Goal: Task Accomplishment & Management: Manage account settings

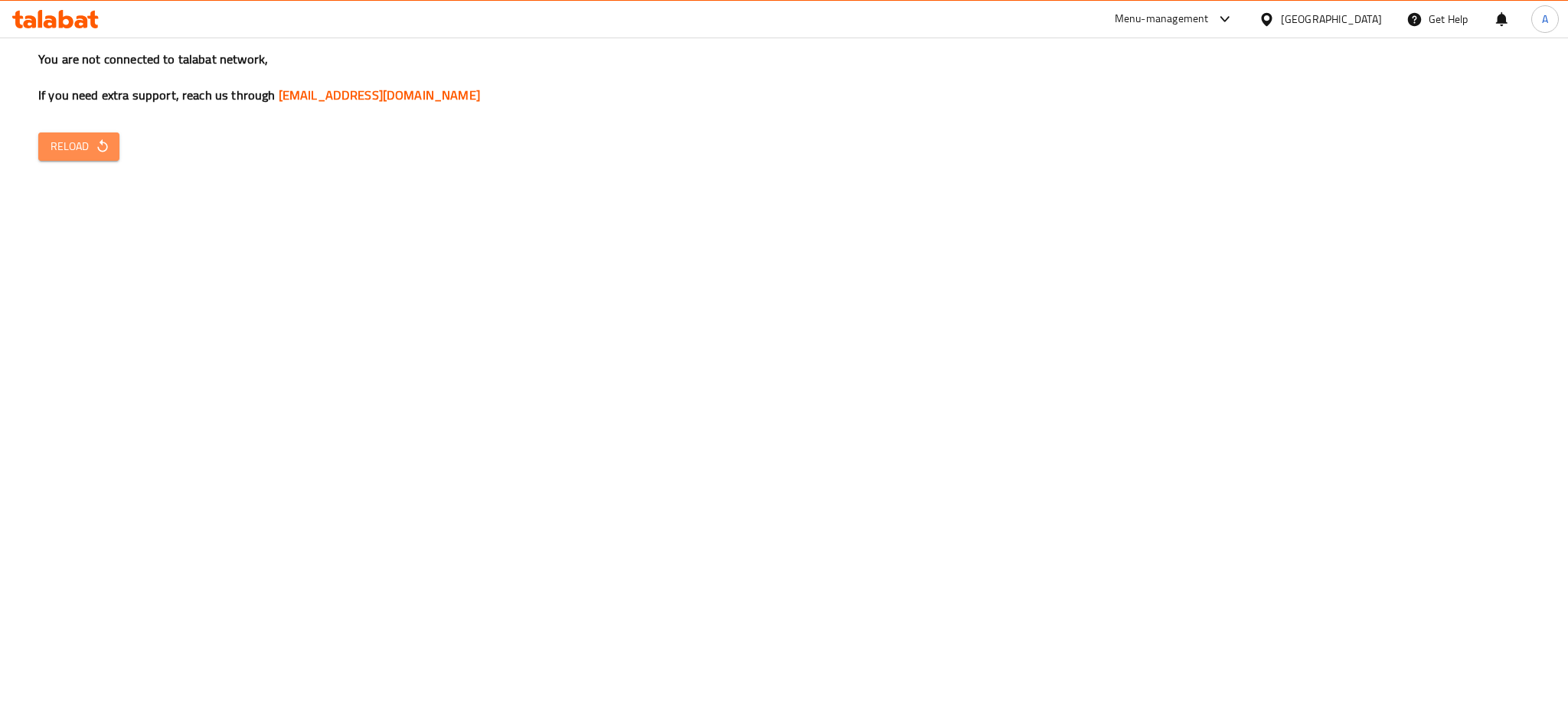
click at [76, 142] on span "Reload" at bounding box center [79, 146] width 57 height 19
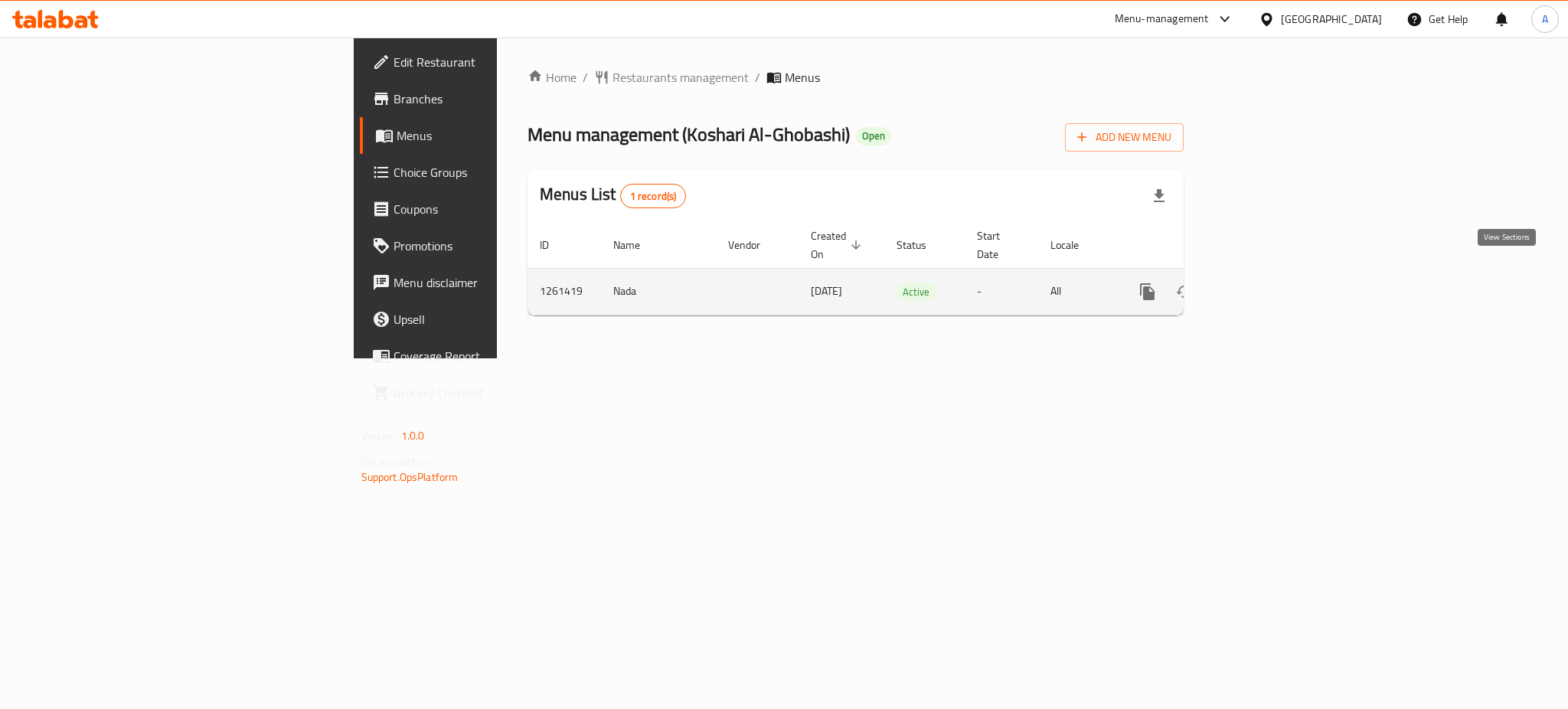
click at [1267, 282] on icon "enhanced table" at bounding box center [1257, 291] width 18 height 18
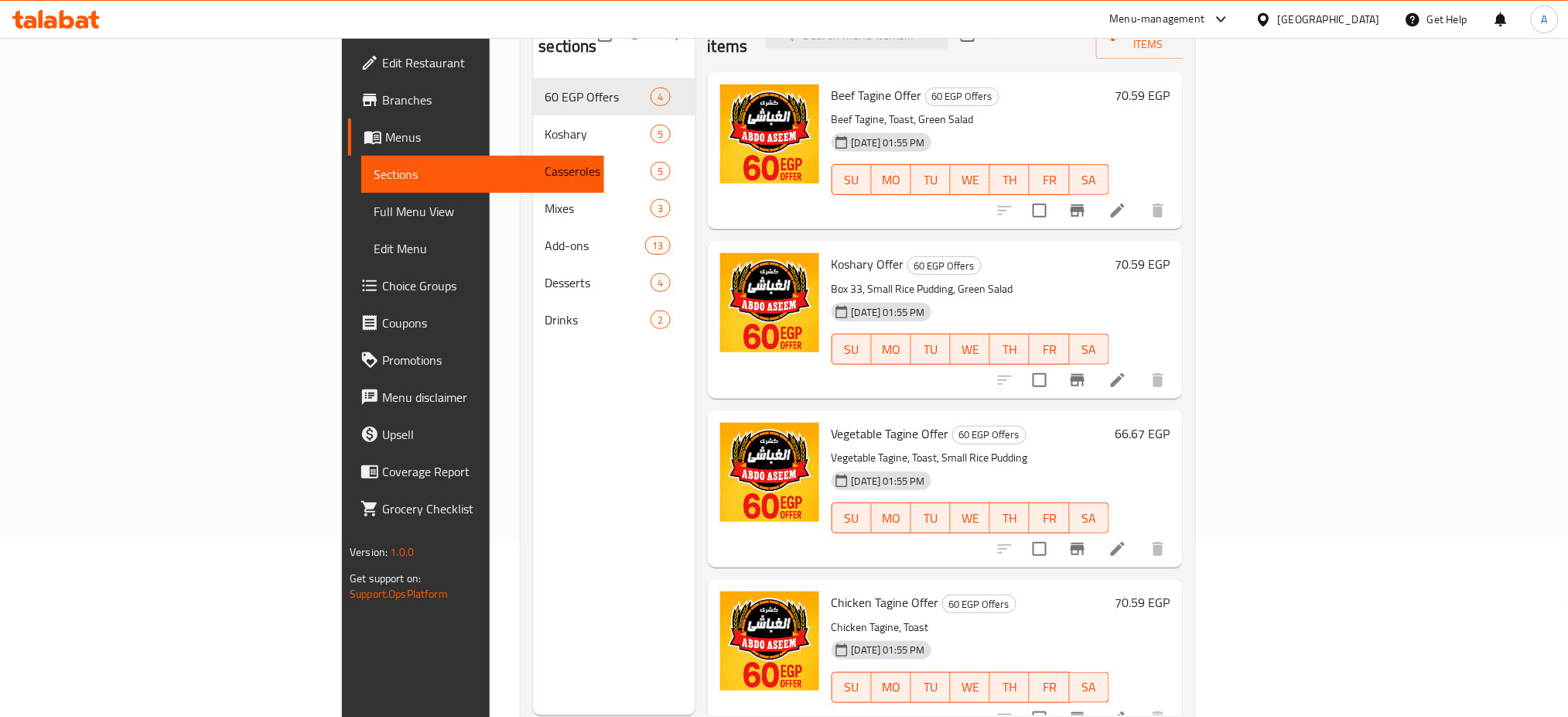
scroll to position [178, 0]
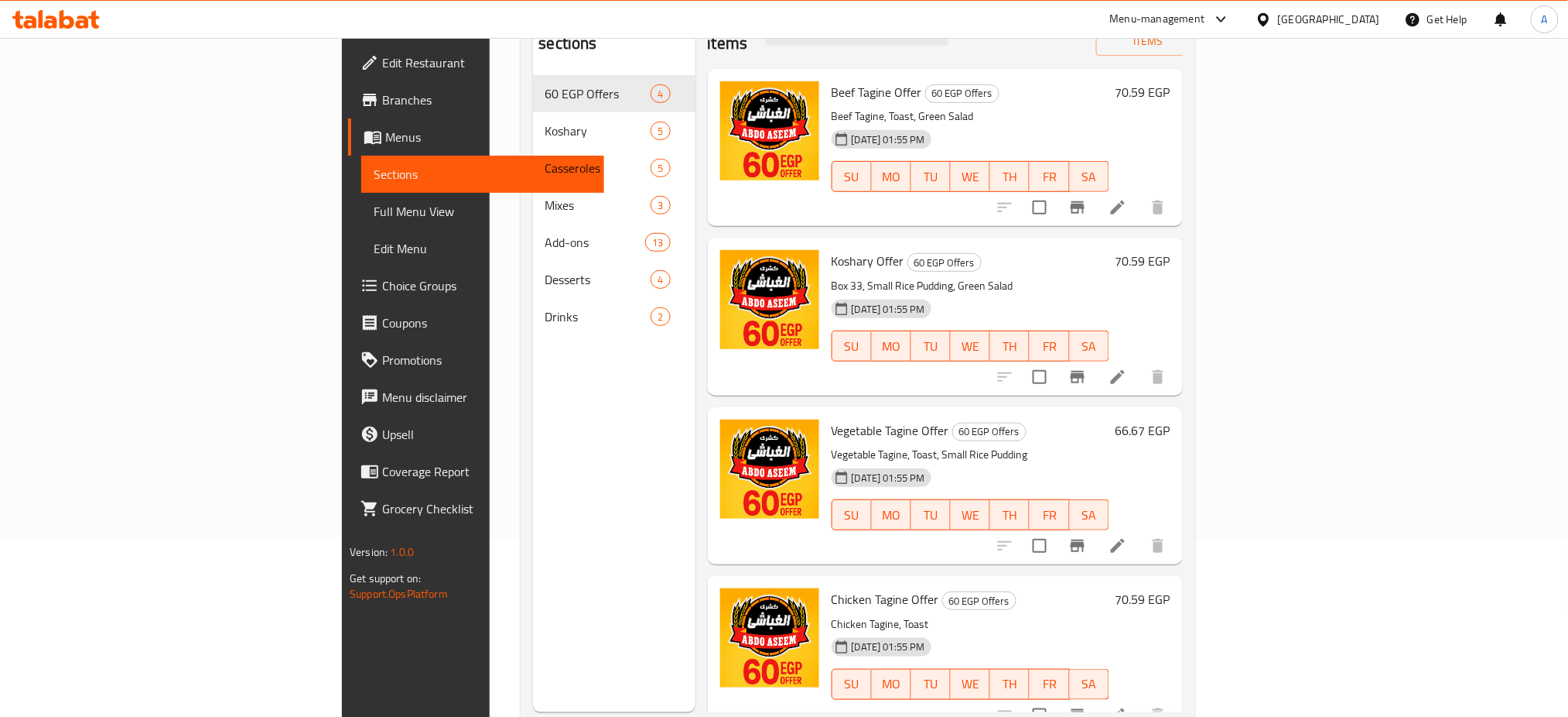
click at [1171, 81] on h6 "70.59 EGP" at bounding box center [1143, 91] width 55 height 22
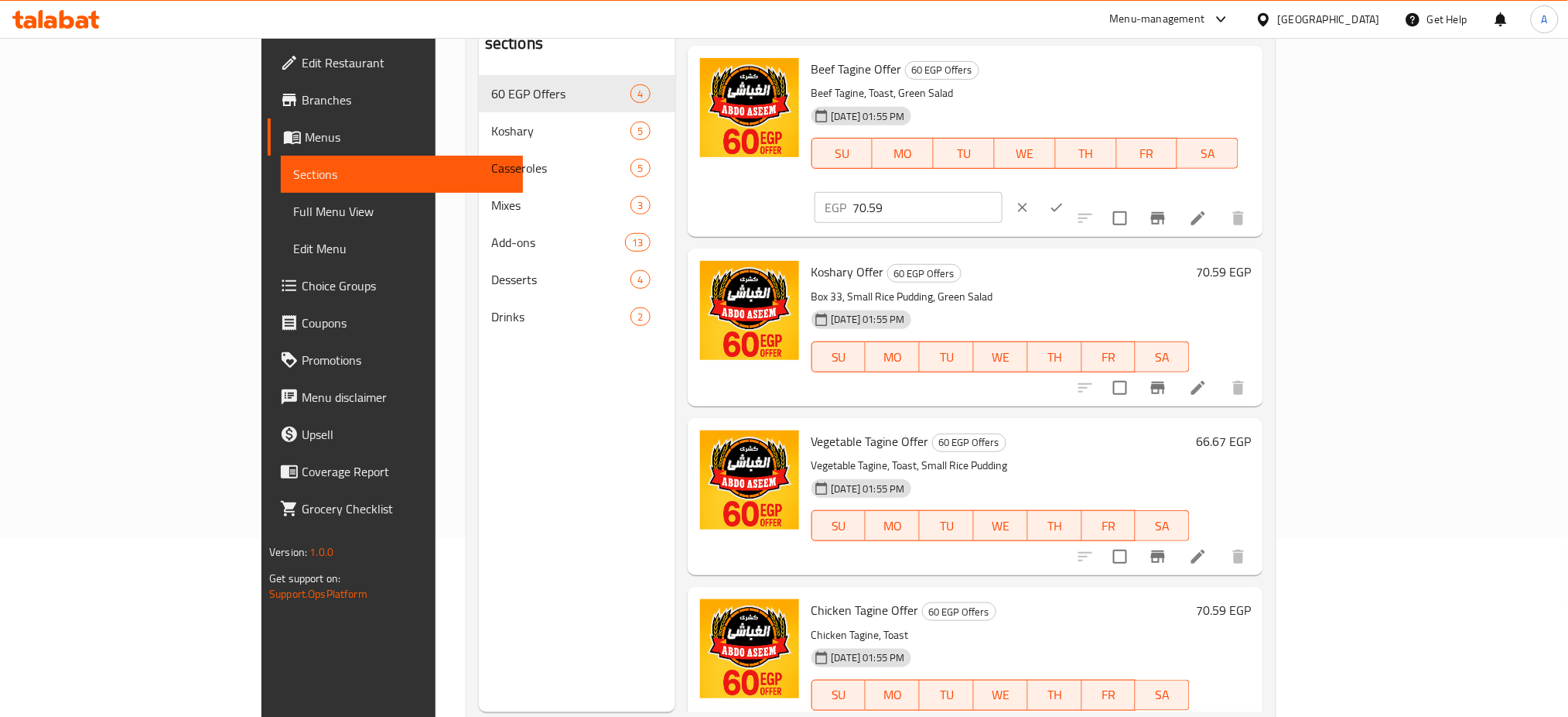
click at [1003, 192] on input "70.59" at bounding box center [928, 208] width 150 height 31
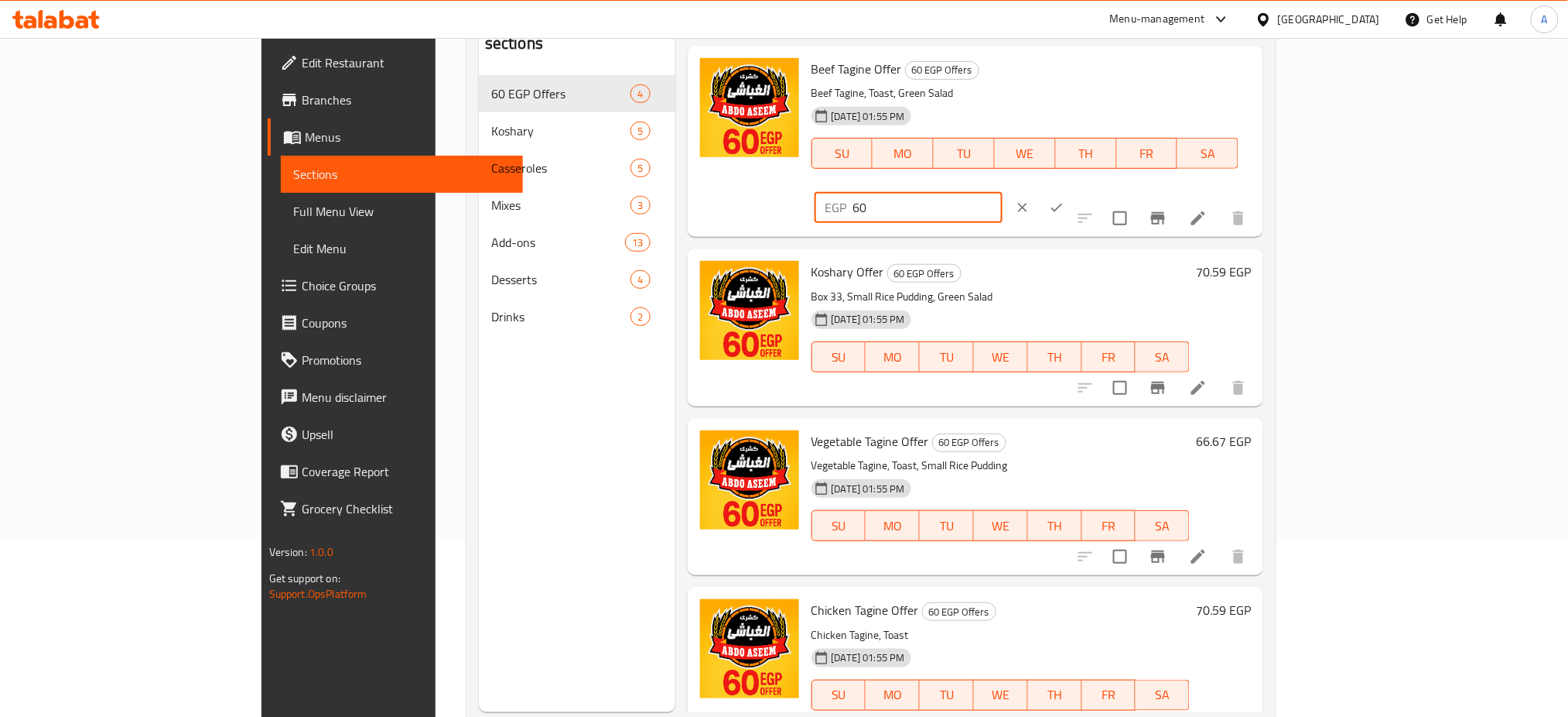
type input "60"
click at [1074, 191] on button "ok" at bounding box center [1057, 207] width 34 height 34
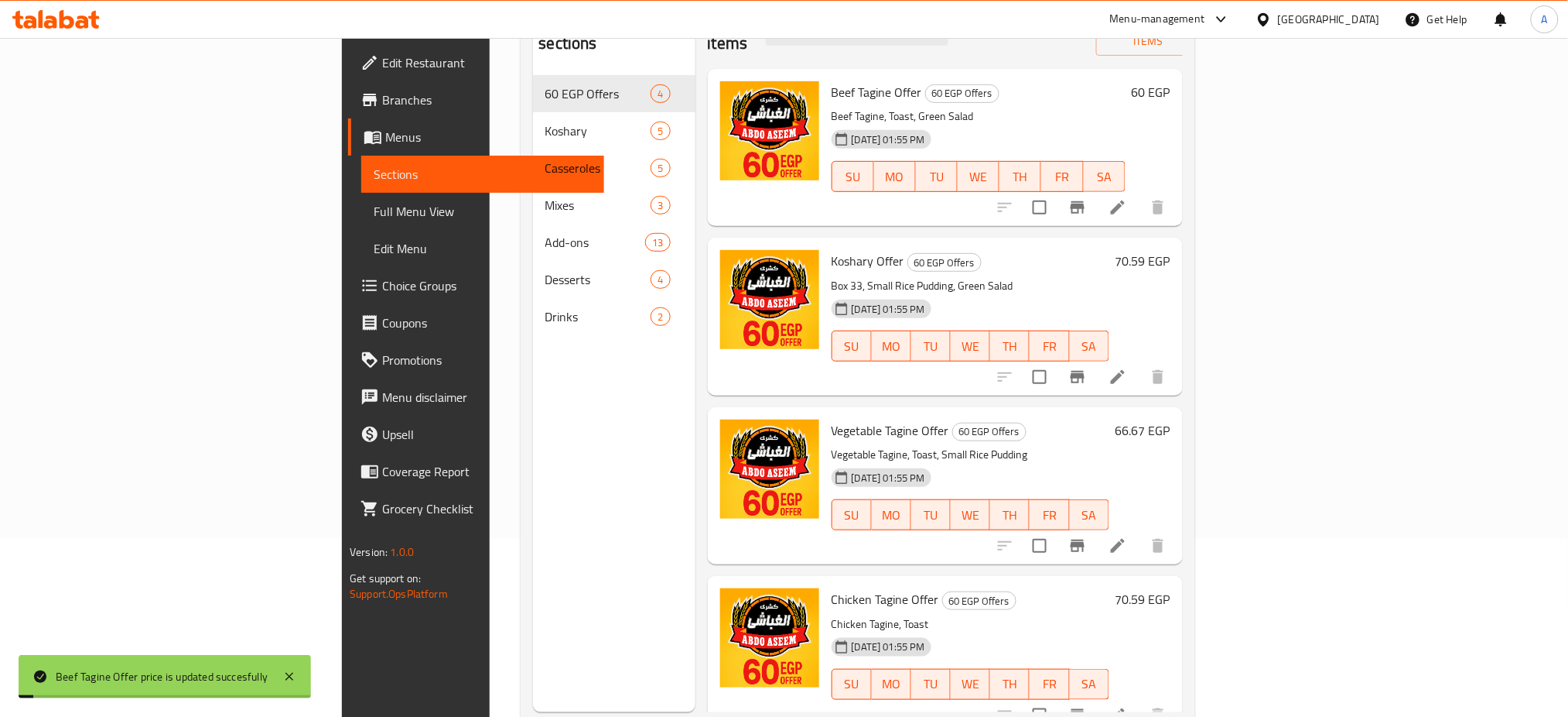
click at [1171, 250] on h6 "70.59 EGP" at bounding box center [1143, 260] width 55 height 22
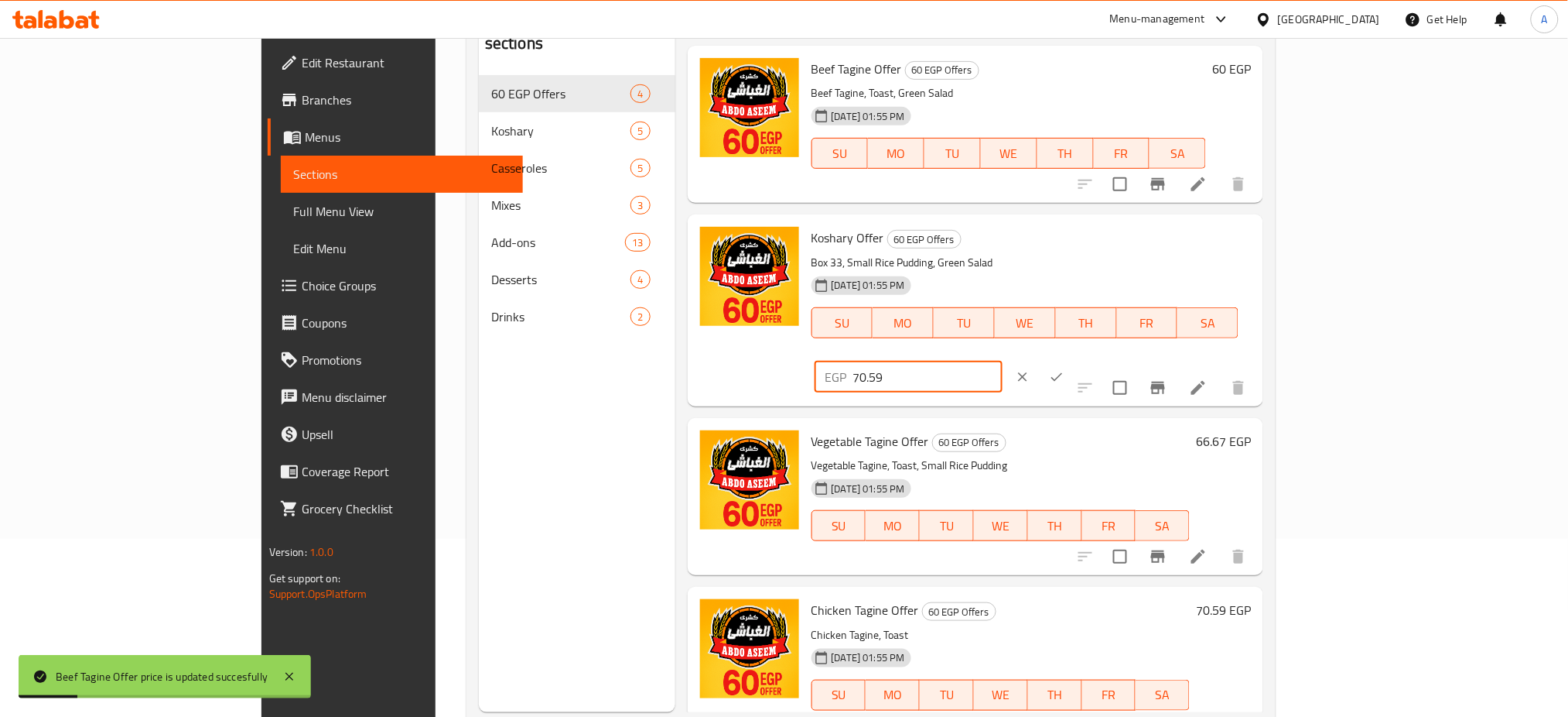
click at [1003, 361] on input "70.59" at bounding box center [928, 377] width 150 height 31
type input "60"
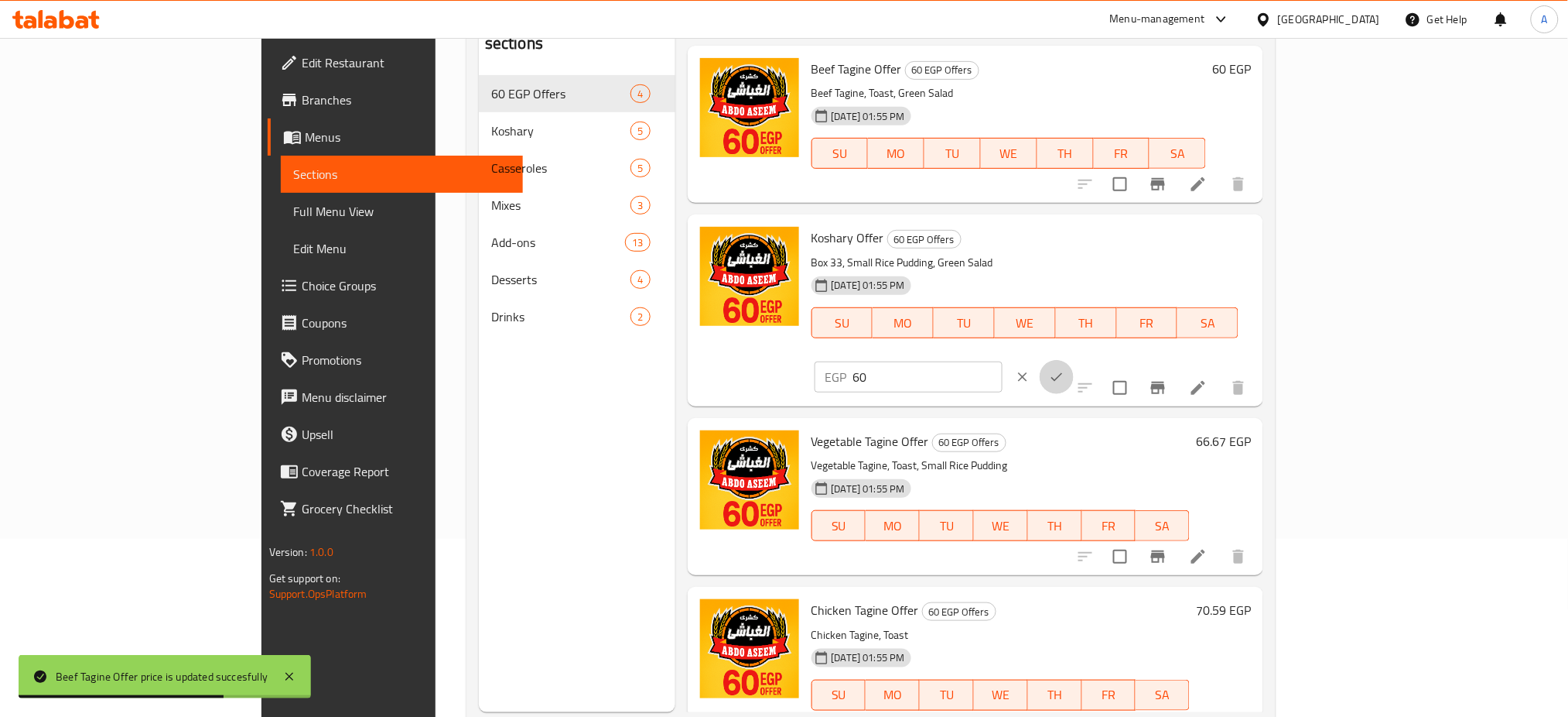
click at [1074, 360] on button "ok" at bounding box center [1057, 377] width 34 height 34
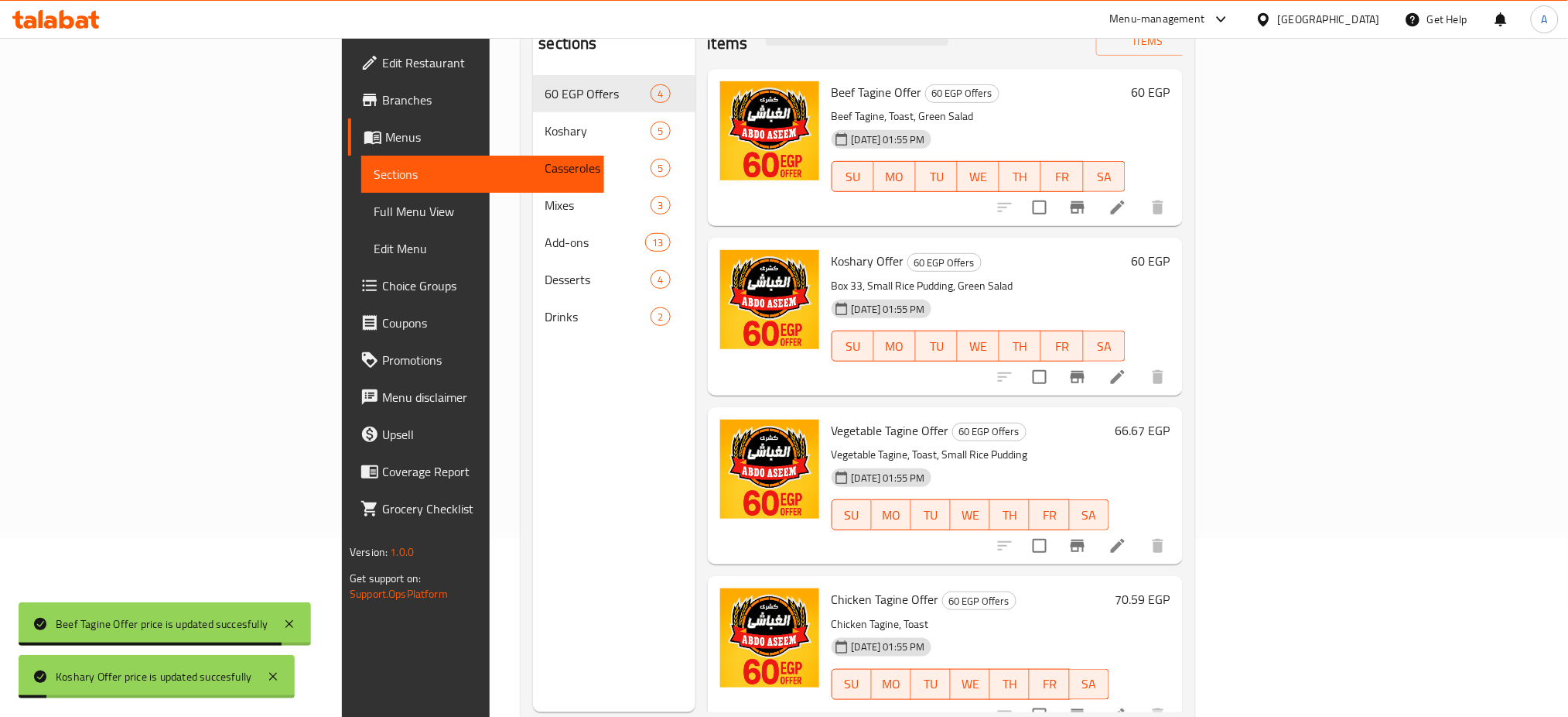
click at [1171, 419] on h6 "66.67 EGP" at bounding box center [1143, 430] width 55 height 22
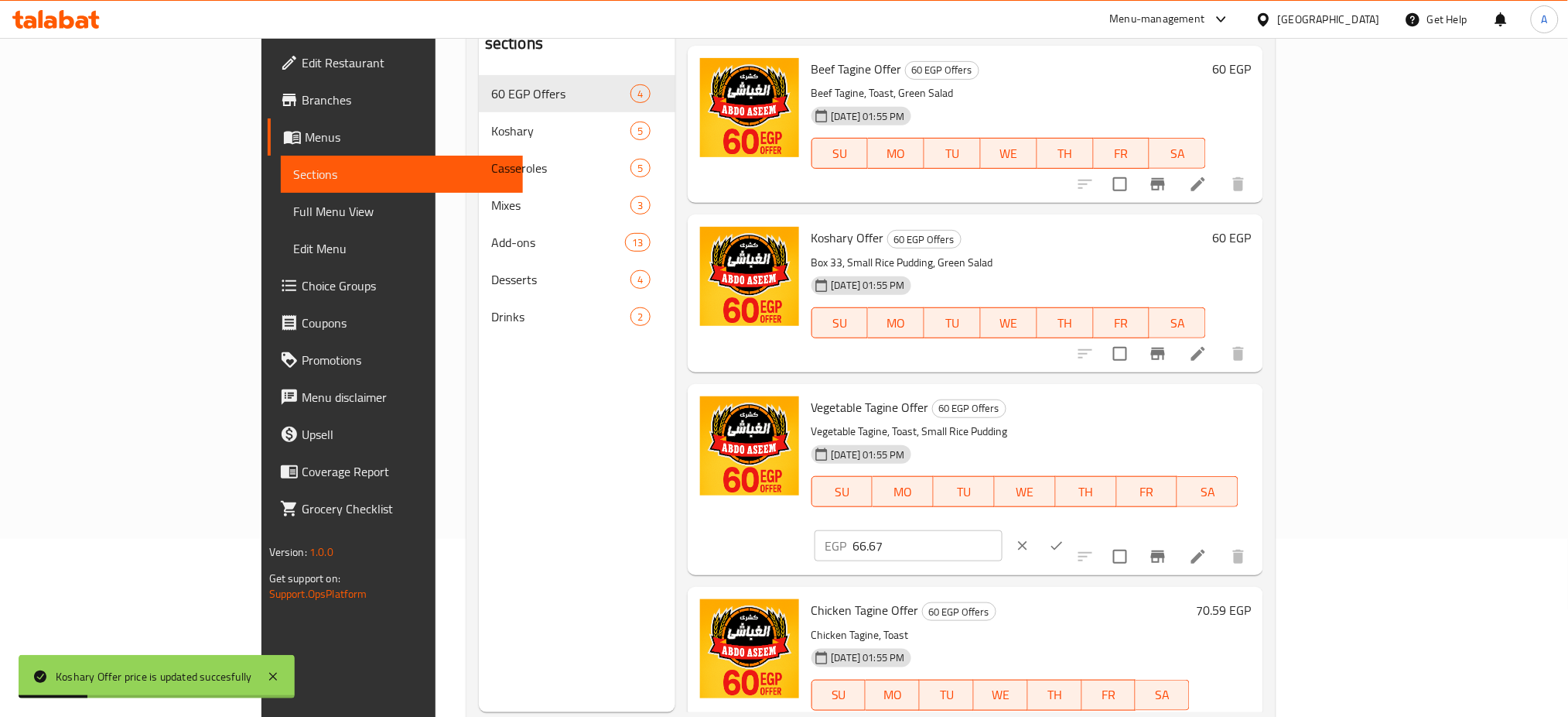
click at [1003, 530] on input "66.67" at bounding box center [928, 546] width 150 height 31
type input "60"
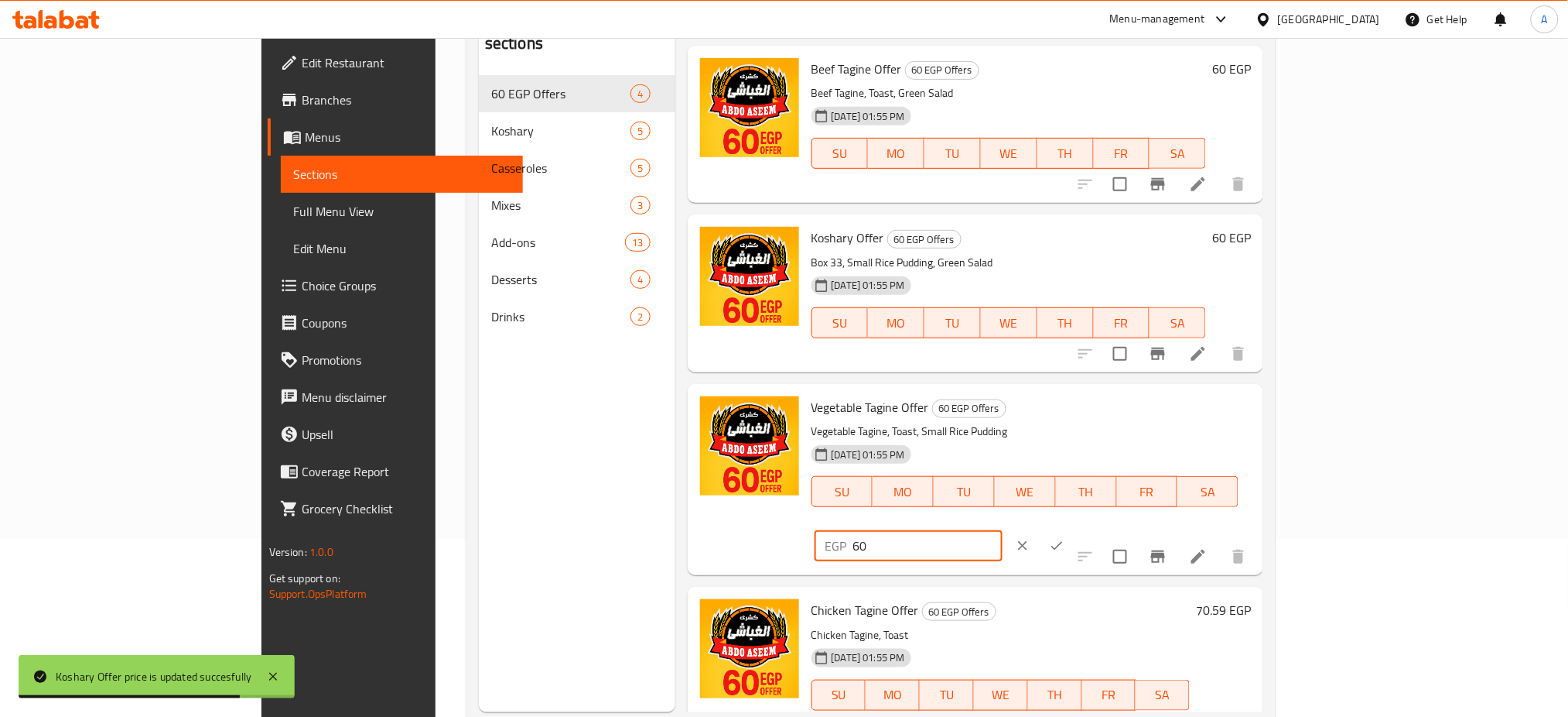
click at [1064, 538] on icon "ok" at bounding box center [1057, 546] width 16 height 16
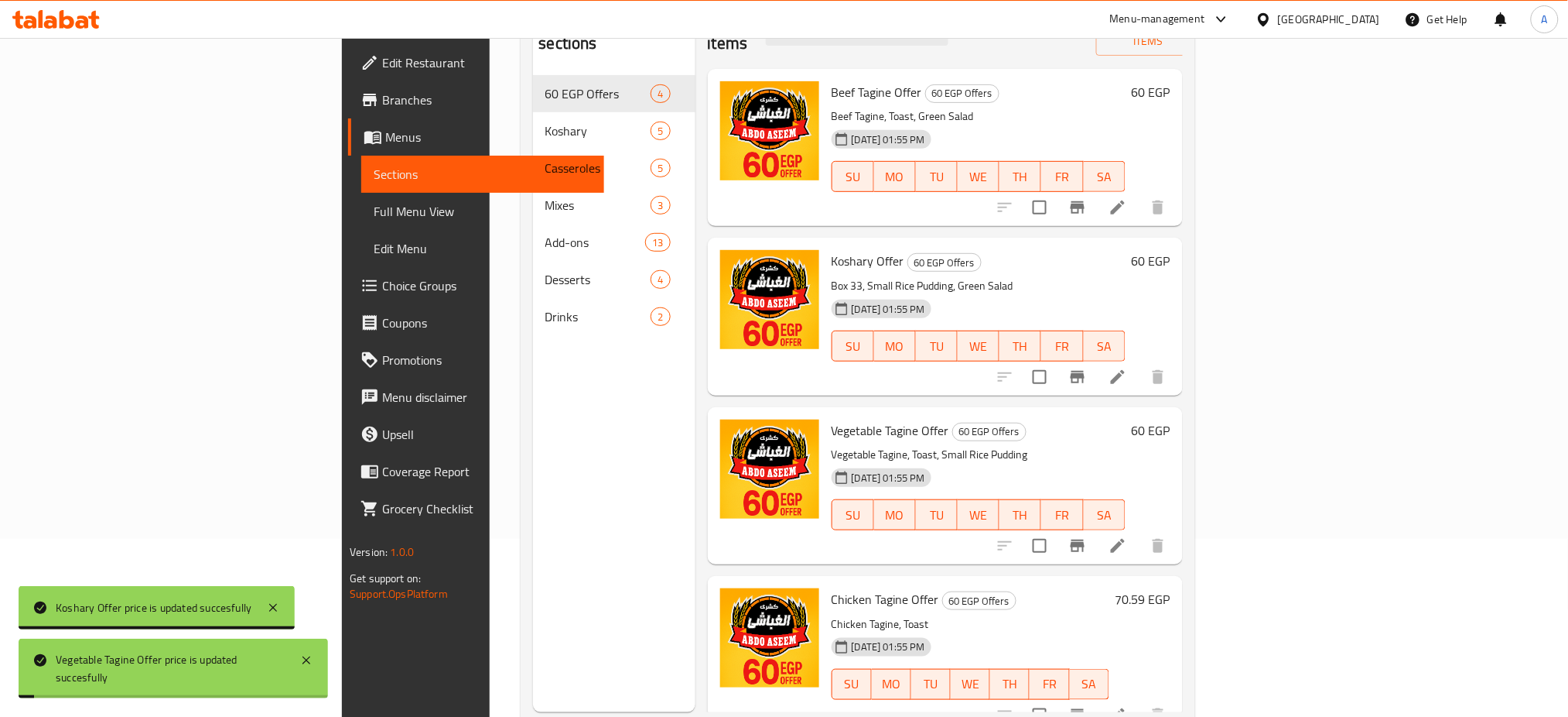
click at [1171, 588] on h6 "70.59 EGP" at bounding box center [1143, 599] width 55 height 22
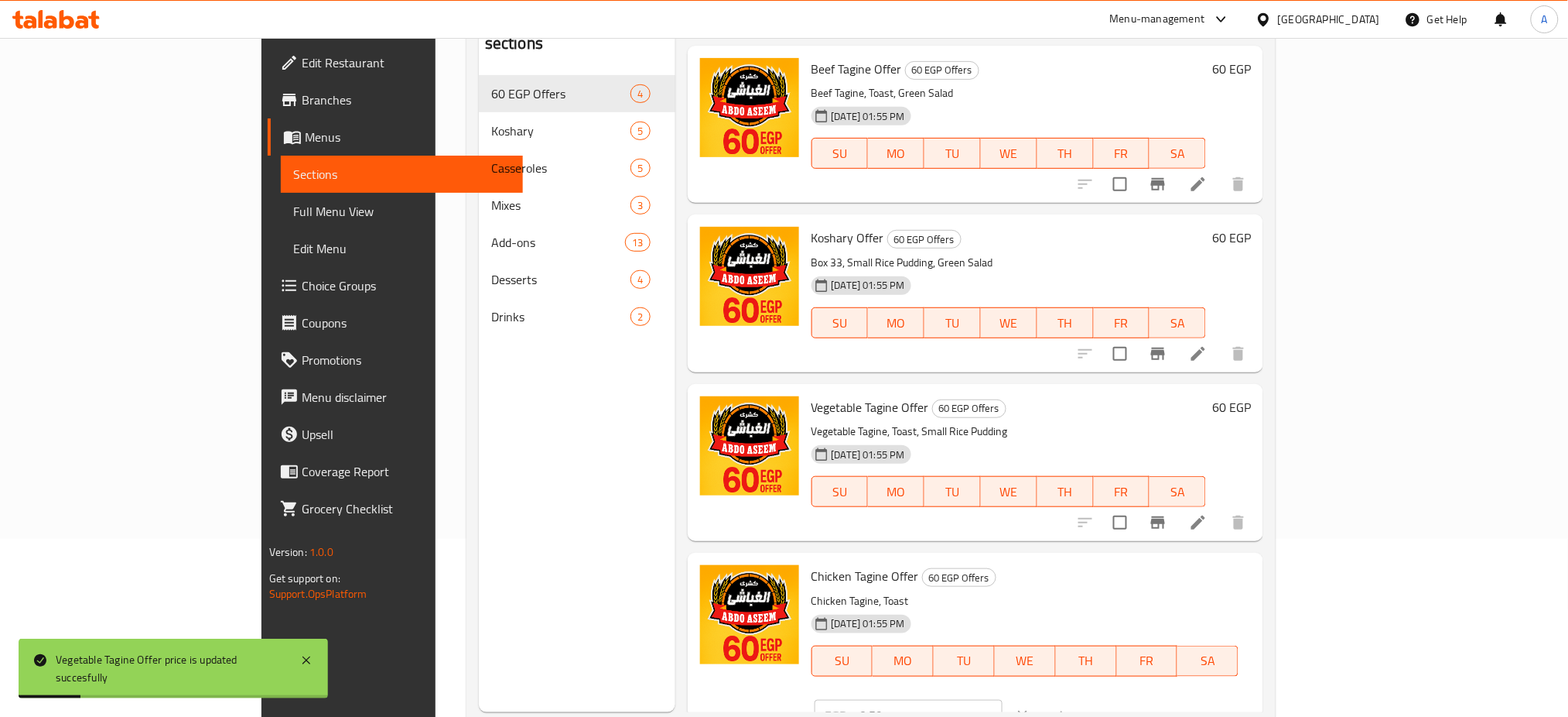
click at [1003, 700] on input "70.59" at bounding box center [928, 715] width 150 height 31
type input "60"
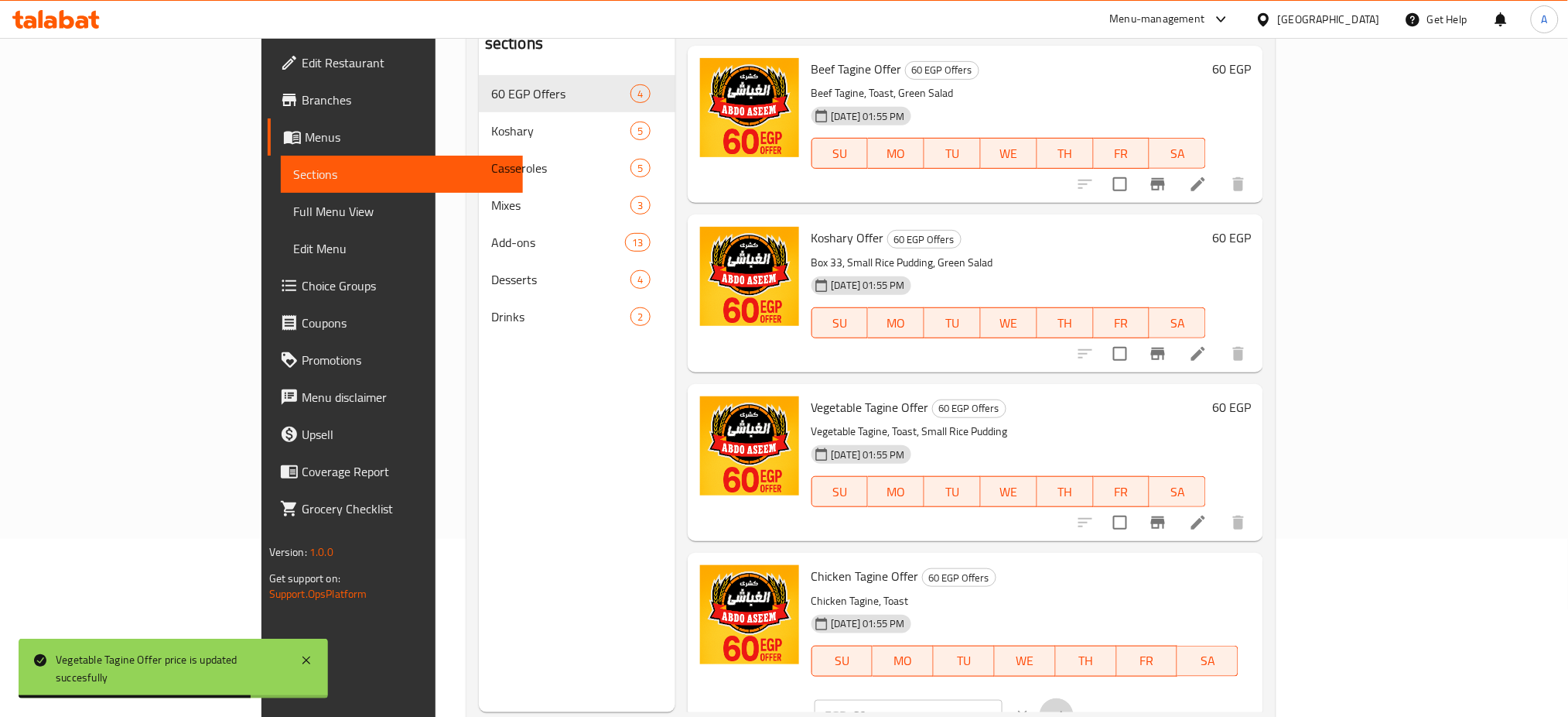
click at [1064, 707] on icon "ok" at bounding box center [1057, 715] width 16 height 16
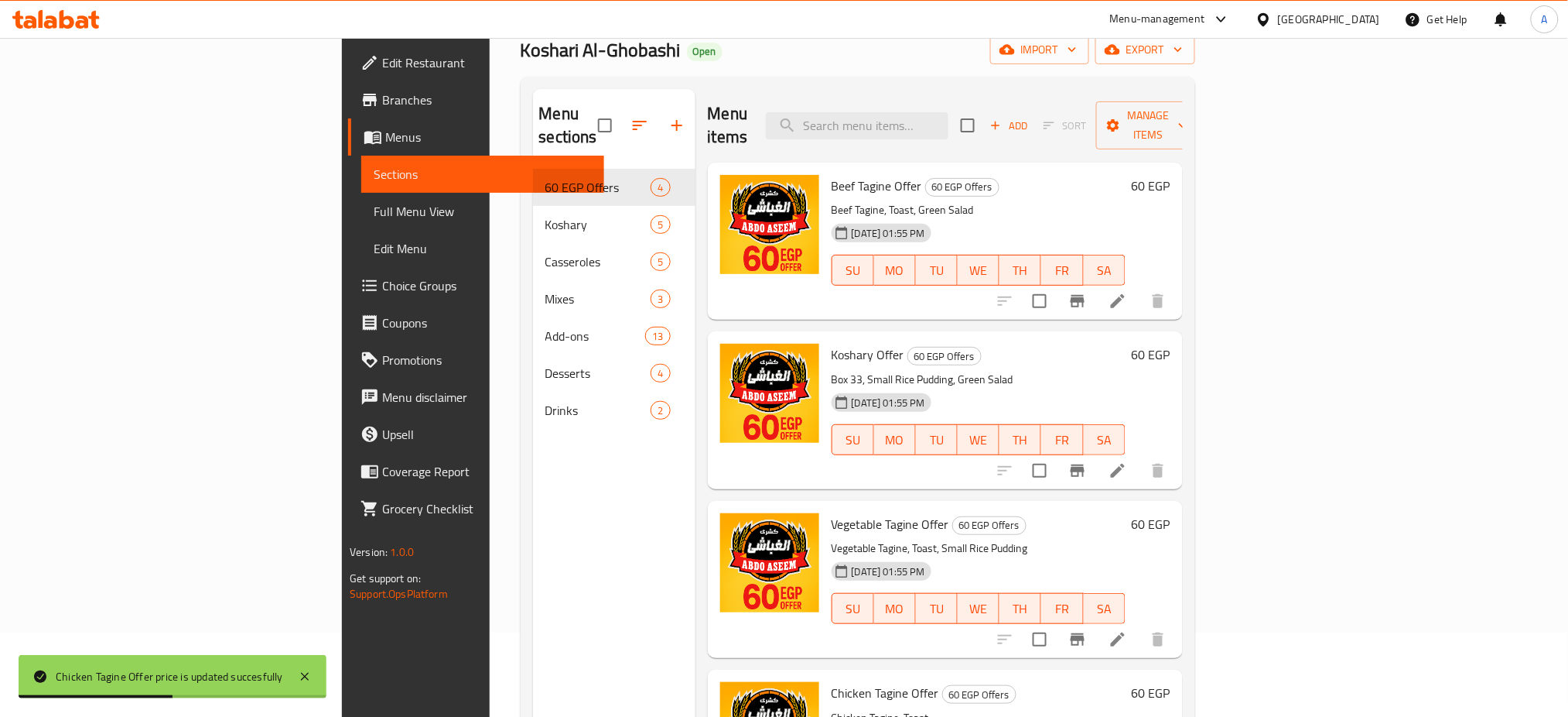
scroll to position [88, 0]
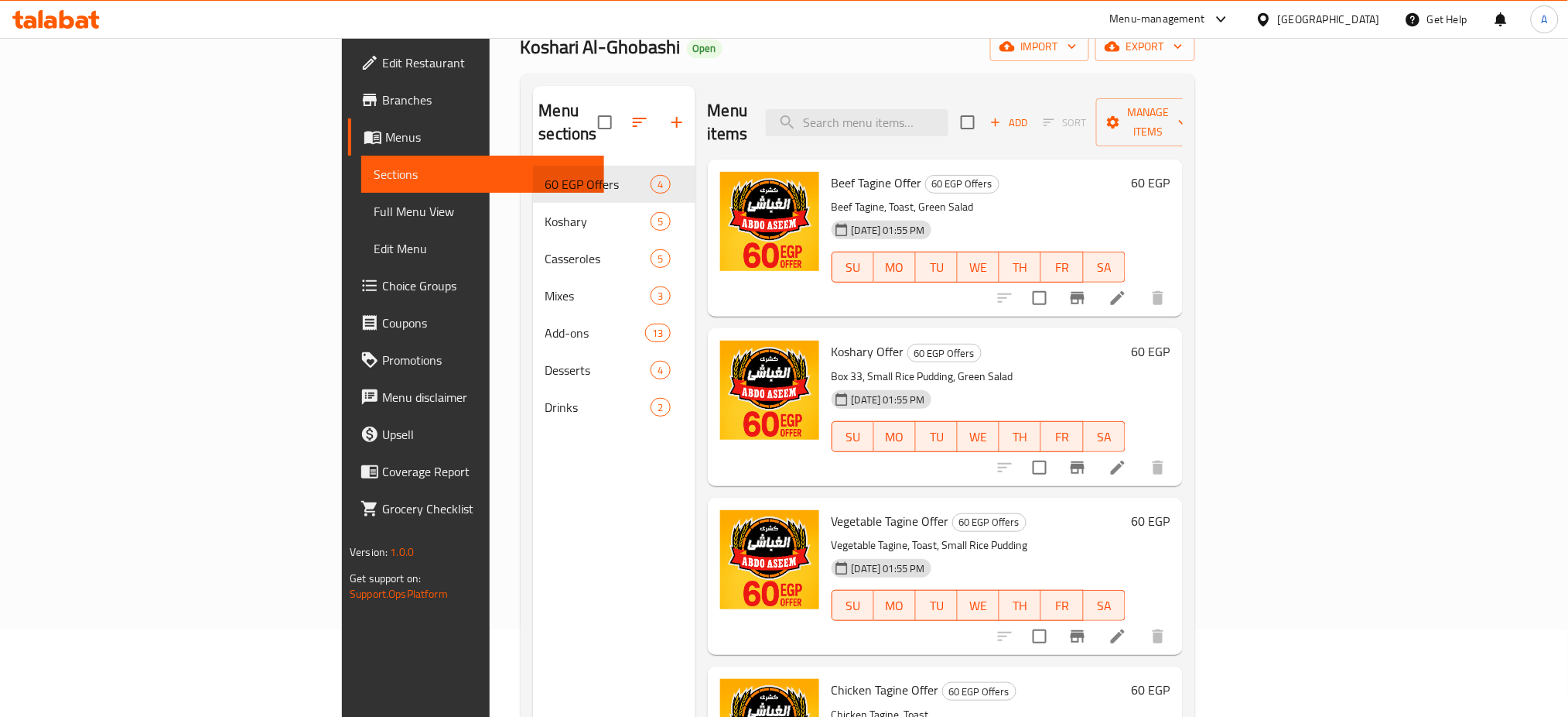
click at [1183, 159] on div "Beef Tagine Offer 60 EGP Offers Beef Tagine, Toast, Green Salad [DATE] 01:55 PM…" at bounding box center [945, 238] width 475 height 157
click at [1148, 105] on div "Menu items Add Sort Manage items" at bounding box center [945, 123] width 475 height 74
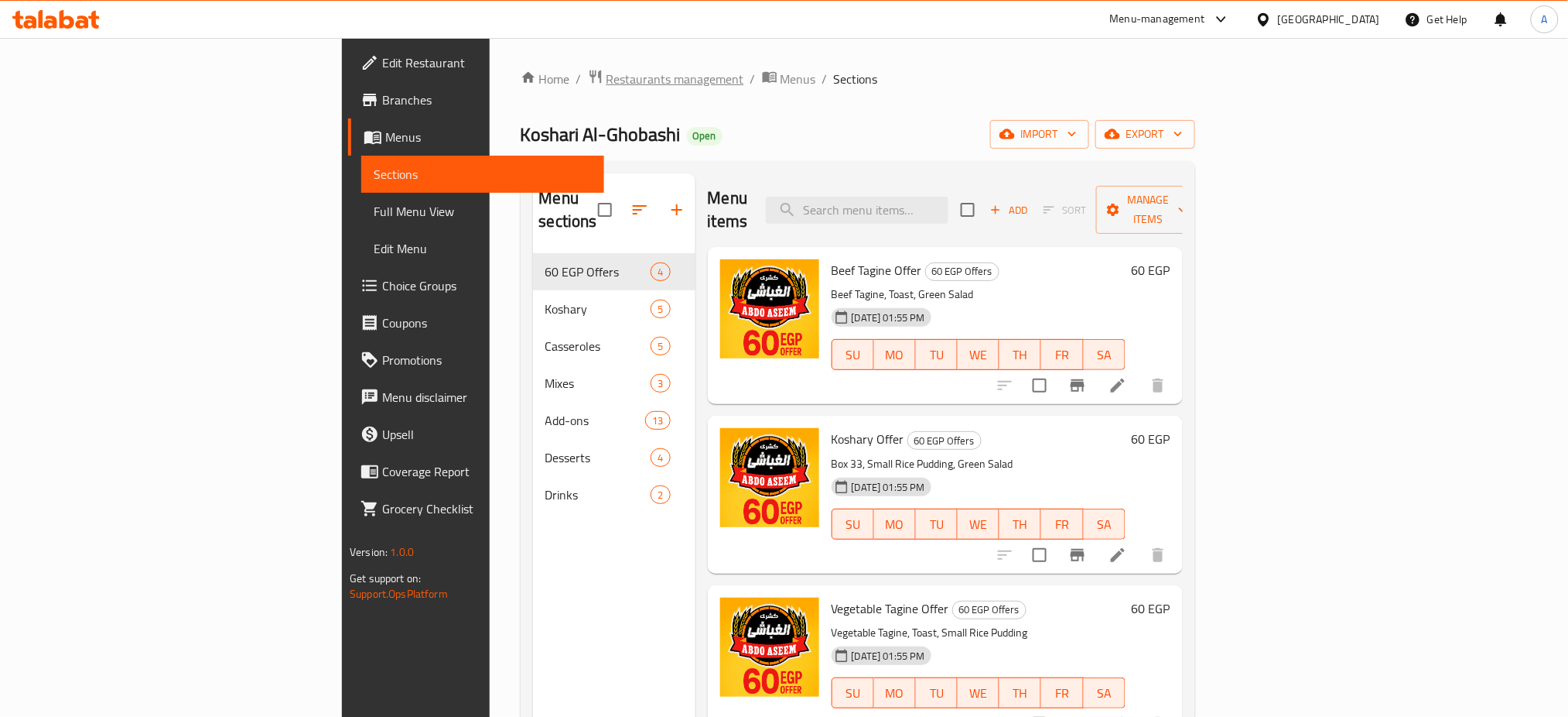
click at [606, 70] on span "Restaurants management" at bounding box center [675, 78] width 137 height 18
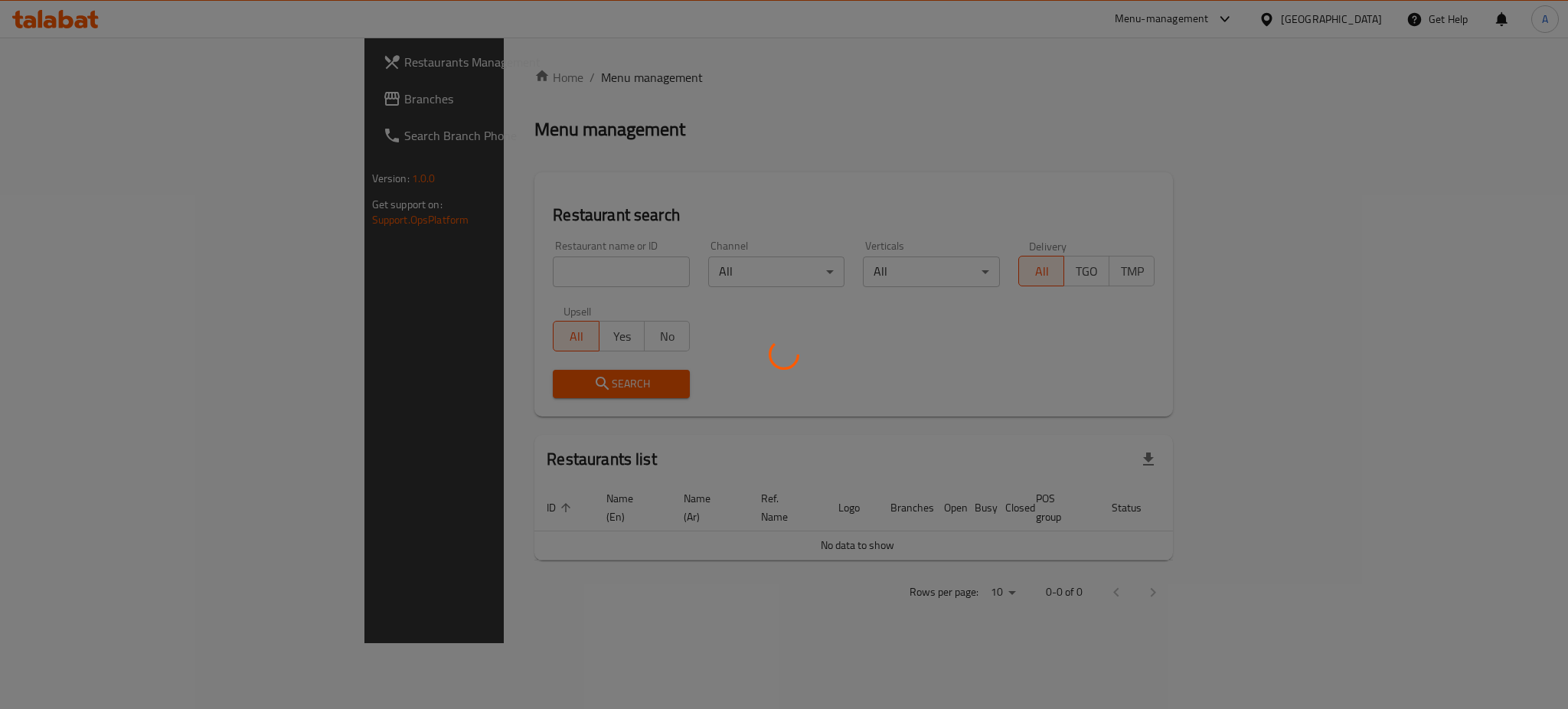
click at [452, 69] on div at bounding box center [784, 354] width 1568 height 709
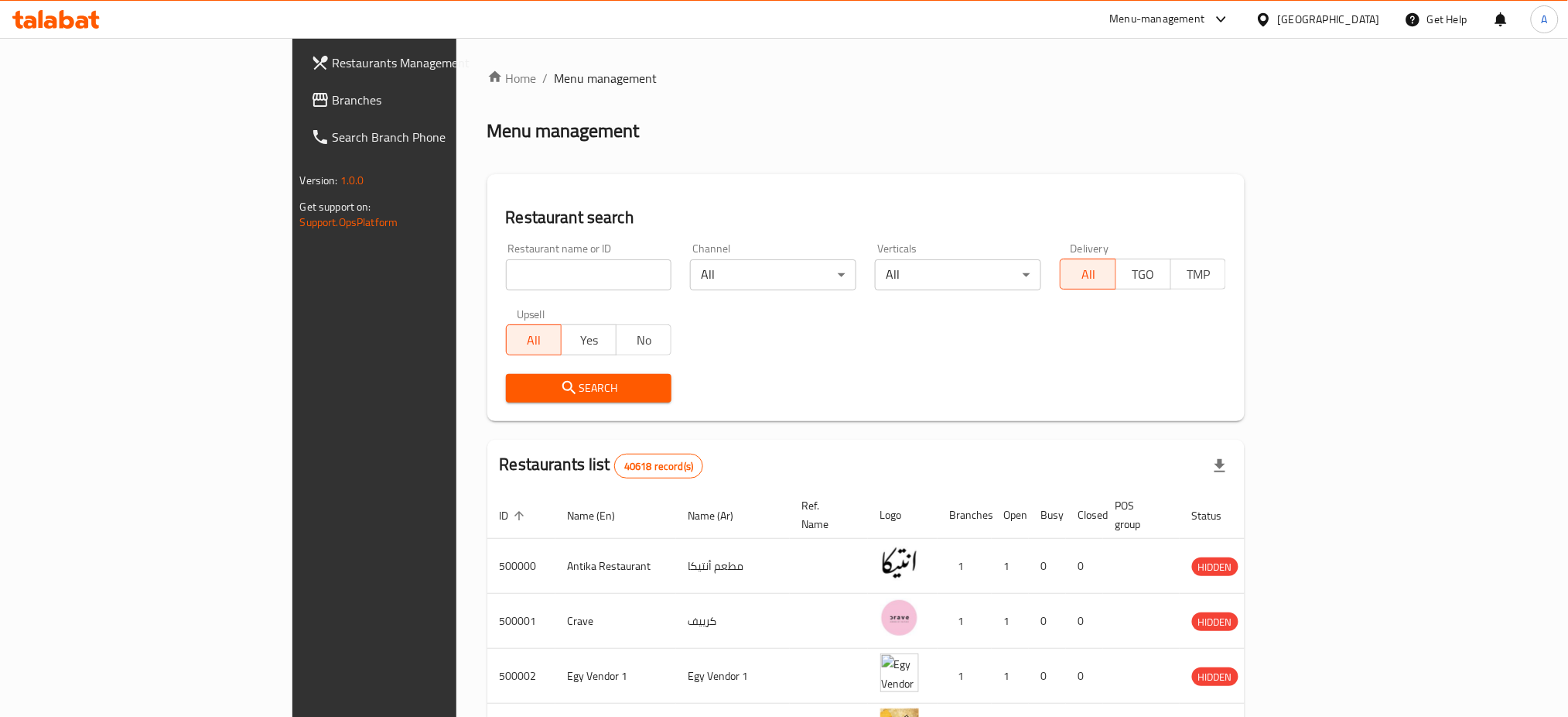
click at [506, 270] on input "search" at bounding box center [589, 275] width 166 height 31
type input "[PERSON_NAME]"
click button "Search" at bounding box center [589, 388] width 166 height 29
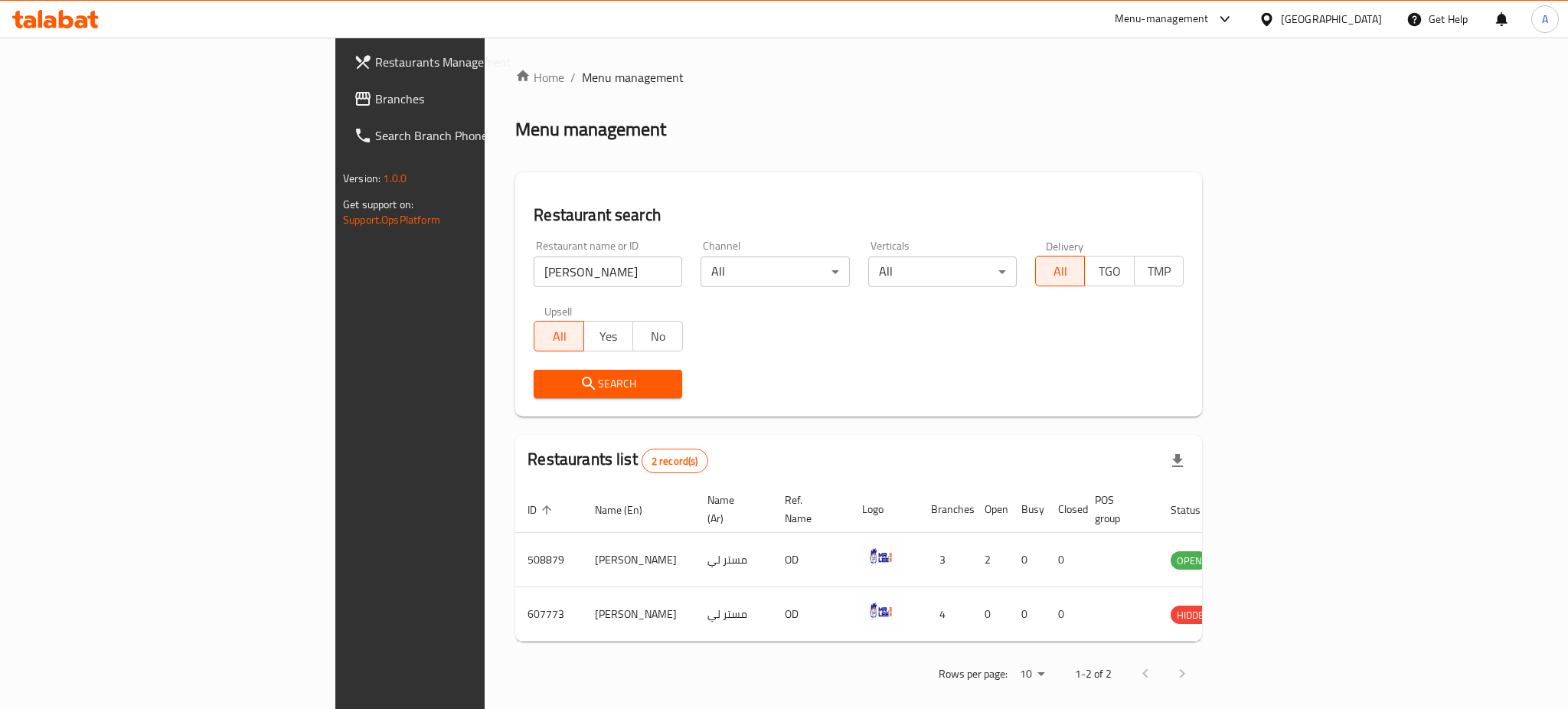
click at [1202, 199] on div "Restaurant search Restaurant name or ID [PERSON_NAME] Restaurant name or ID Cha…" at bounding box center [859, 294] width 687 height 244
click at [1193, 374] on div "Search" at bounding box center [858, 384] width 669 height 46
drag, startPoint x: 1164, startPoint y: 447, endPoint x: 1096, endPoint y: 513, distance: 94.8
click at [1153, 454] on div "Home / Menu management Menu management Restaurant search Restaurant name or ID …" at bounding box center [859, 380] width 687 height 626
click at [1193, 381] on div "Search" at bounding box center [858, 384] width 669 height 46
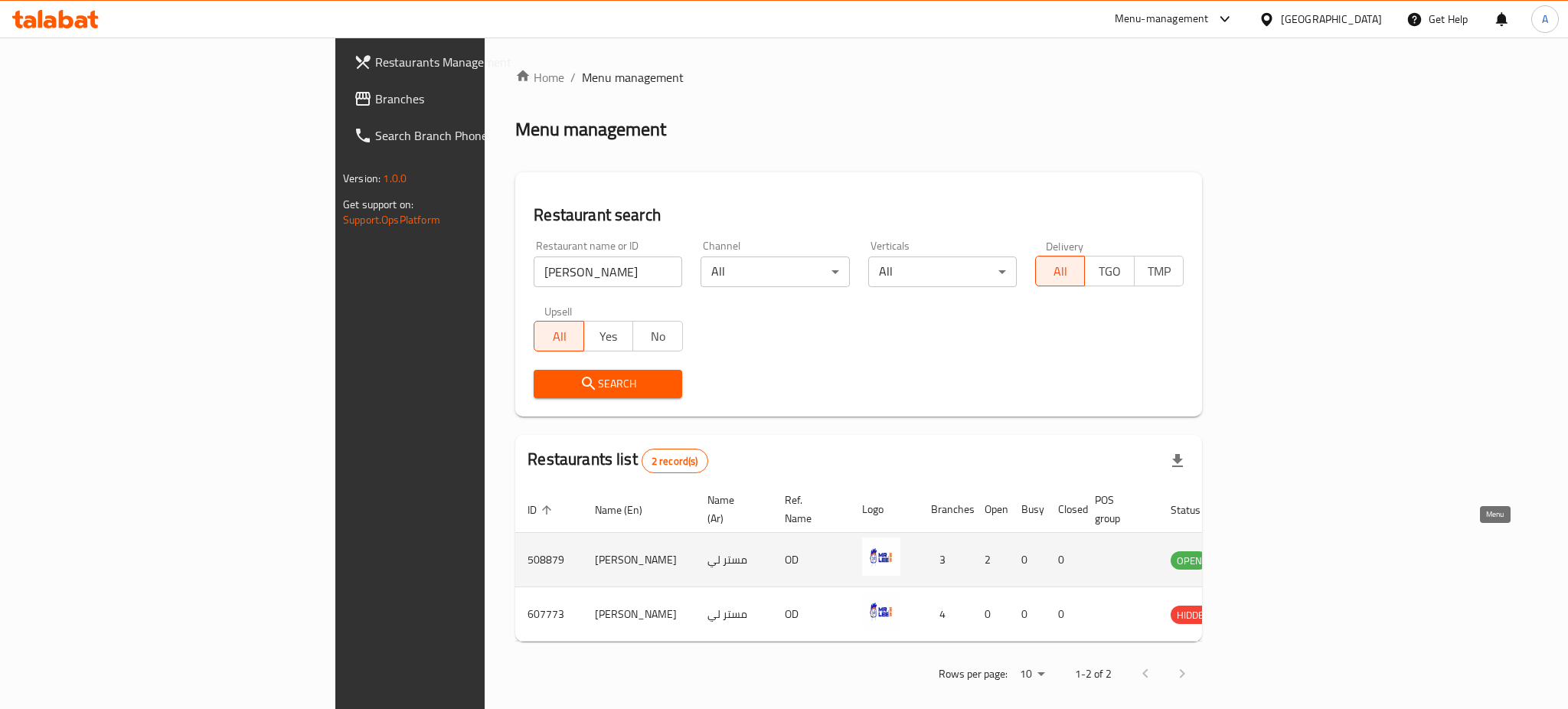
click at [1269, 551] on icon "enhanced table" at bounding box center [1260, 559] width 18 height 18
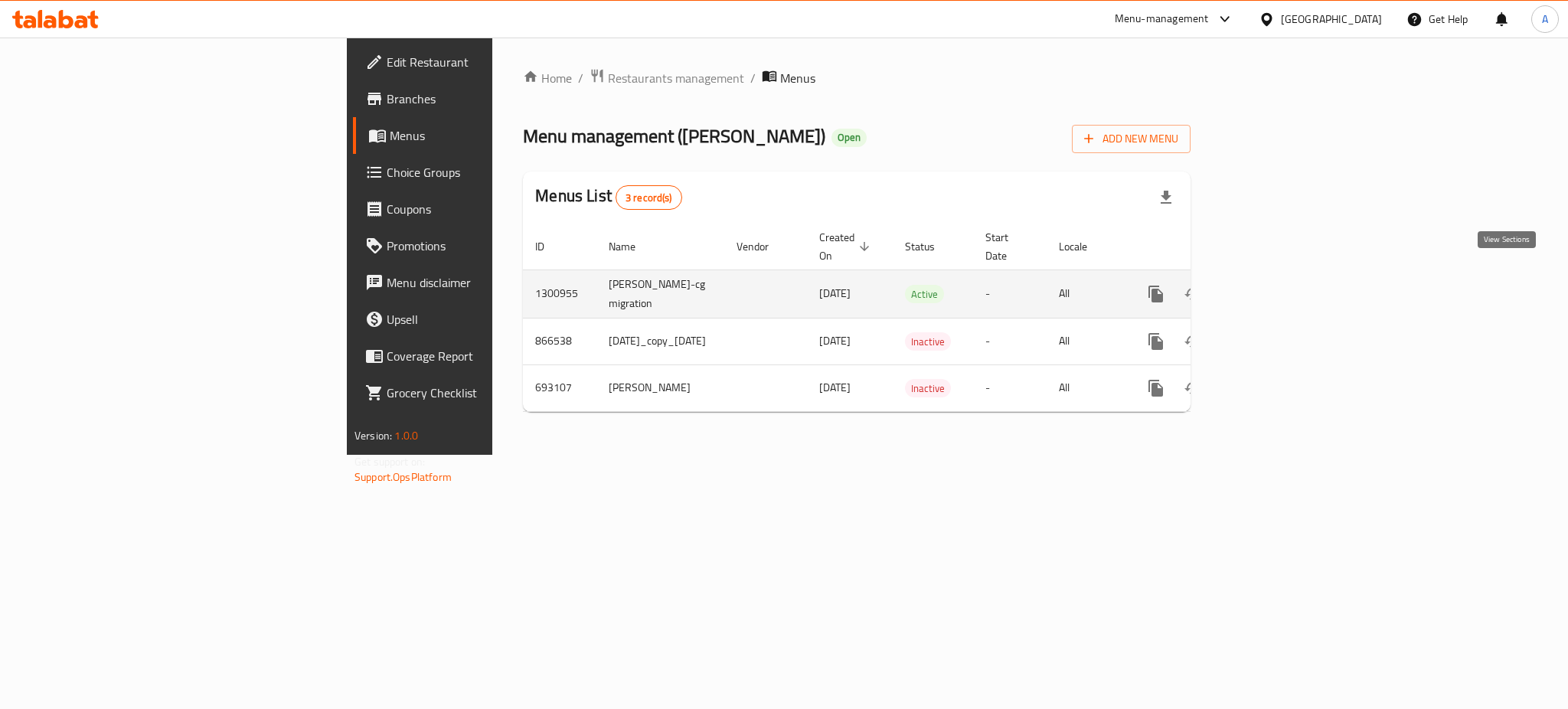
click at [1275, 285] on icon "enhanced table" at bounding box center [1266, 293] width 18 height 18
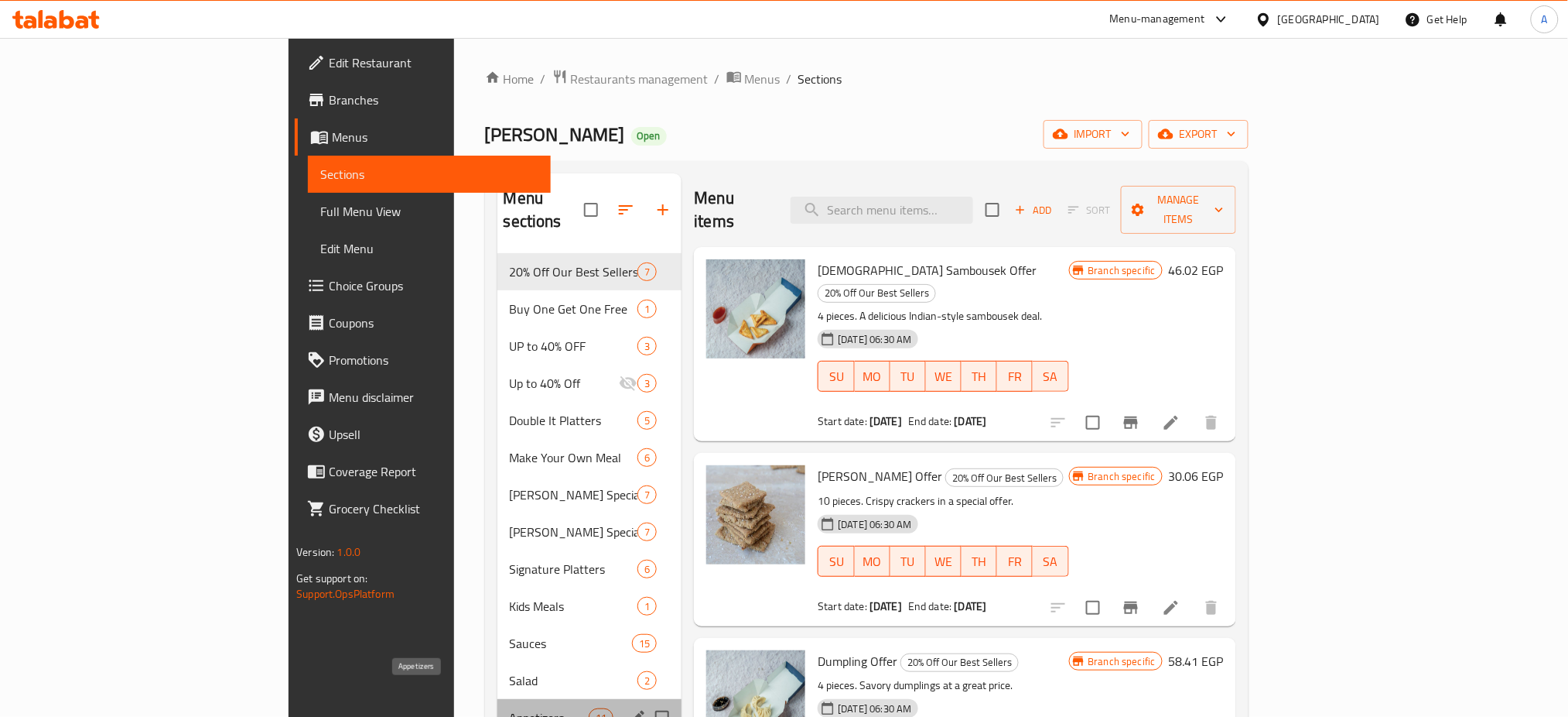
click at [510, 708] on span "Appetizers" at bounding box center [549, 717] width 79 height 18
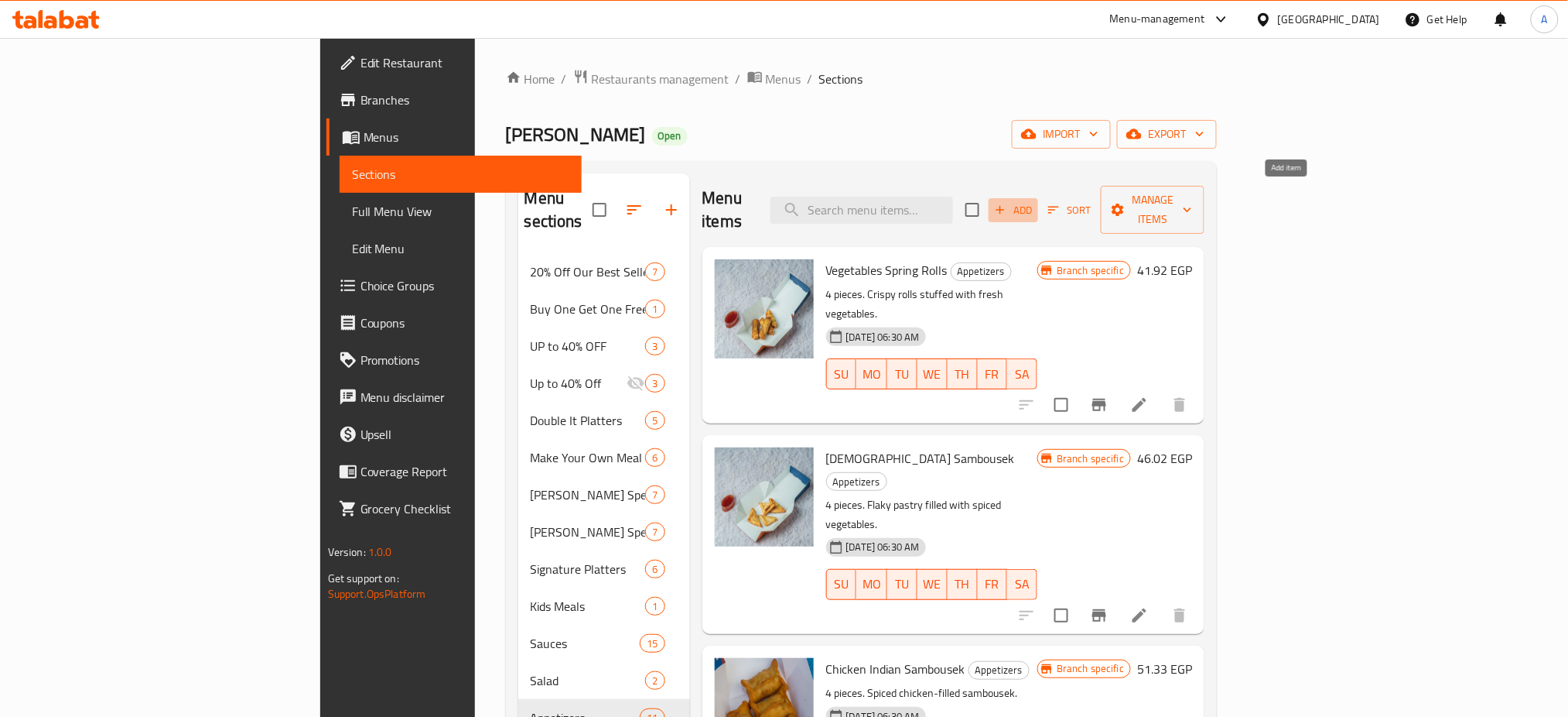
click at [1034, 201] on span "Add" at bounding box center [1013, 210] width 42 height 17
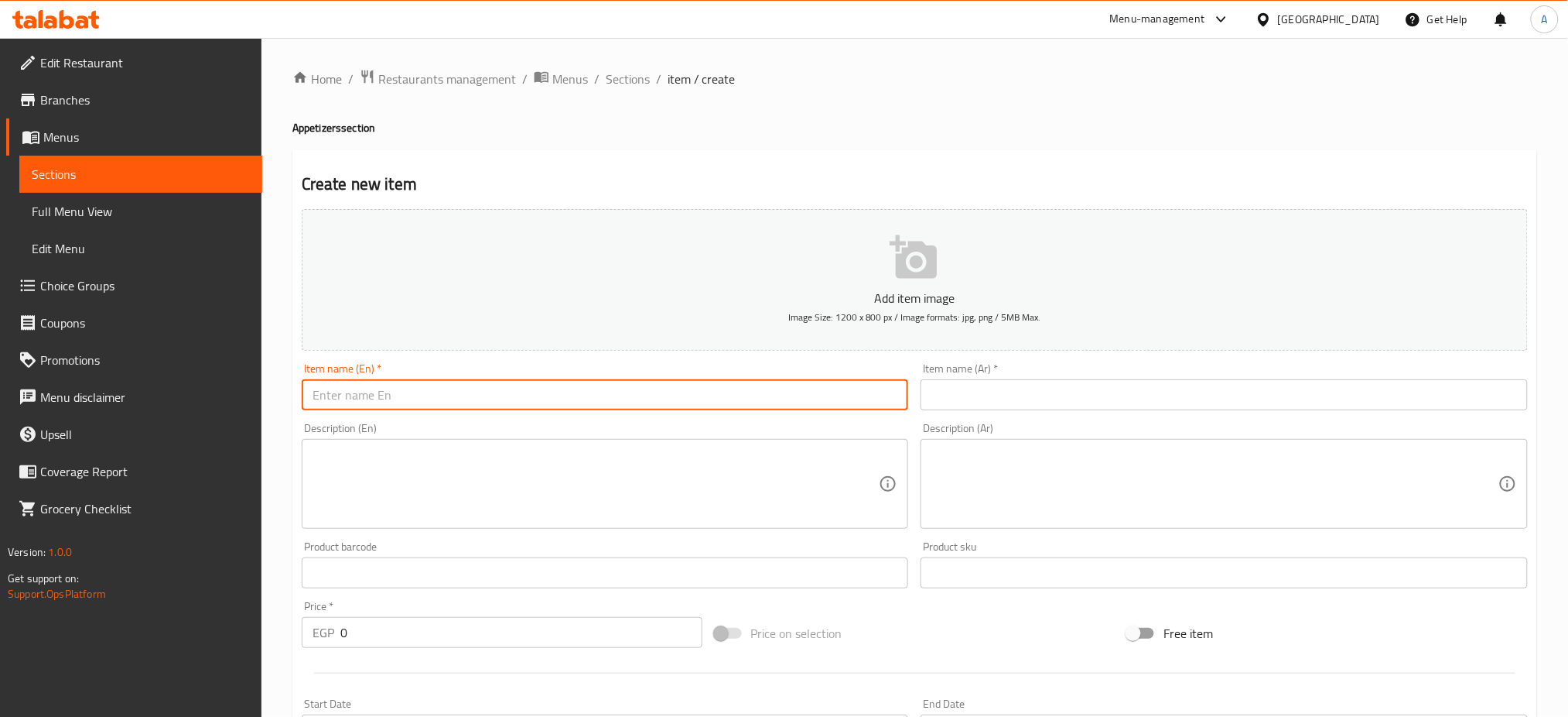
click at [416, 391] on input "text" at bounding box center [605, 395] width 607 height 31
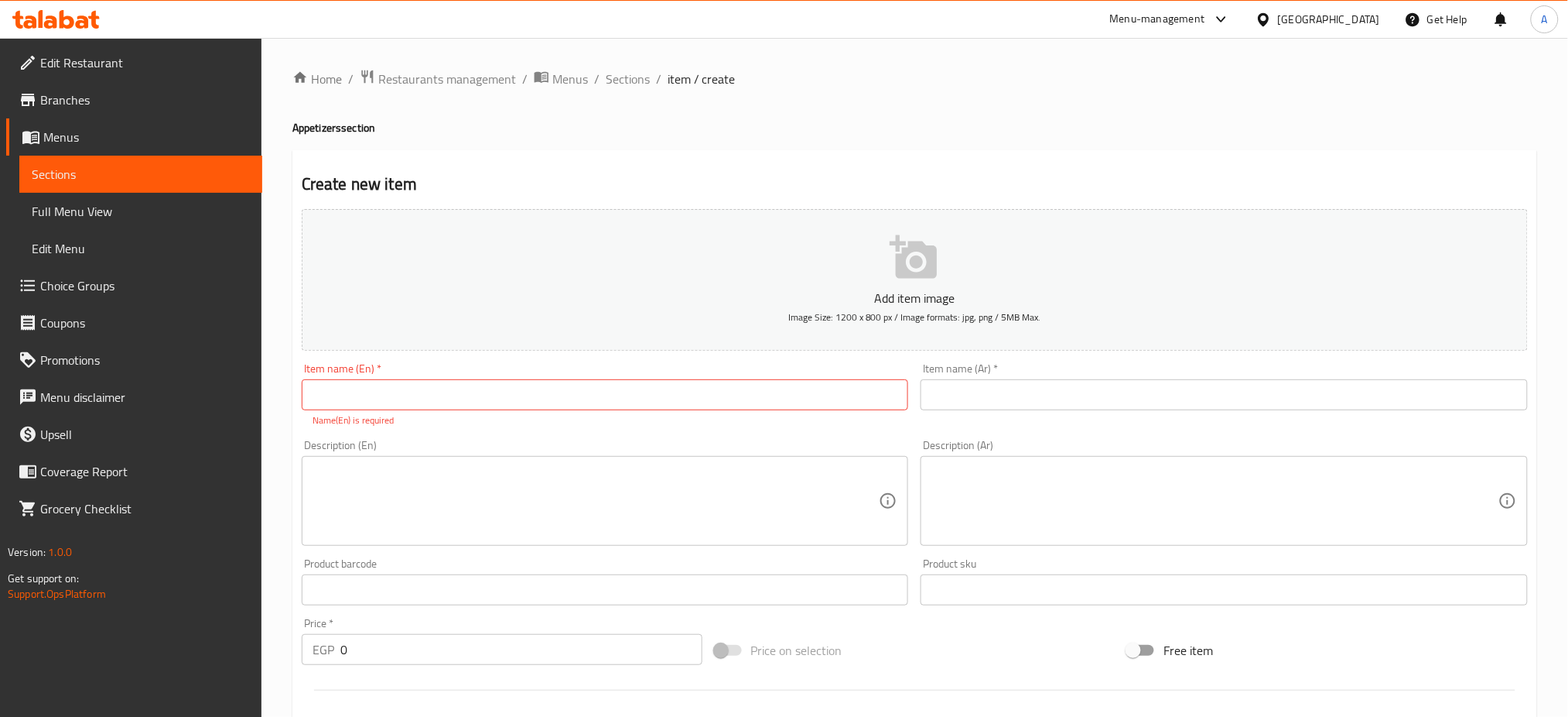
click at [1215, 165] on div "Create new item Add item image Image Size: 1200 x 800 px / Image formats: jpg, …" at bounding box center [914, 609] width 1244 height 918
click at [554, 396] on input "text" at bounding box center [605, 395] width 607 height 31
click at [314, 124] on h4 "Appetizers section" at bounding box center [914, 128] width 1244 height 16
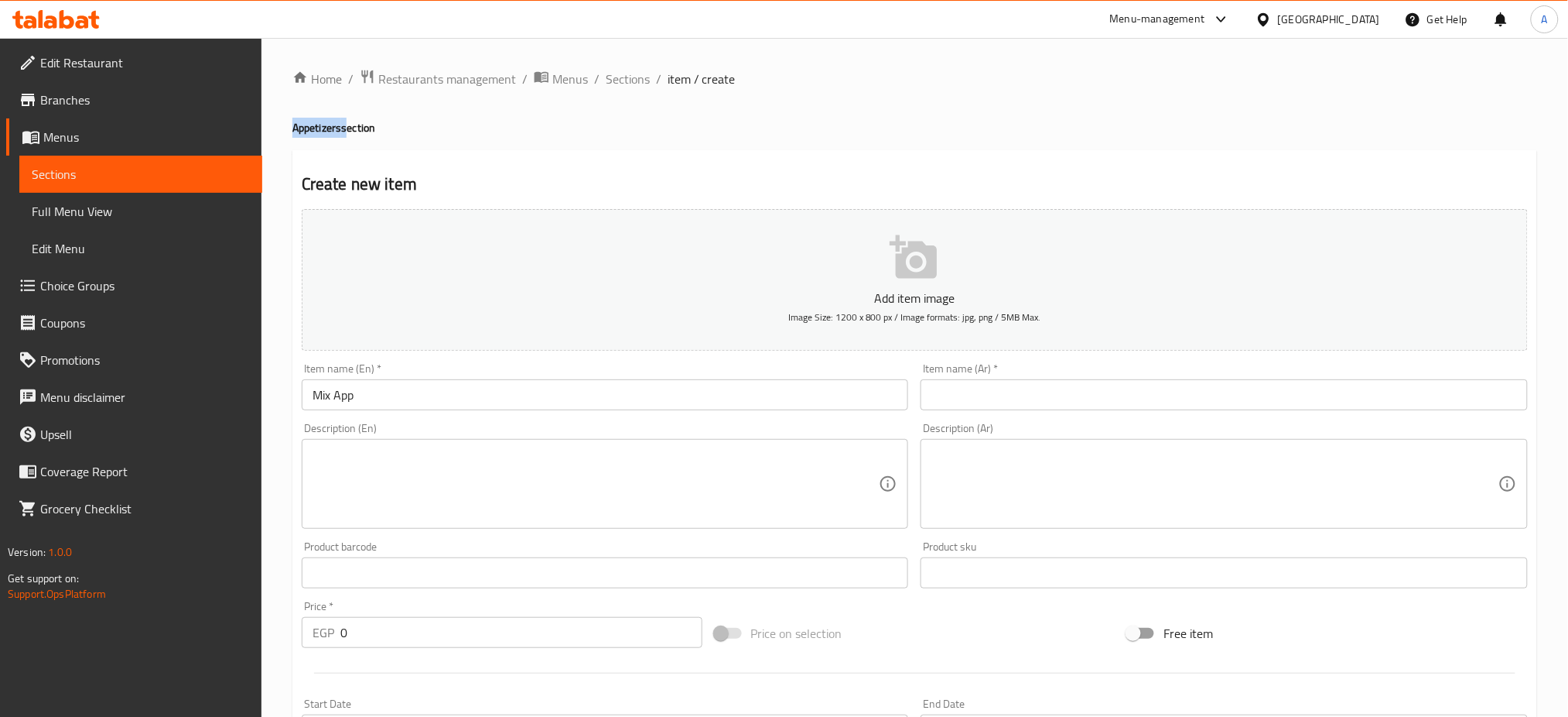
copy h4 "Appetizers"
click at [344, 401] on input "Mix App" at bounding box center [605, 395] width 607 height 31
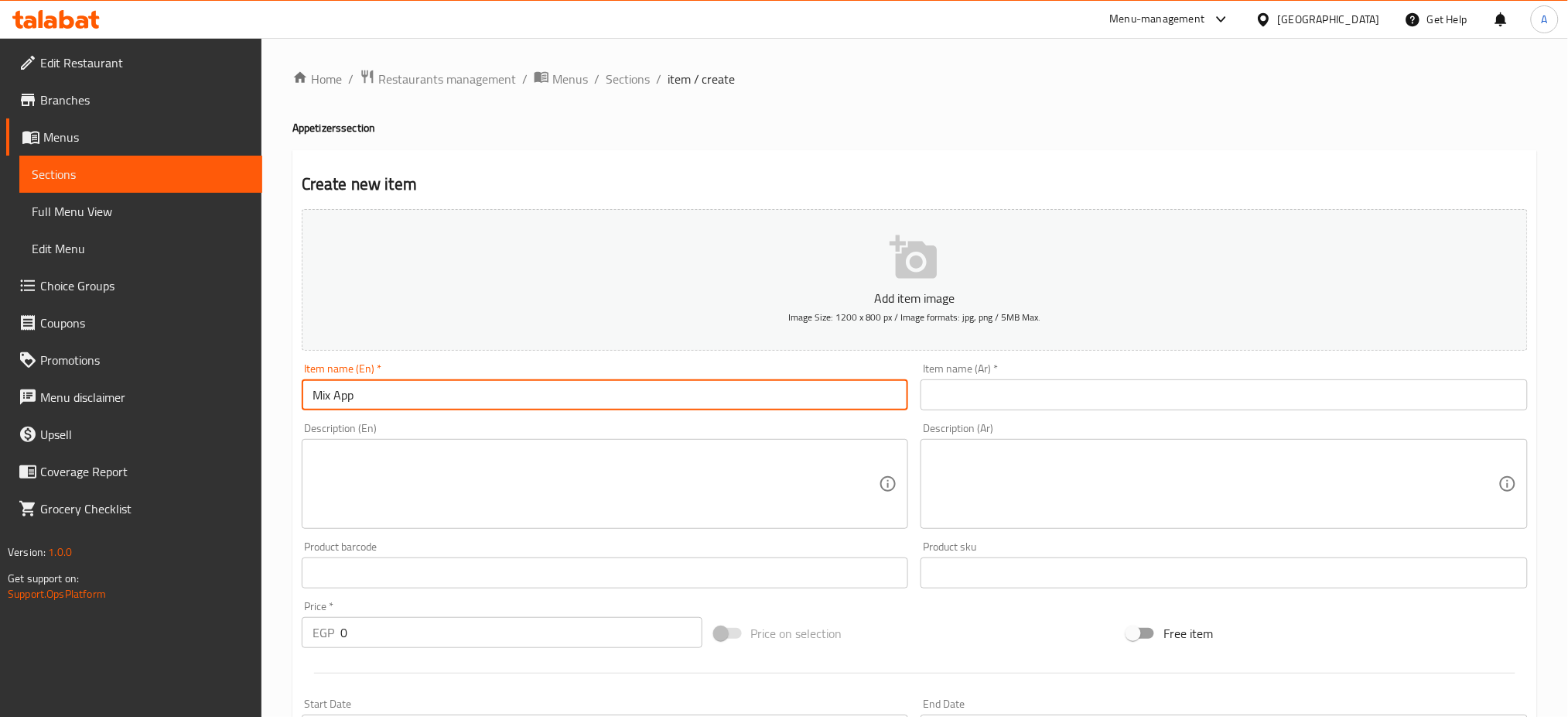
paste input "etizers"
type input "Mix Appetizers 1"
click at [1109, 398] on input "text" at bounding box center [1224, 395] width 607 height 31
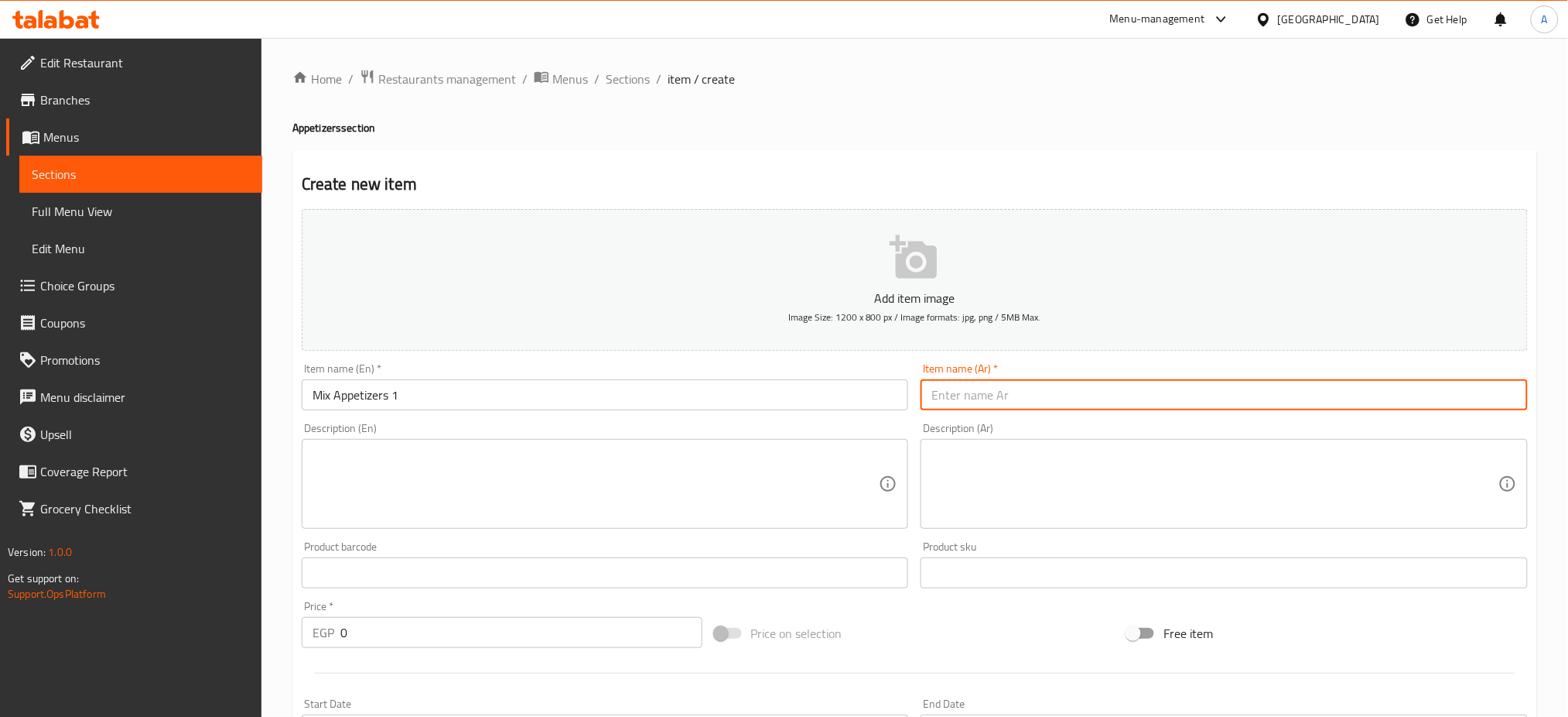
click at [338, 396] on input "Mix Appetizers 1" at bounding box center [605, 395] width 607 height 31
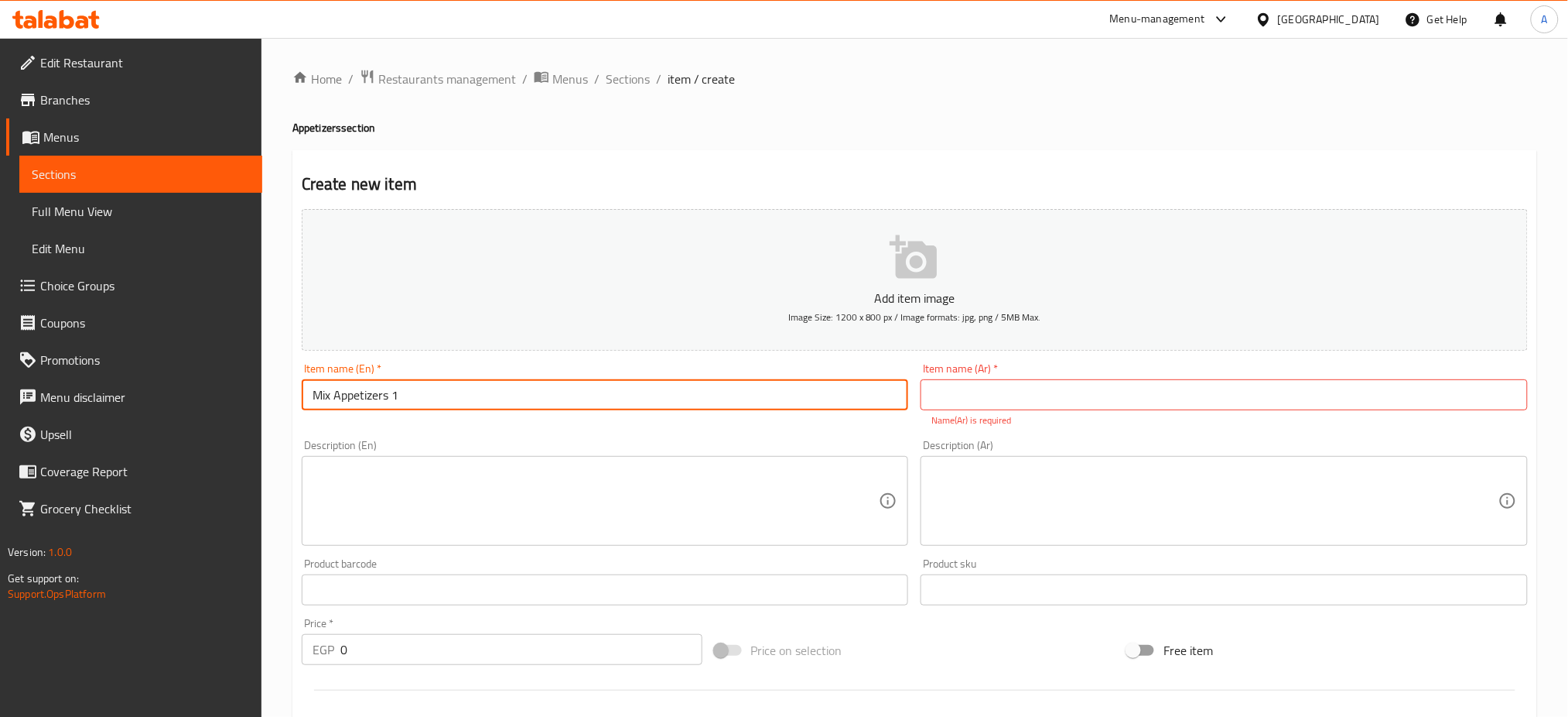
click at [338, 396] on input "Mix Appetizers 1" at bounding box center [605, 395] width 607 height 31
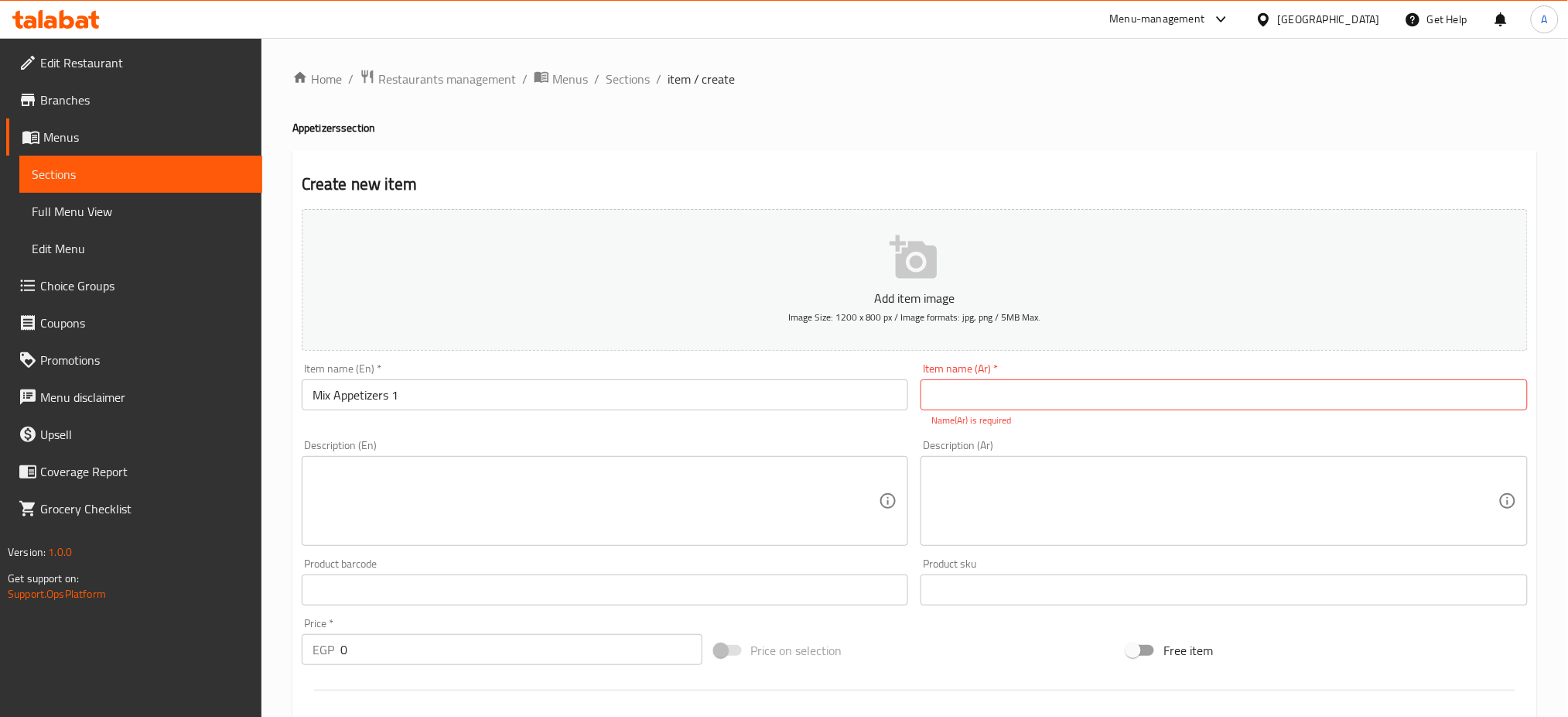
click at [1251, 387] on input "text" at bounding box center [1224, 395] width 607 height 31
paste input "المقبلات المشكلة"
type input "المقبلات [DEMOGRAPHIC_DATA] 1"
click at [712, 478] on textarea at bounding box center [596, 501] width 567 height 74
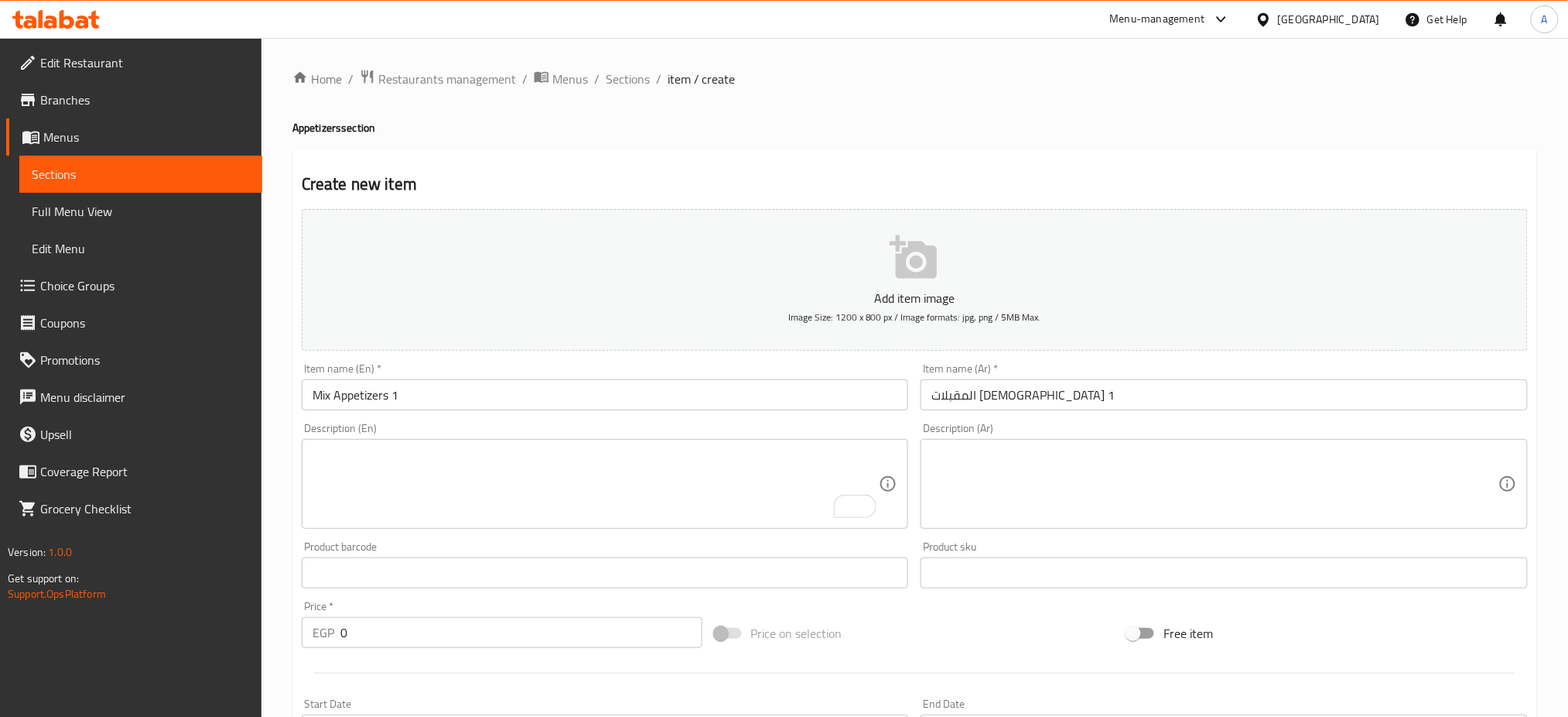
click at [1134, 470] on textarea at bounding box center [1215, 484] width 567 height 74
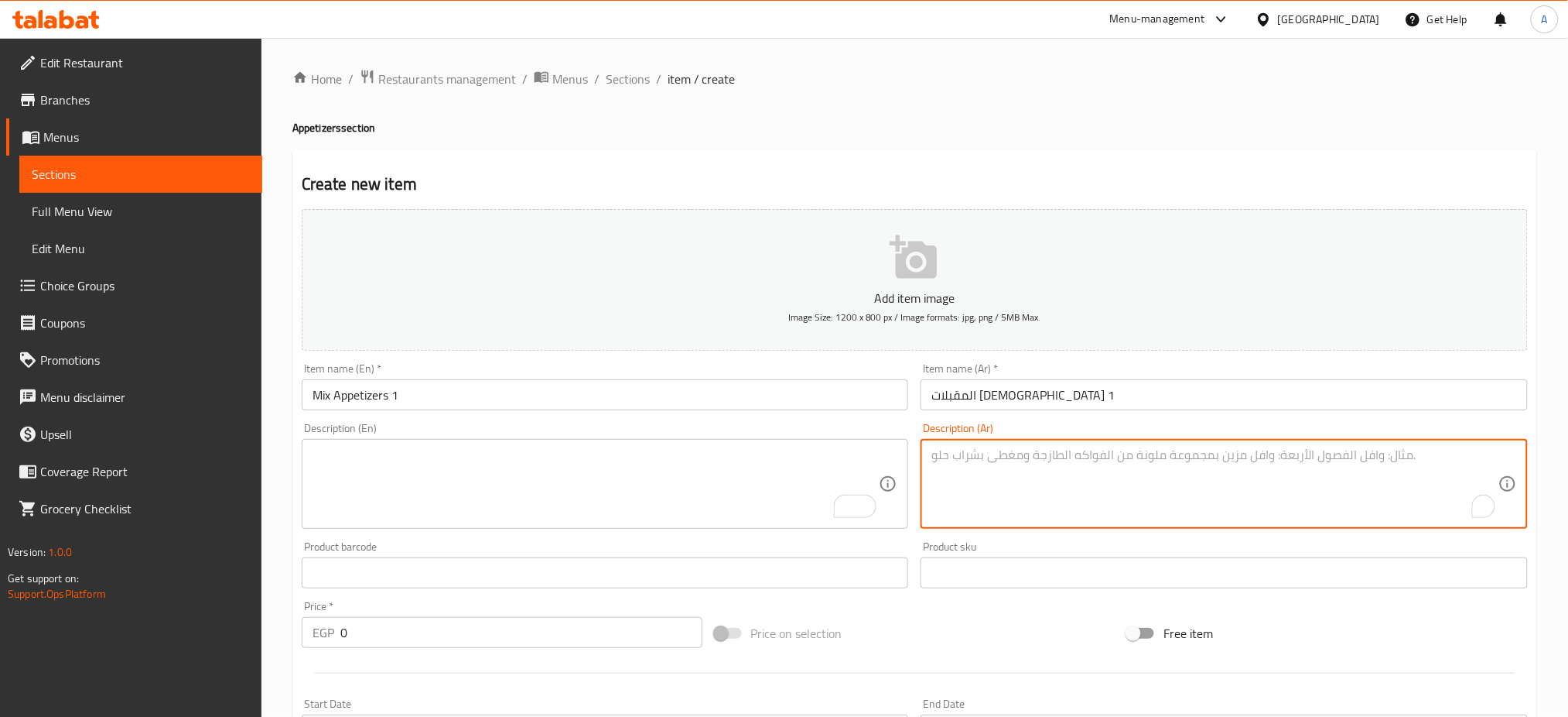
click at [663, 456] on textarea "To enrich screen reader interactions, please activate Accessibility in Grammarl…" at bounding box center [596, 484] width 567 height 74
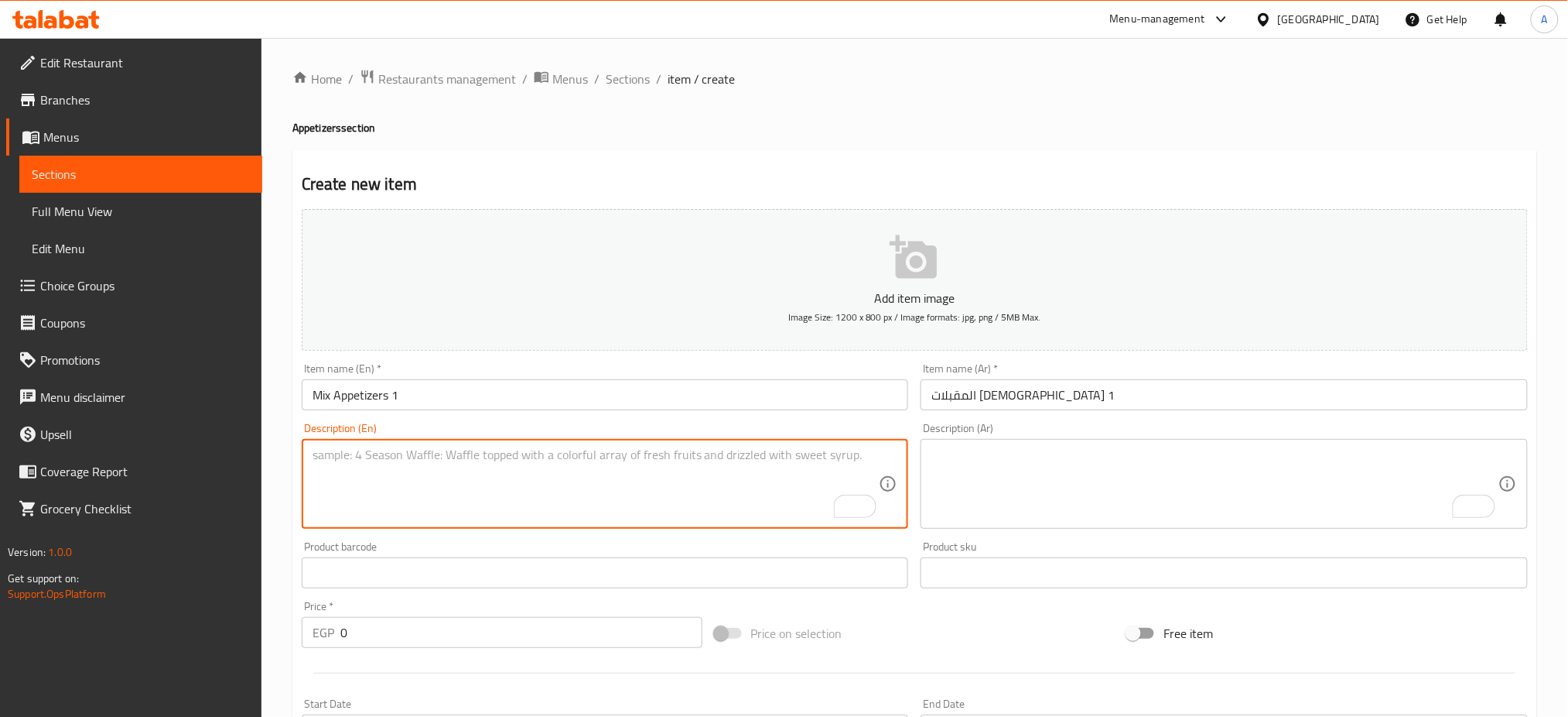
paste textarea "2 pieces of vegetables spring roll , 2 pieces of meat sambouek, 2 pieces of che…"
type textarea "2 pieces of vegetables spring roll , 2 pieces of meat sambouek, 2 pieces of che…"
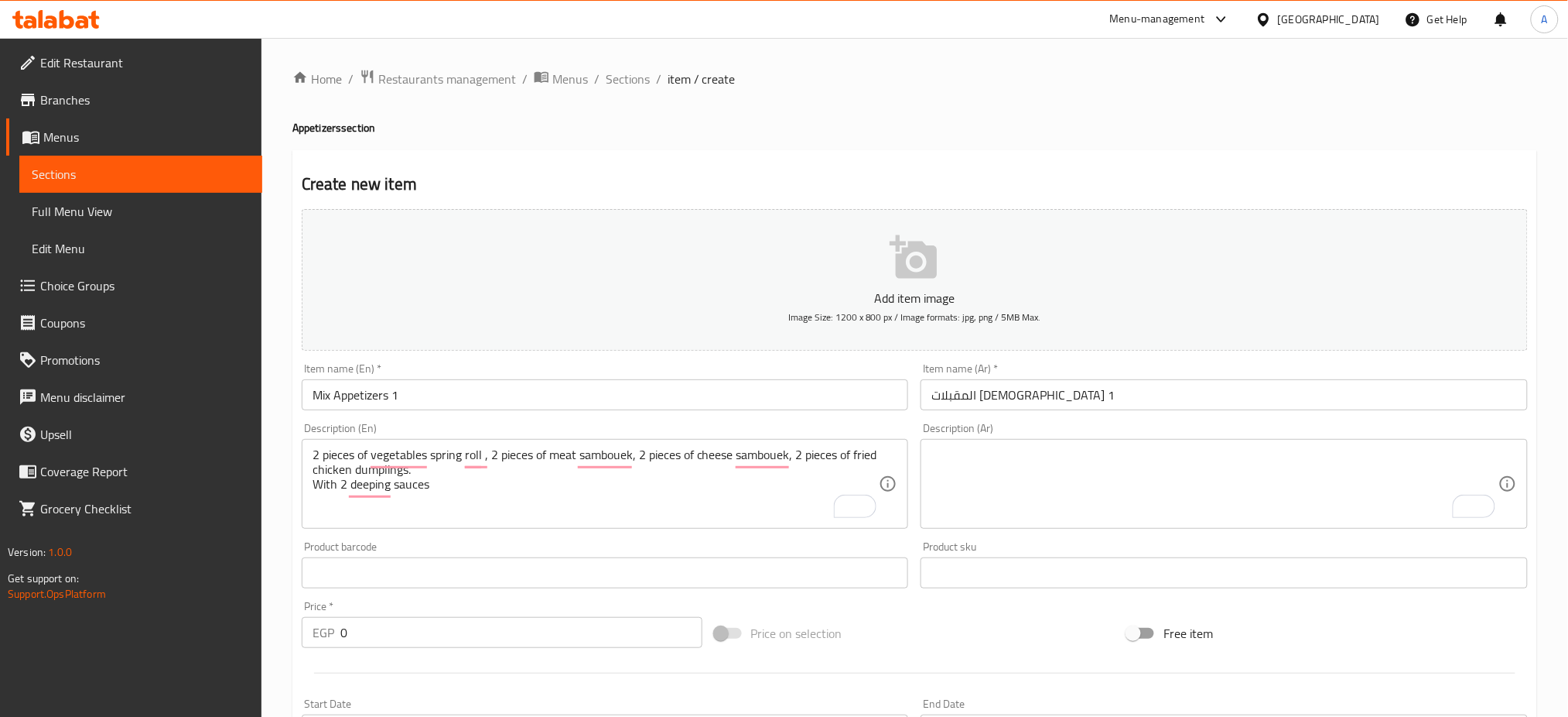
click at [1155, 481] on textarea "To enrich screen reader interactions, please activate Accessibility in Grammarl…" at bounding box center [1215, 484] width 567 height 74
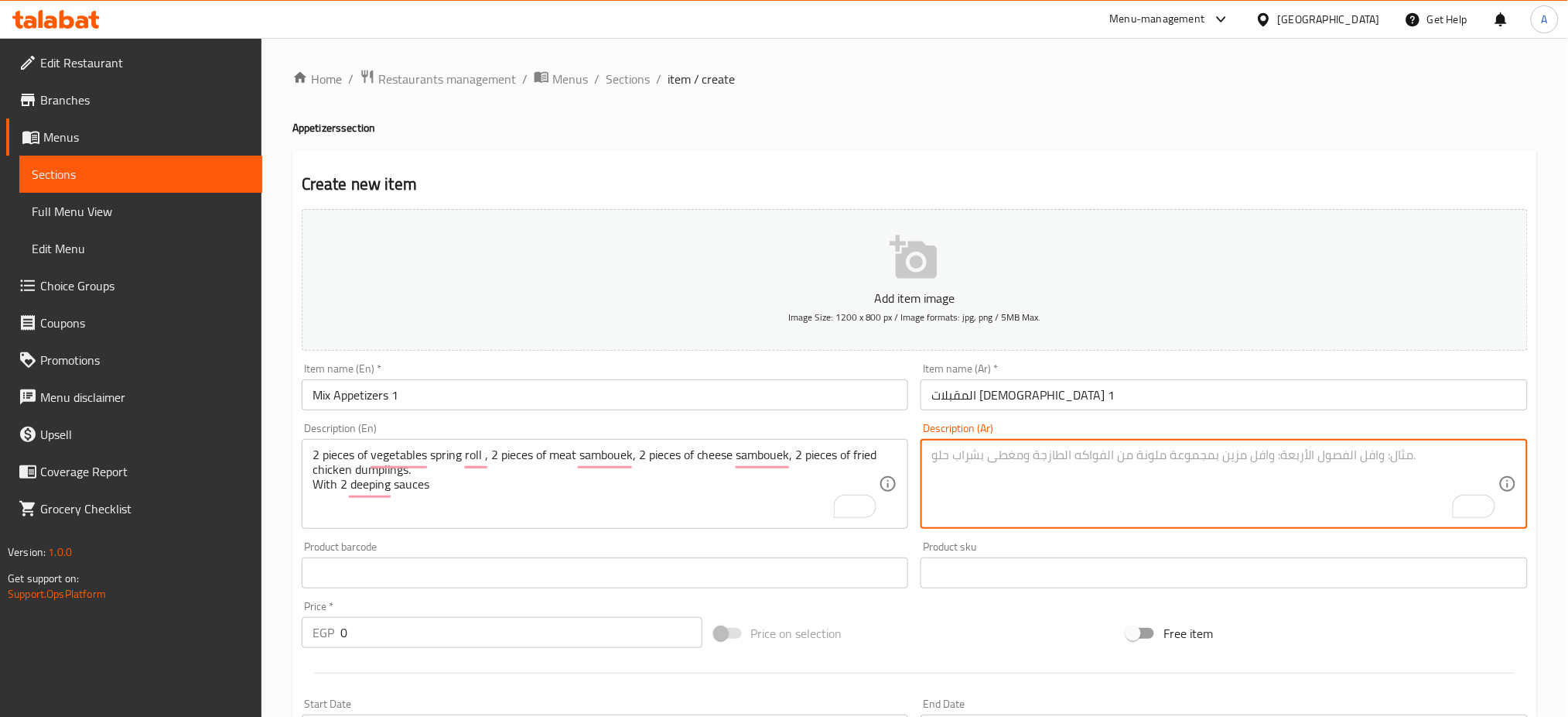
paste textarea "٢ قطعة سبرينغ رول بالخضار، ٢ قطعة سمبوسك باللحم، ٢ قطعة سمبوسك بالجبنة، ٢ قطعة …"
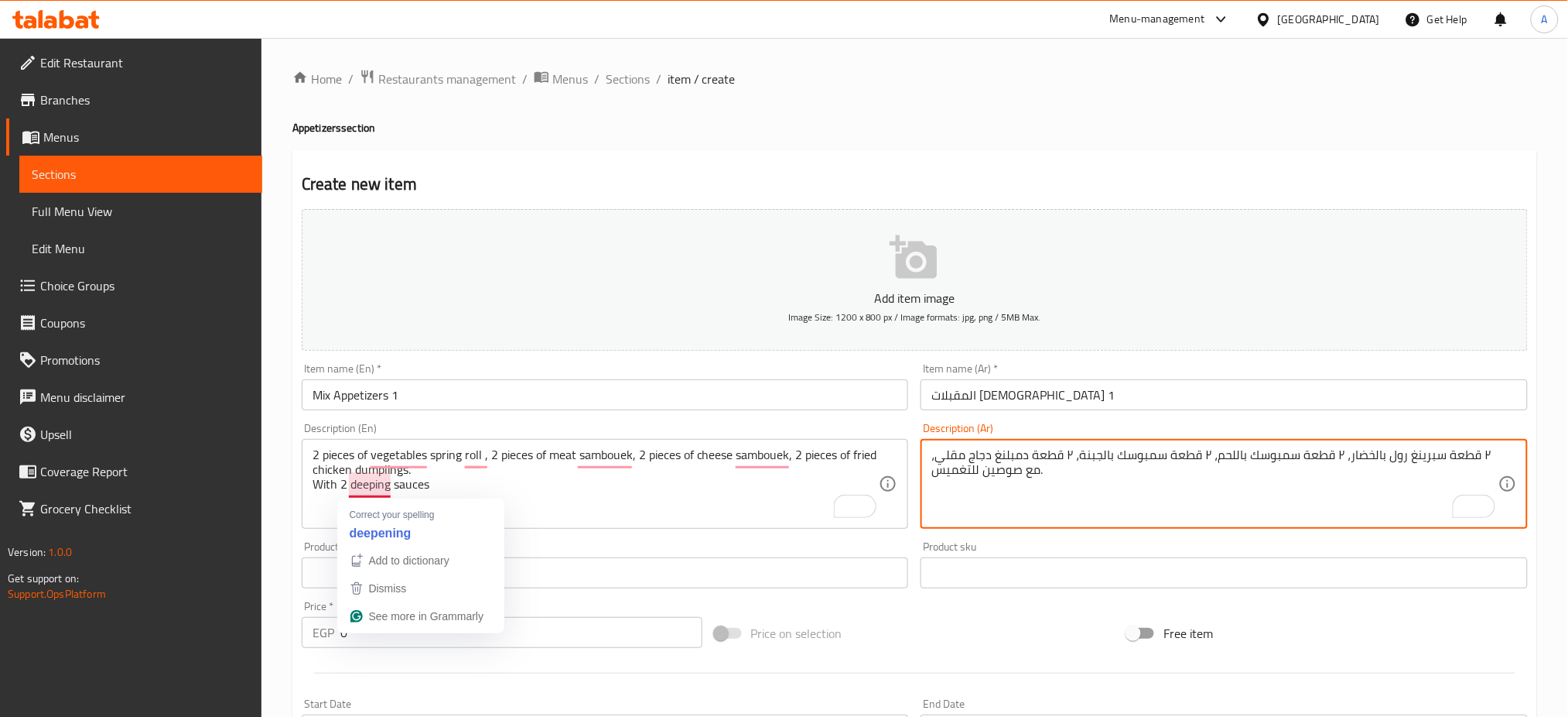
type textarea "٢ قطعة سبرينغ رول بالخضار، ٢ قطعة سمبوسك باللحم، ٢ قطعة سمبوسك بالجبنة، ٢ قطعة …"
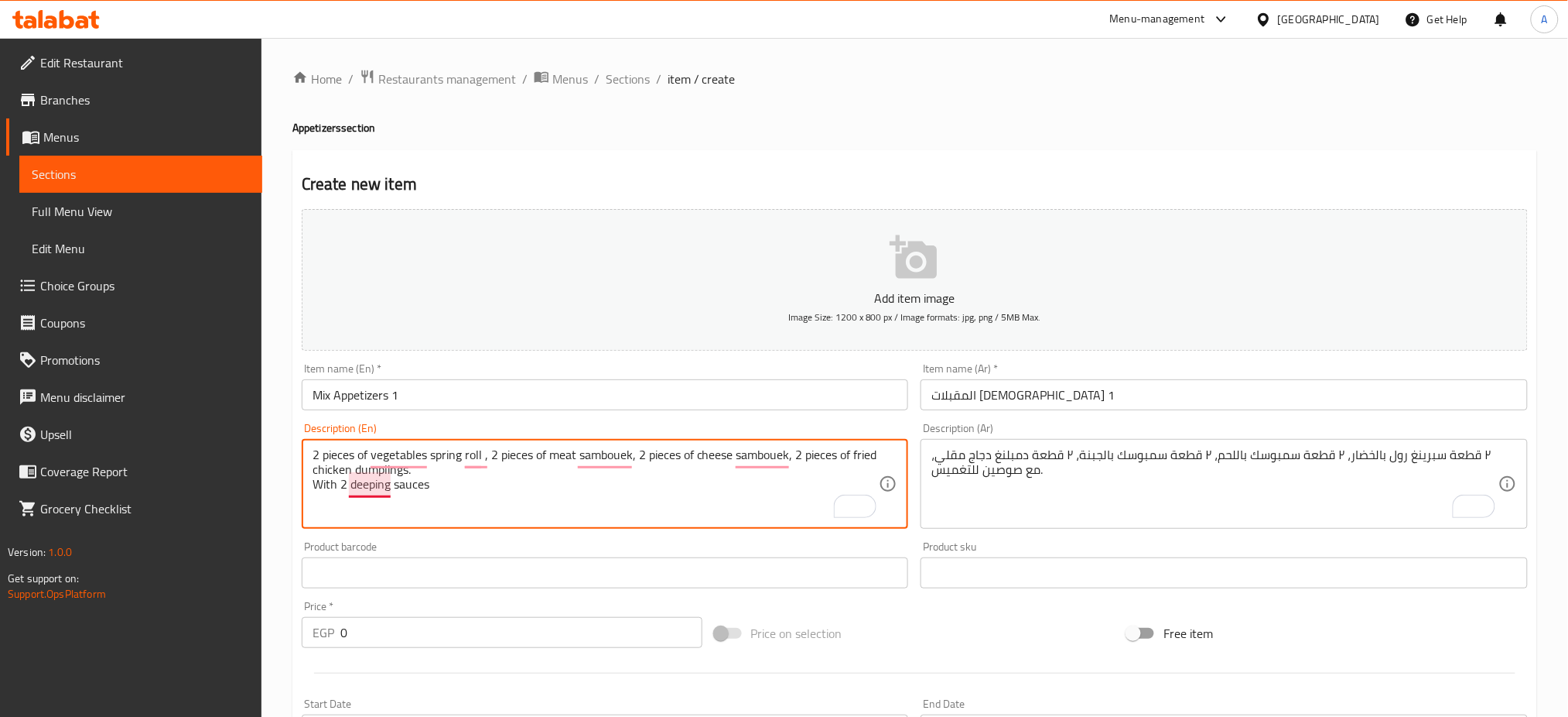
click at [366, 485] on textarea "2 pieces of vegetables spring roll , 2 pieces of meat sambouek, 2 pieces of che…" at bounding box center [596, 484] width 567 height 74
click at [367, 486] on textarea "2 pieces of vegetables spring roll , 2 pieces of meat sambouek, 2 pieces of che…" at bounding box center [596, 484] width 567 height 74
click at [605, 451] on textarea "2 pieces of vegetable spring roll, 2 pieces of meat sambouek, 2 pieces of chees…" at bounding box center [596, 484] width 567 height 74
click at [771, 459] on textarea "2 pieces of vegetable spring roll, 2 pieces of meat sambosek, 2 pieces of chees…" at bounding box center [596, 484] width 567 height 74
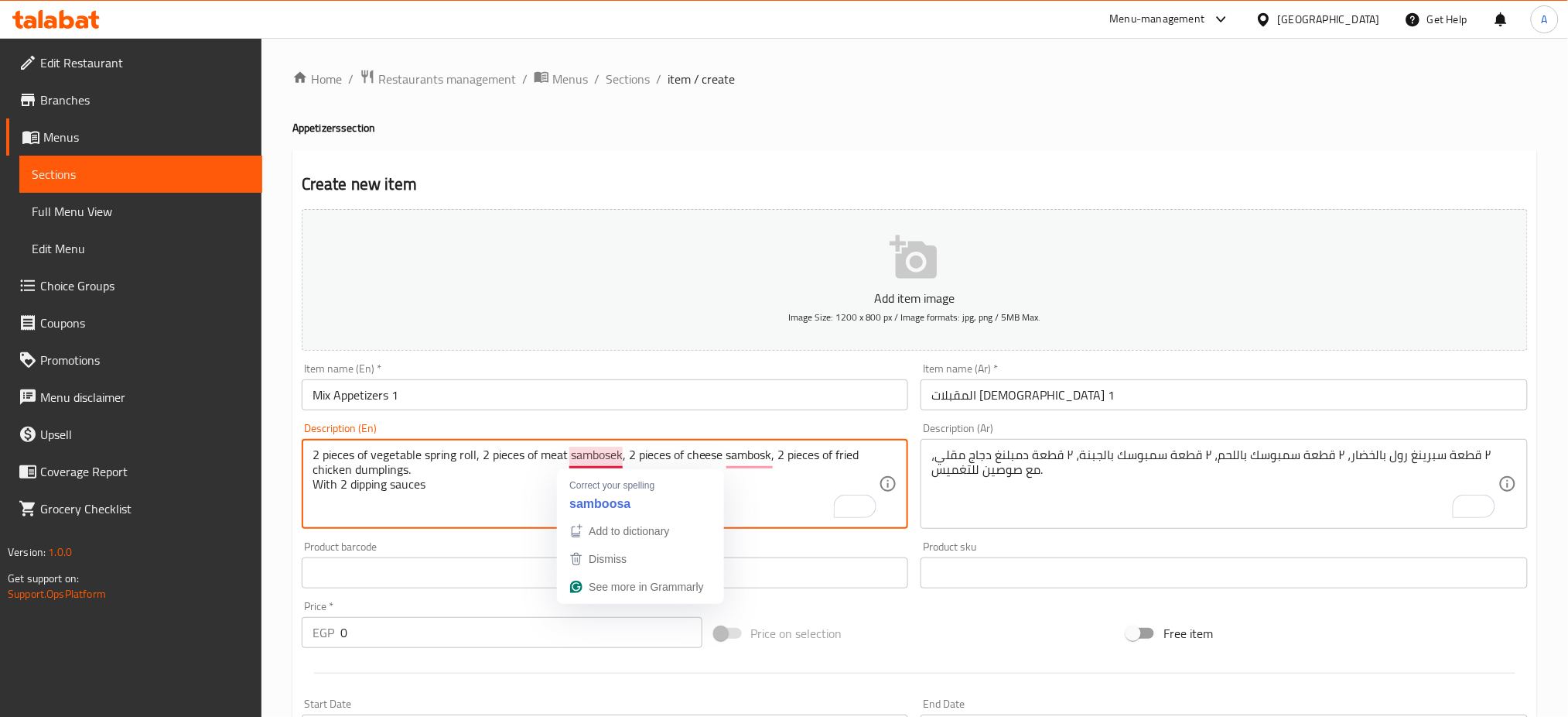
click at [752, 489] on textarea "2 pieces of vegetable spring roll, 2 pieces of meat sambosek, 2 pieces of chees…" at bounding box center [596, 484] width 567 height 74
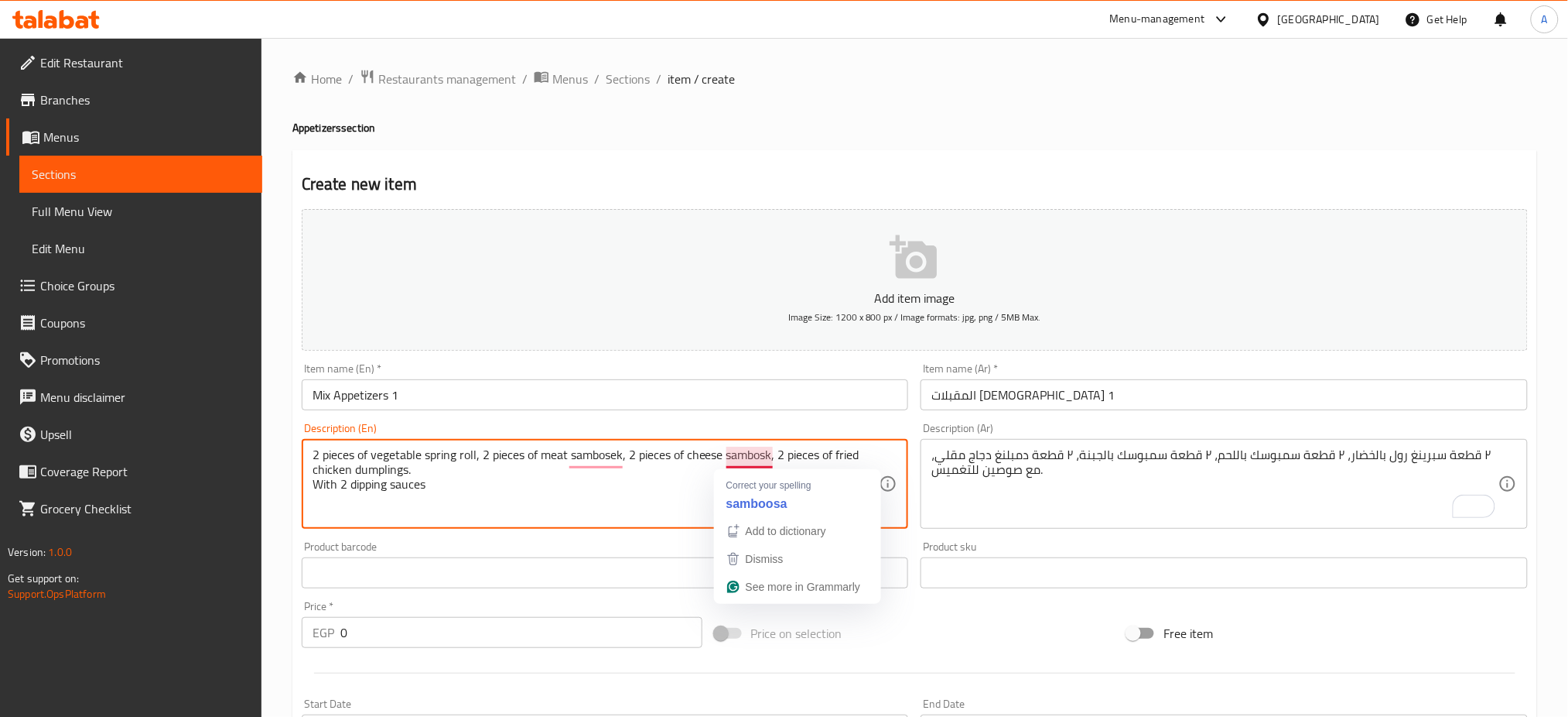
click at [609, 505] on textarea "2 pieces of vegetable spring roll, 2 pieces of meat sambosek, 2 pieces of chees…" at bounding box center [596, 484] width 567 height 74
drag, startPoint x: 445, startPoint y: 491, endPoint x: 287, endPoint y: 450, distance: 163.2
click at [287, 450] on div "Home / Restaurants management / Menus / Sections / item / create Appetizers sec…" at bounding box center [915, 566] width 1306 height 1055
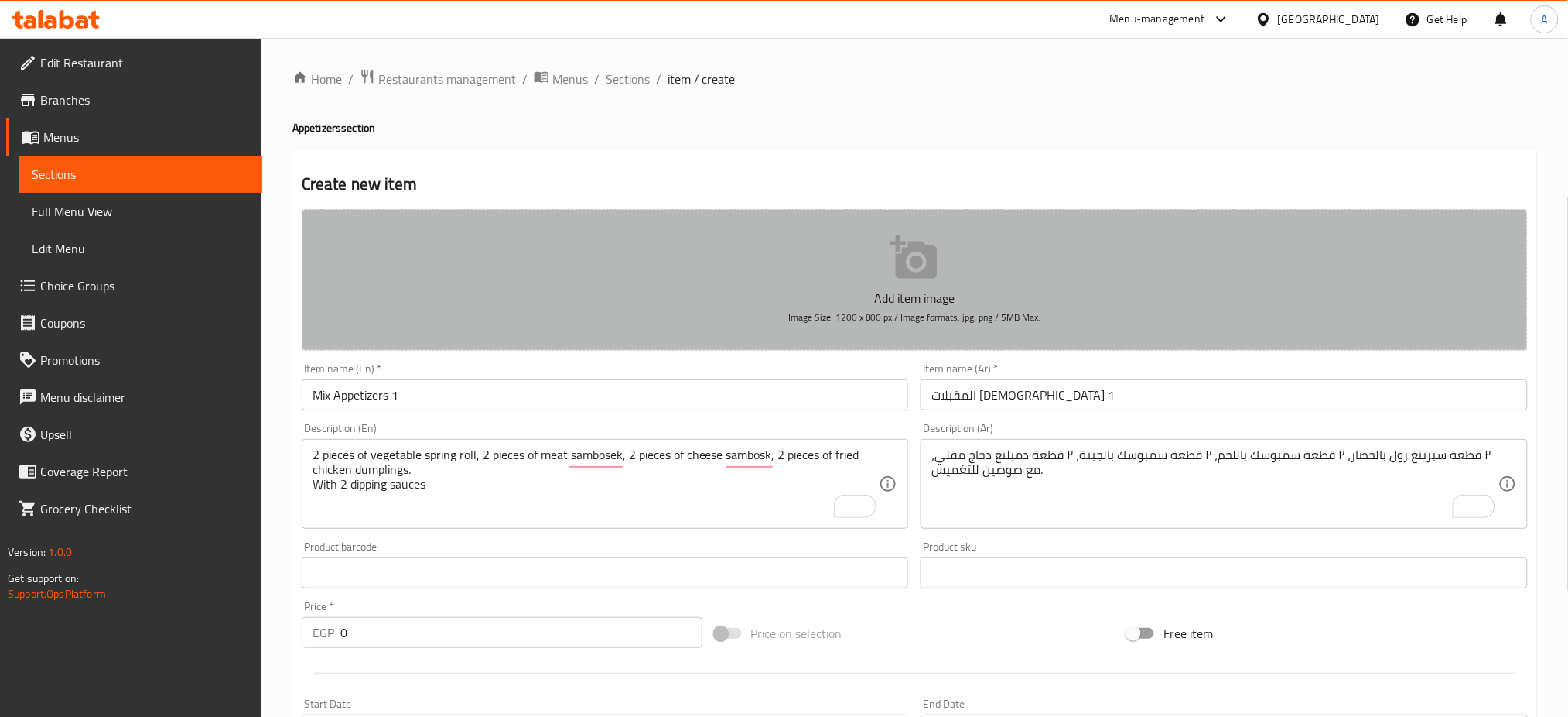
click at [1236, 210] on button "Add item image Image Size: 1200 x 800 px / Image formats: jpg, png / 5MB Max." at bounding box center [915, 279] width 1226 height 142
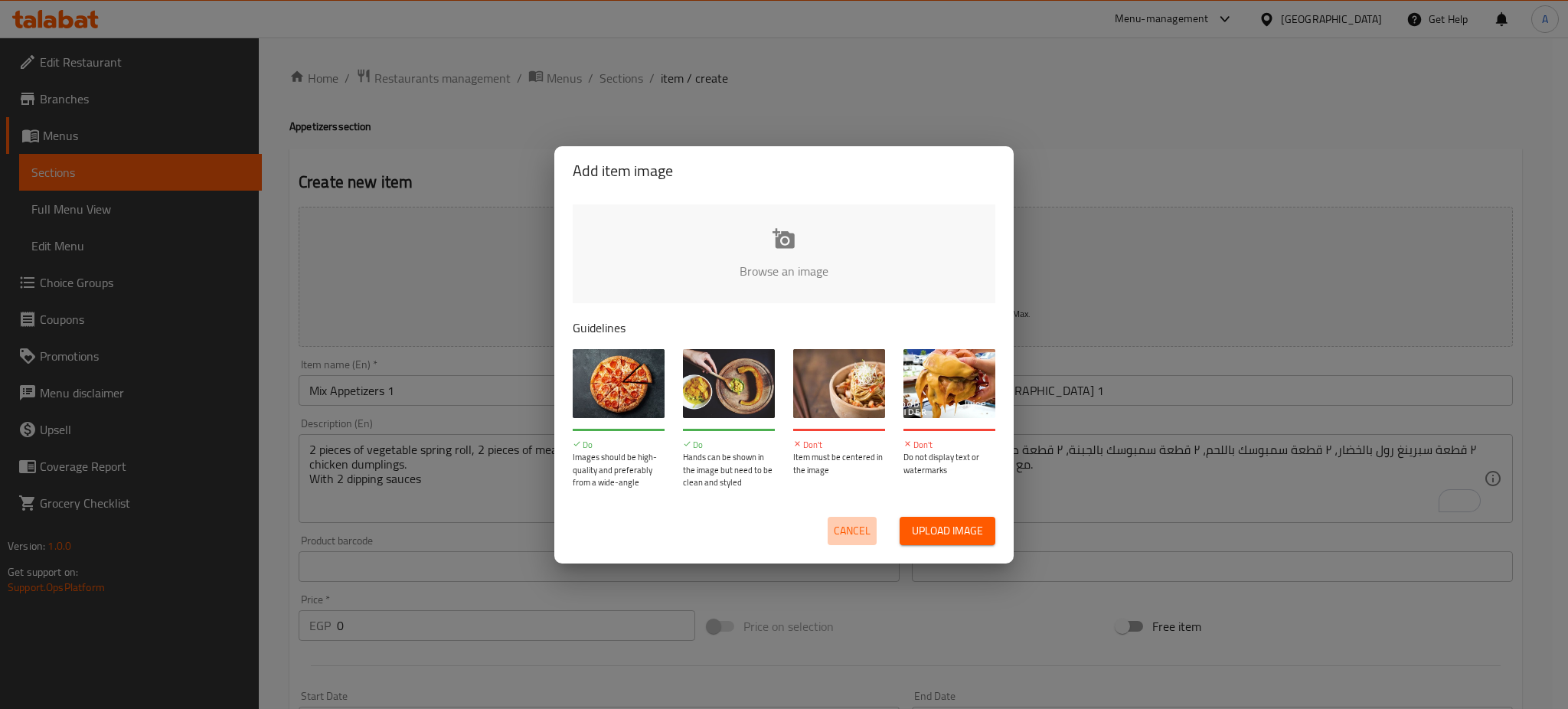
click at [861, 526] on span "Cancel" at bounding box center [852, 531] width 37 height 19
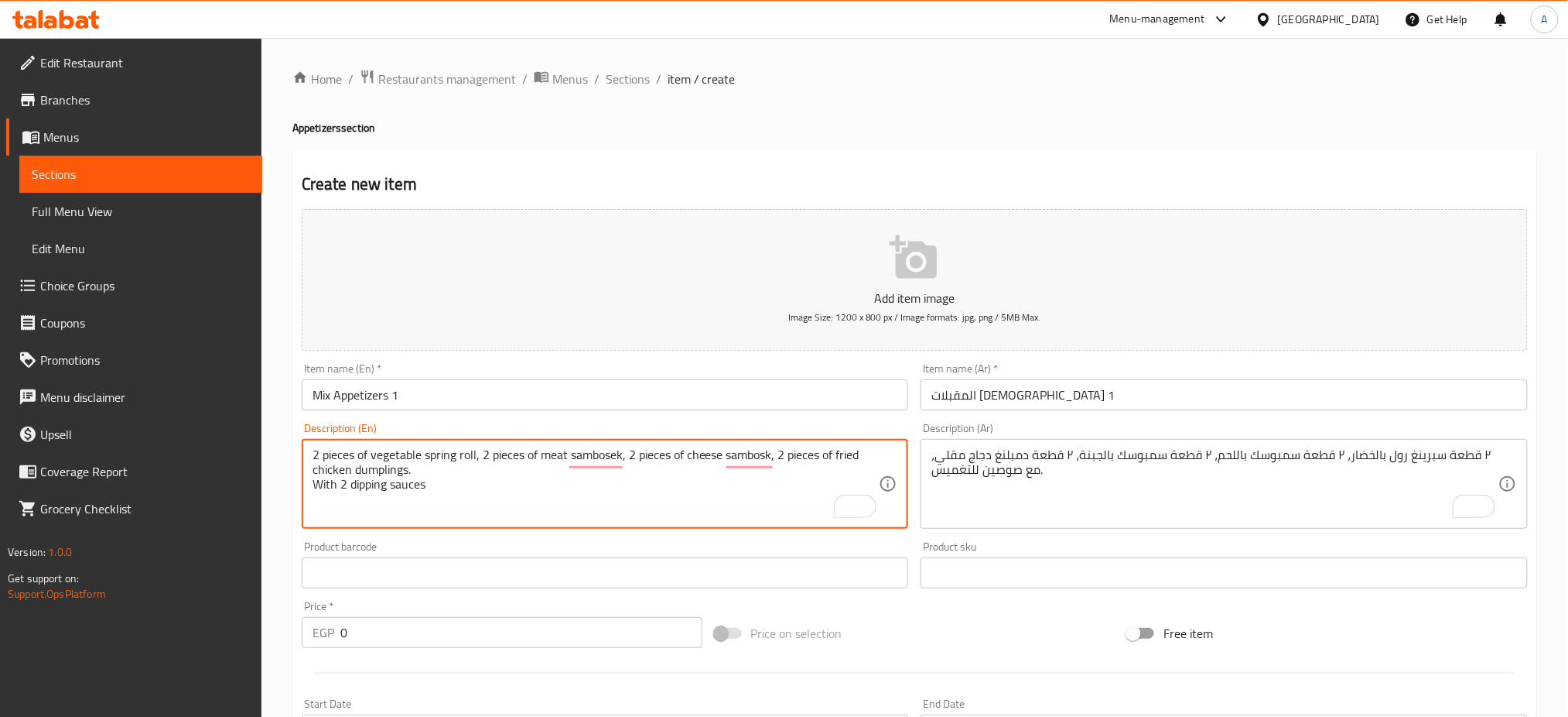
paste textarea "ek, and 2 pieces of fried chicken dumplings, served with 2 dipping sauces."
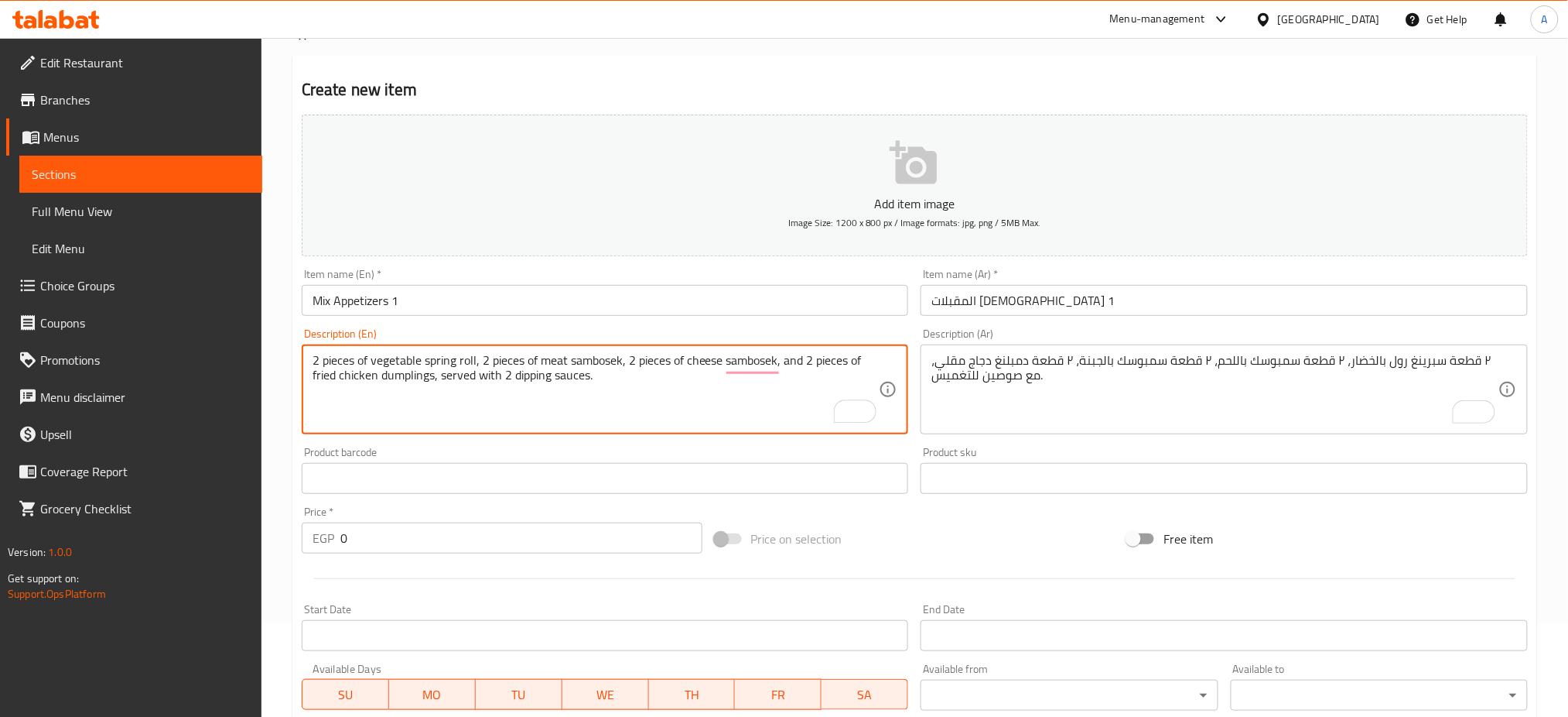
scroll to position [97, 0]
type textarea "2 pieces of vegetable spring roll, 2 pieces of meat sambosek, 2 pieces of chees…"
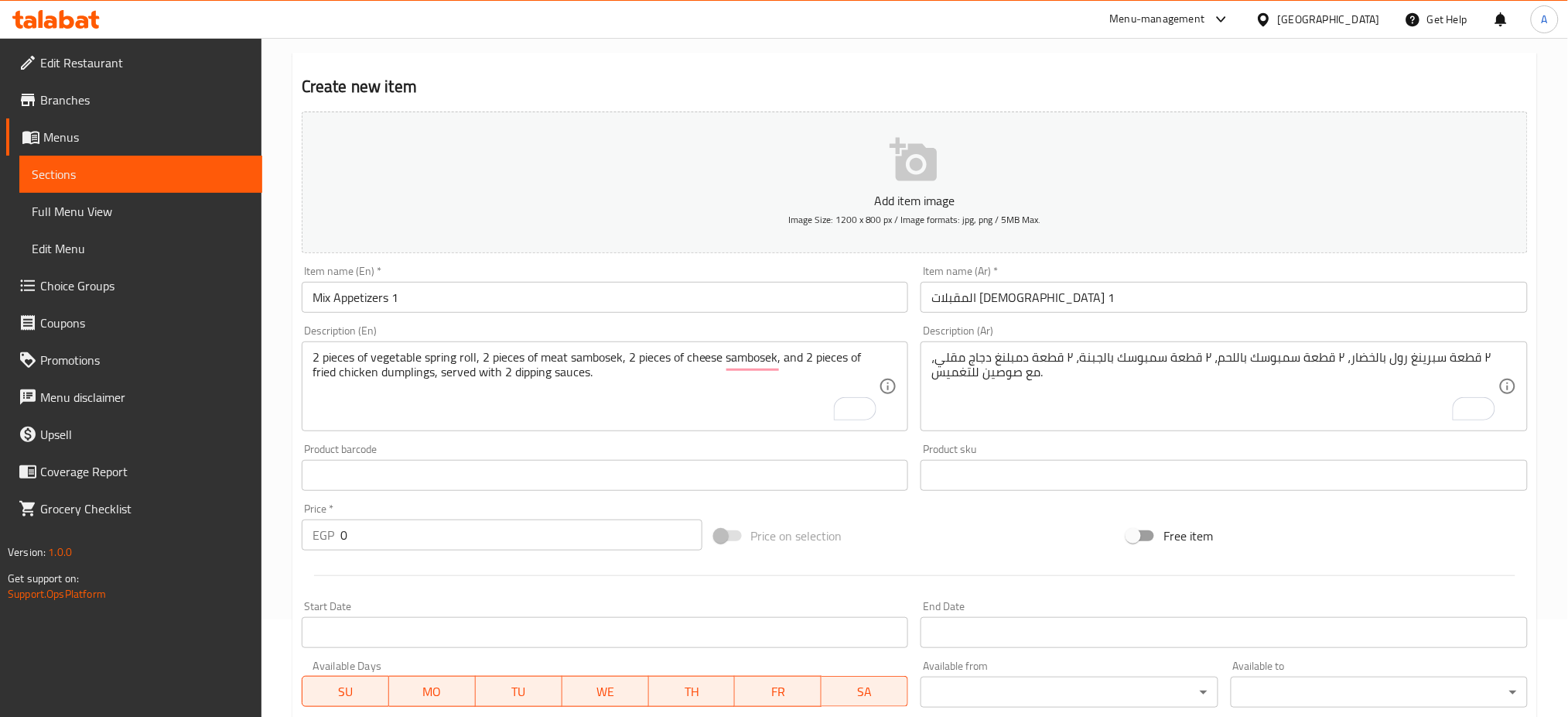
click at [1180, 439] on div "Product sku Product sku" at bounding box center [1224, 467] width 620 height 59
click at [450, 523] on input "0" at bounding box center [521, 535] width 362 height 31
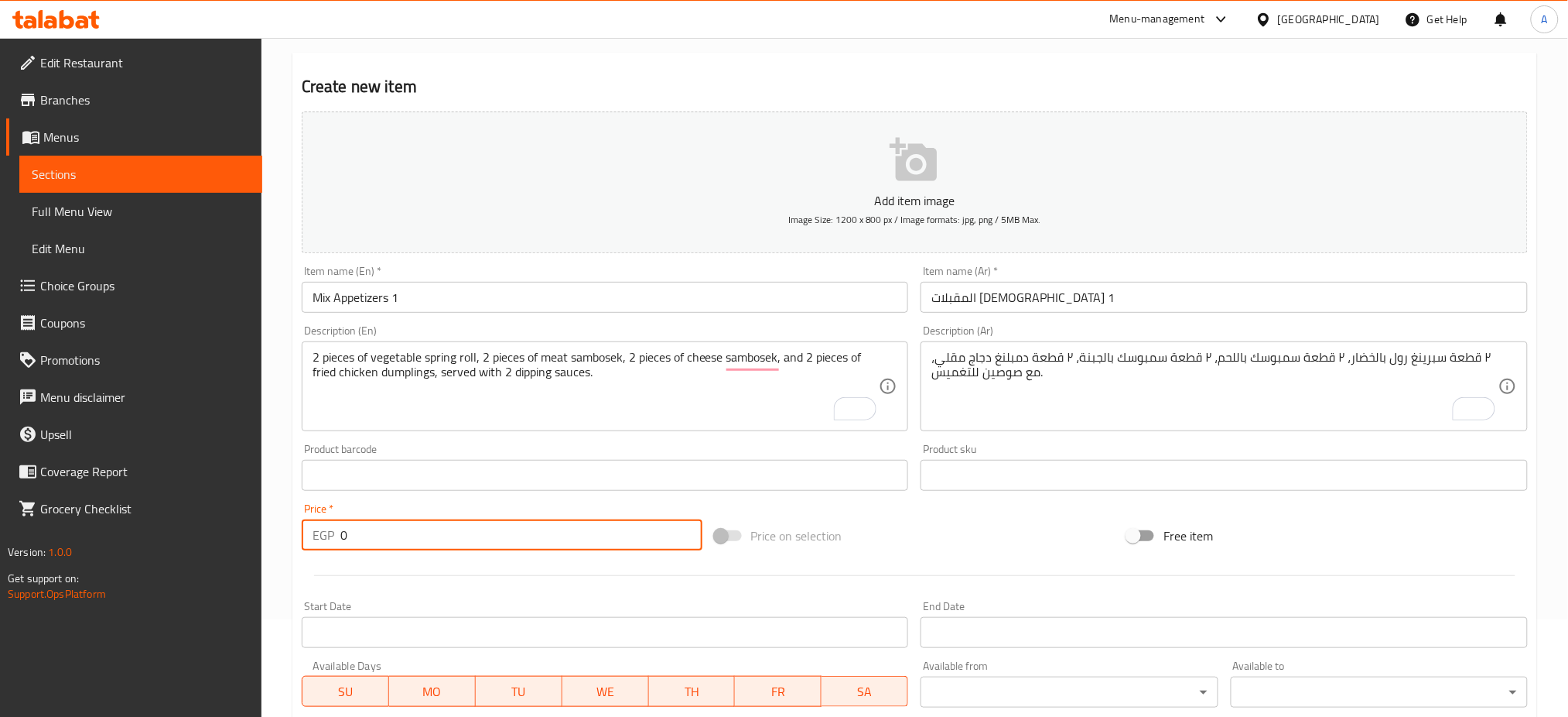
click at [450, 523] on input "0" at bounding box center [521, 535] width 362 height 31
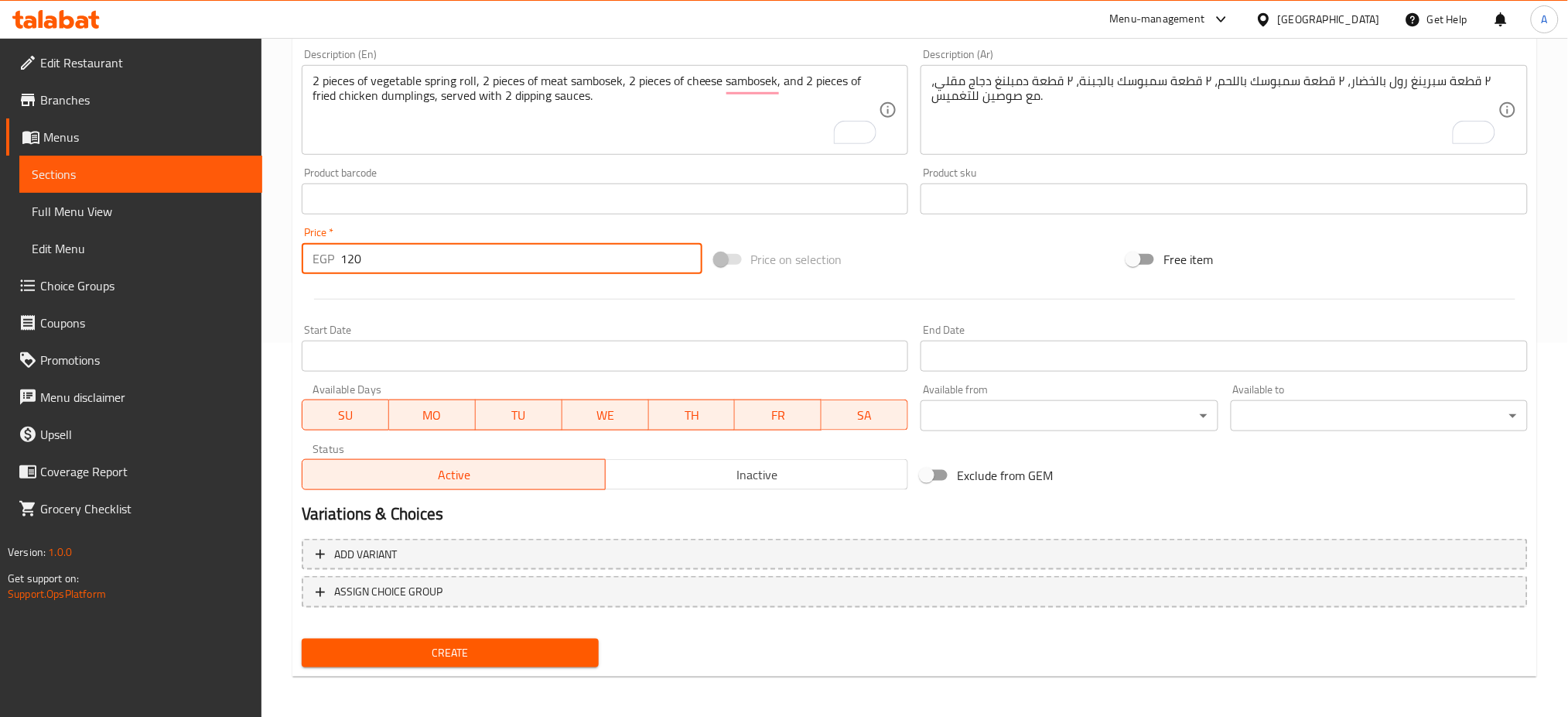
scroll to position [373, 0]
type input "120"
click at [406, 651] on span "Create" at bounding box center [450, 653] width 272 height 19
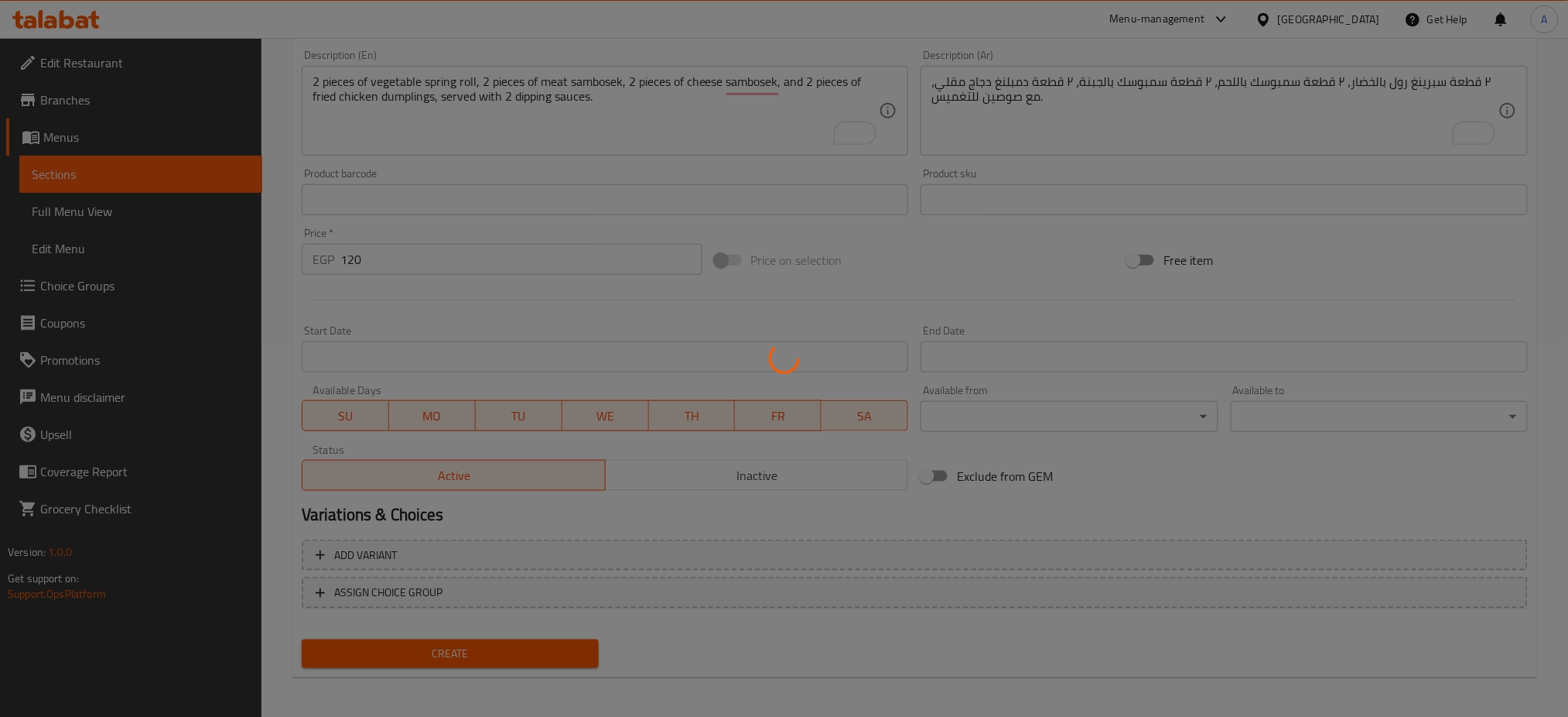
type input "0"
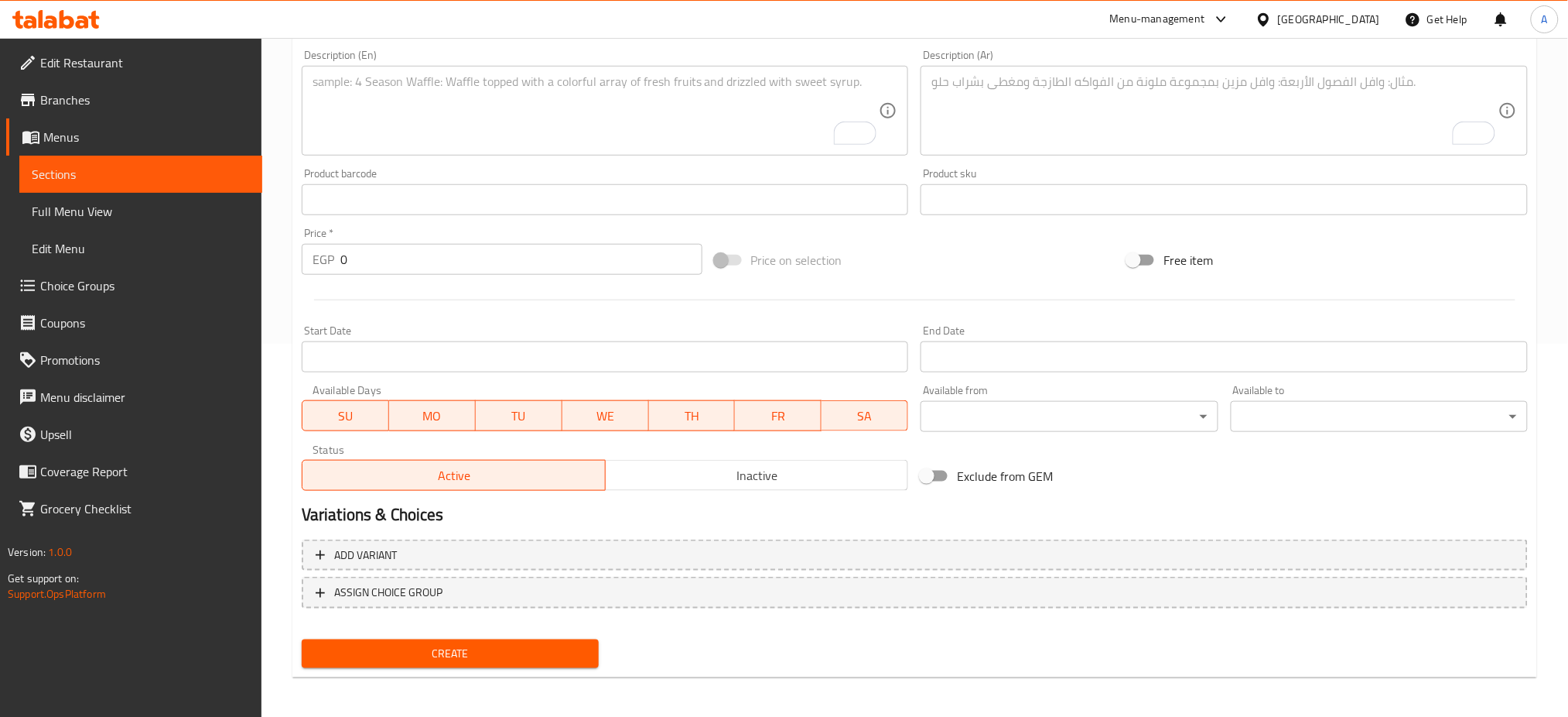
click at [1145, 463] on div "Exclude from GEM" at bounding box center [1120, 476] width 413 height 42
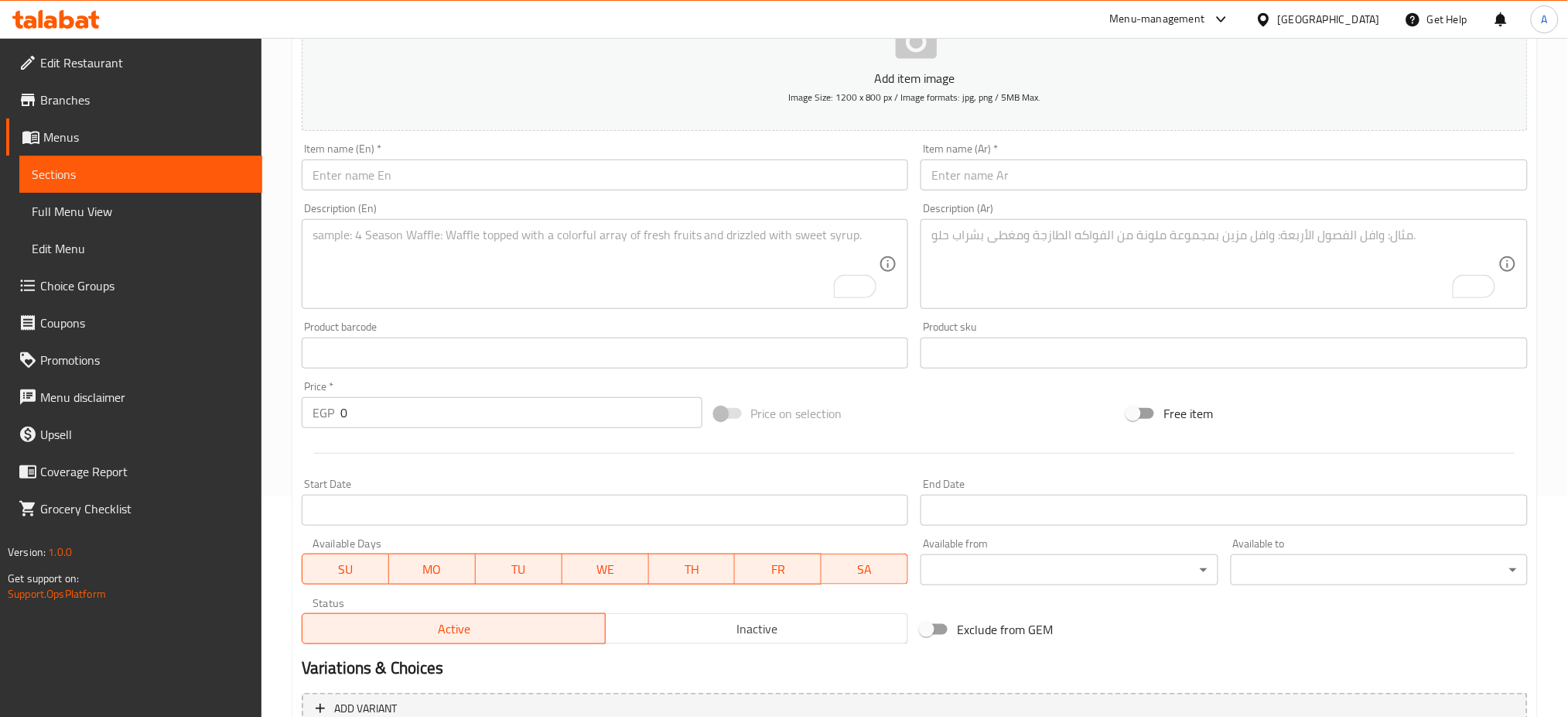
scroll to position [212, 0]
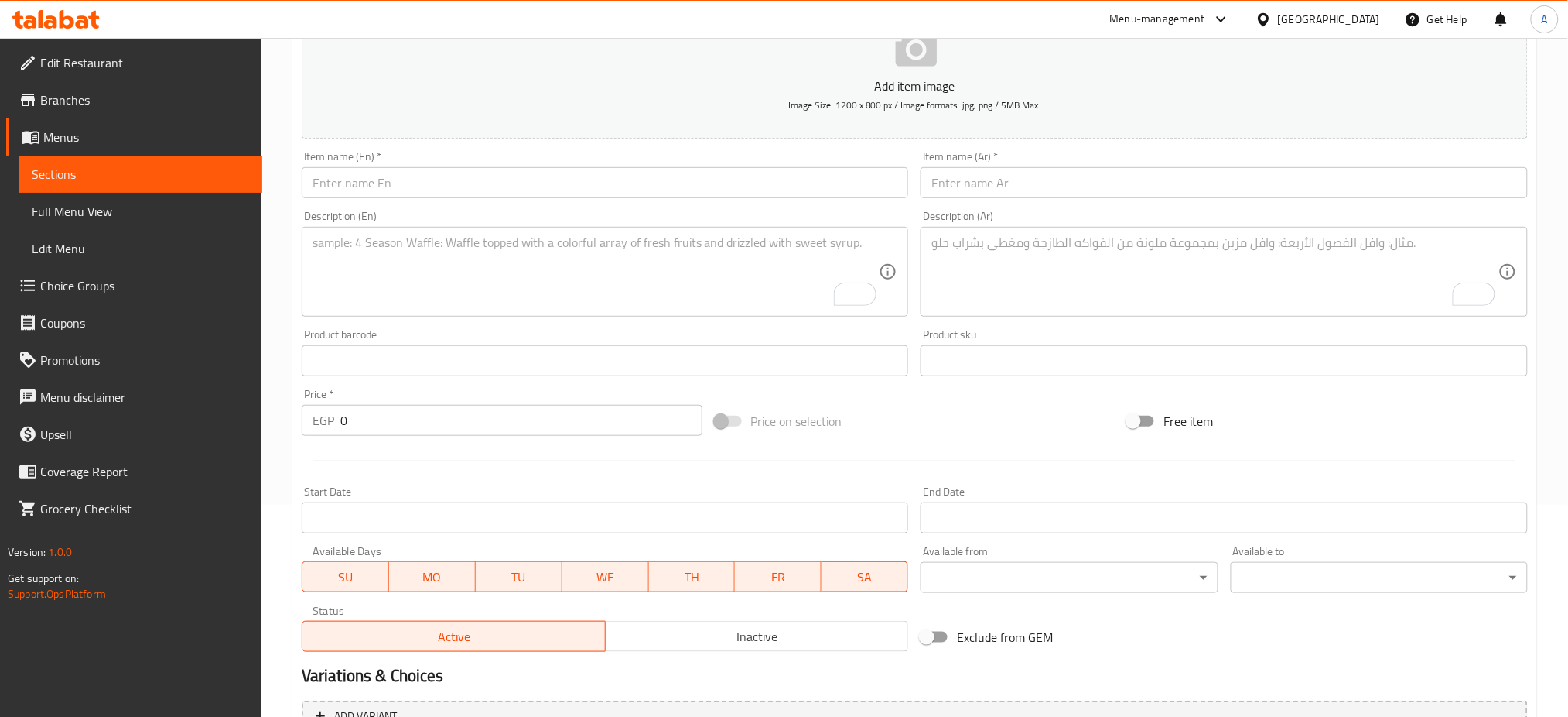
click at [476, 251] on textarea "To enrich screen reader interactions, please activate Accessibility in Grammarl…" at bounding box center [596, 271] width 567 height 74
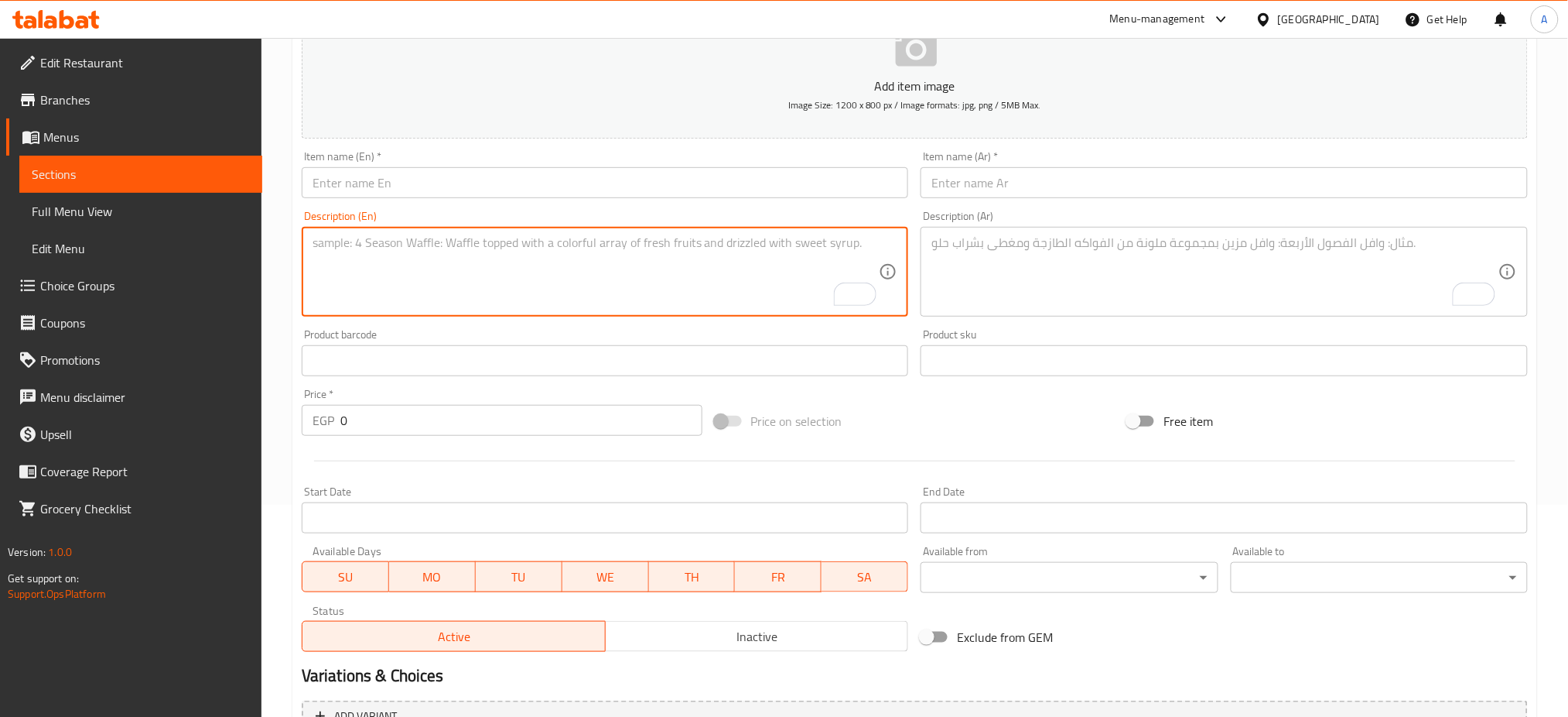
paste textarea "2 pieces of vegetable spring rolls, 2 pieces of cheese spring rolls, 2 pieces o…"
type textarea "2 pieces of vegetable spring rolls, 2 pieces of cheese spring rolls, 2 pieces o…"
click at [1151, 265] on textarea "To enrich screen reader interactions, please activate Accessibility in Grammarl…" at bounding box center [1215, 271] width 567 height 74
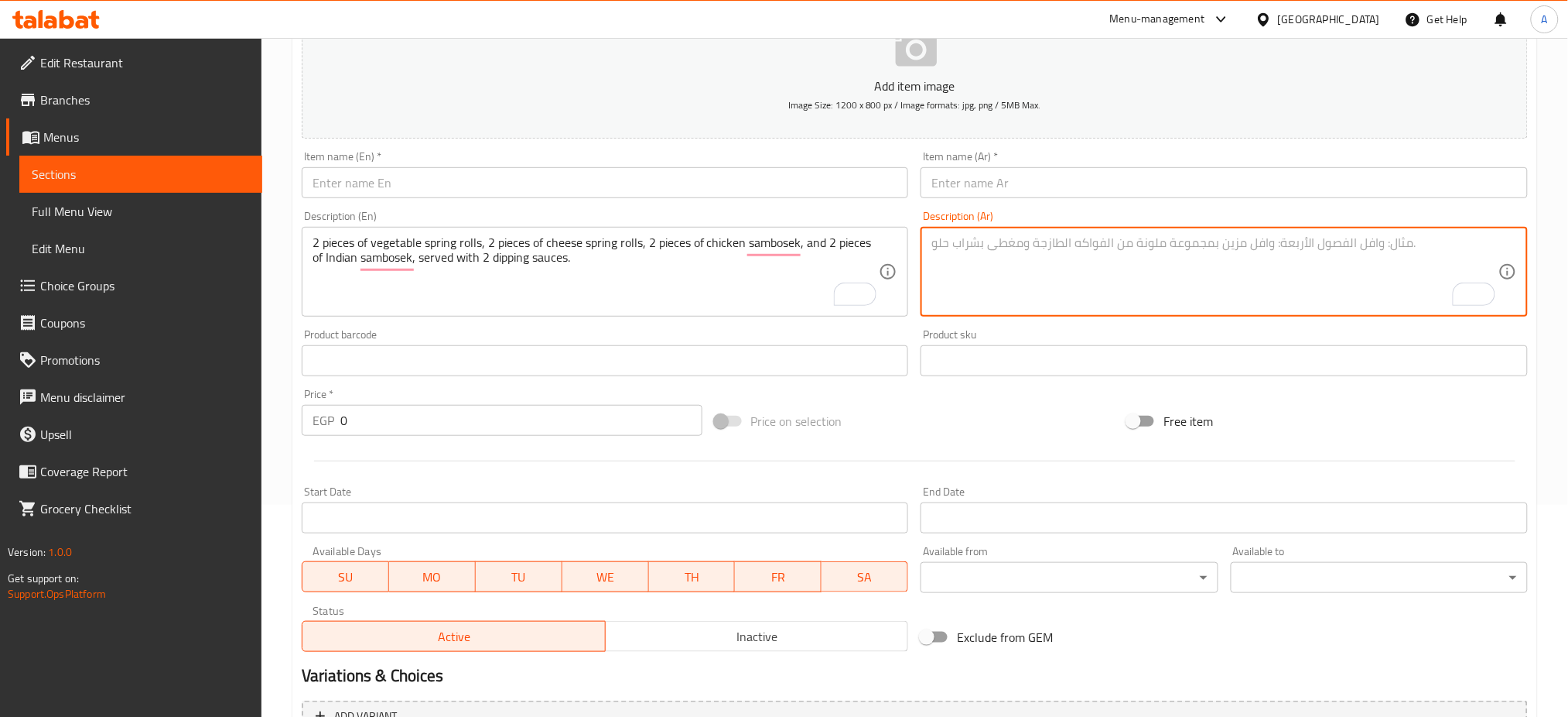
paste textarea "٢ قطعة سبرينغ رول بالخضار، ٢ قطعة سبرينغ رول بالجبنة، ٢ قطعة سمبوسك بالدجاج، و٢…"
type textarea "٢ قطعة سبرينغ رول بالخضار، ٢ قطعة سبرينغ رول بالجبنة، ٢ قطعة سمبوسك بالدجاج، و٢…"
click at [411, 417] on input "0" at bounding box center [521, 420] width 362 height 31
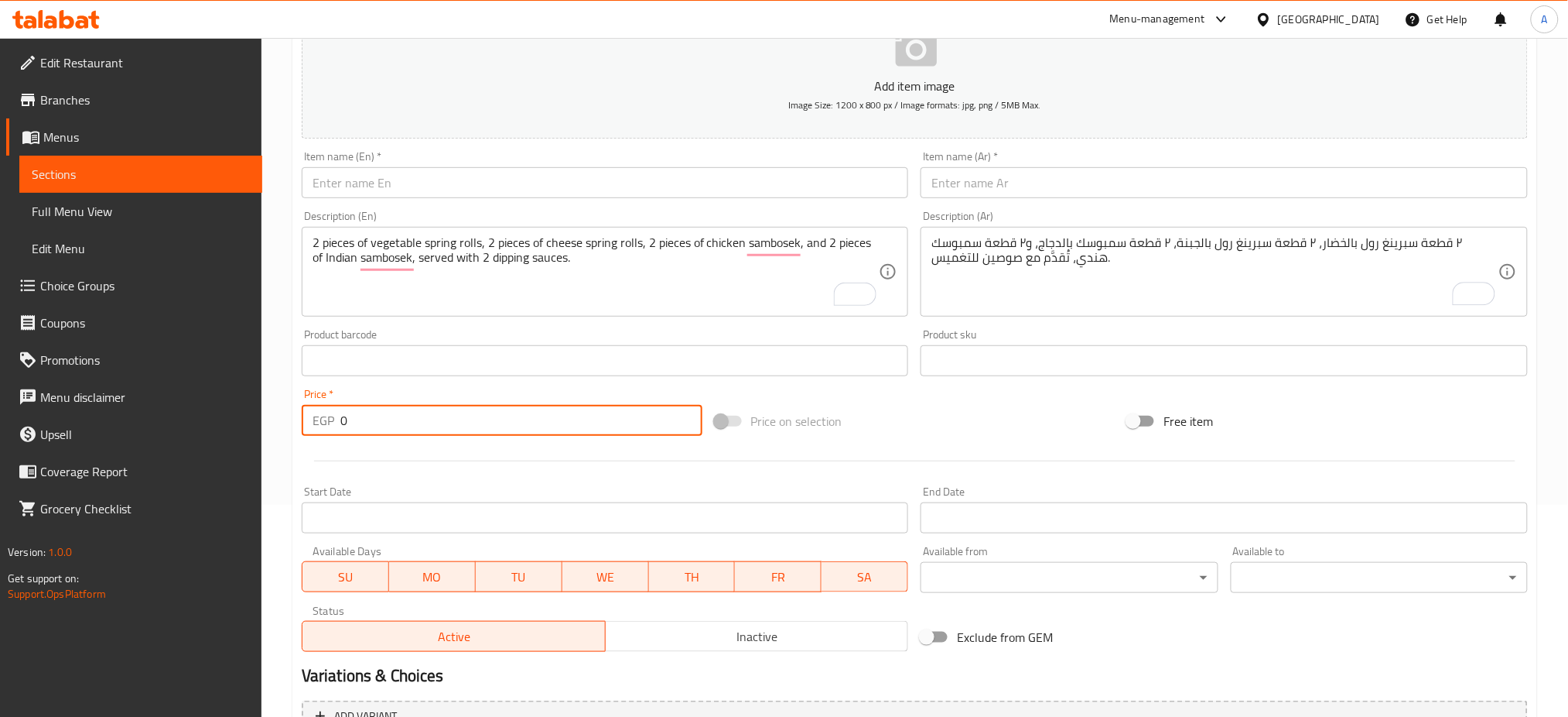
click at [411, 417] on input "0" at bounding box center [521, 420] width 362 height 31
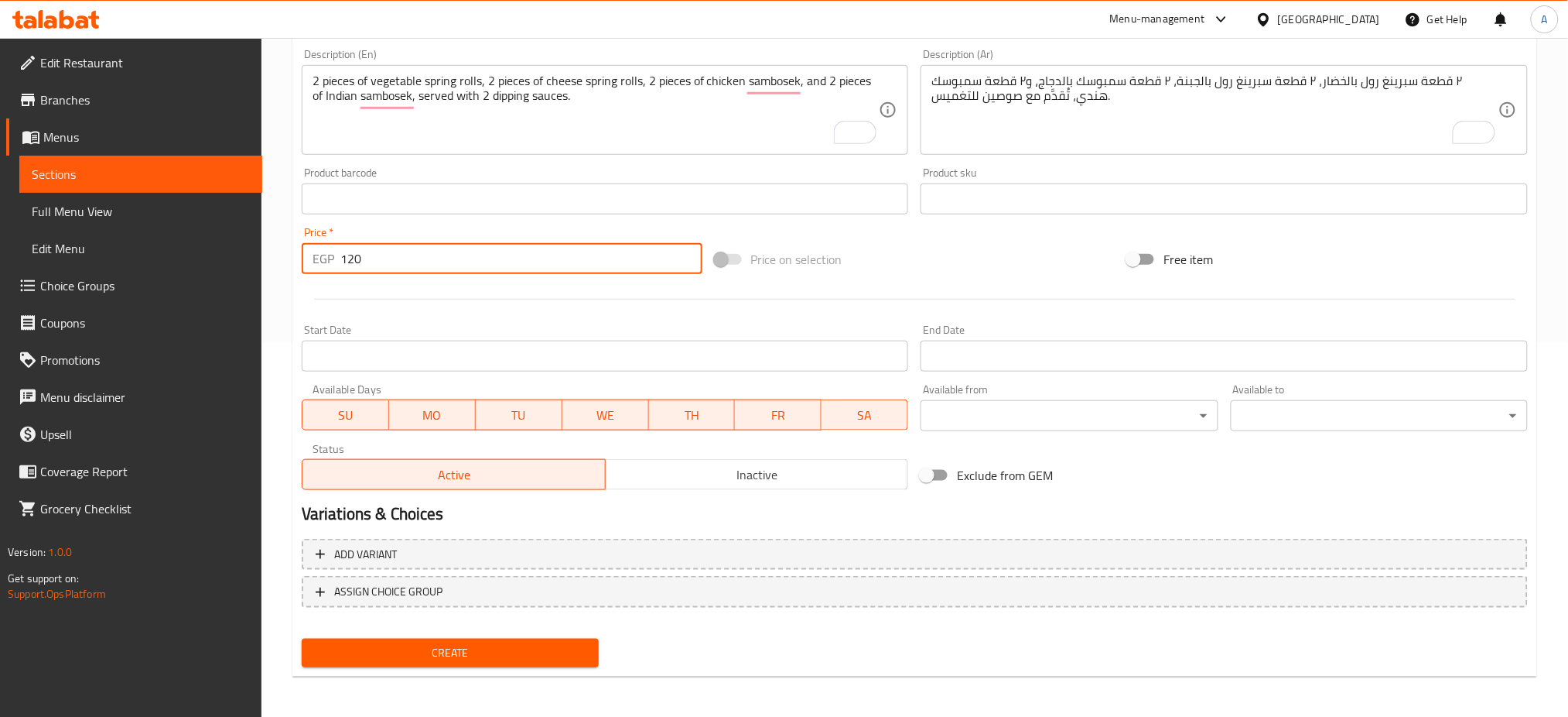
type input "120"
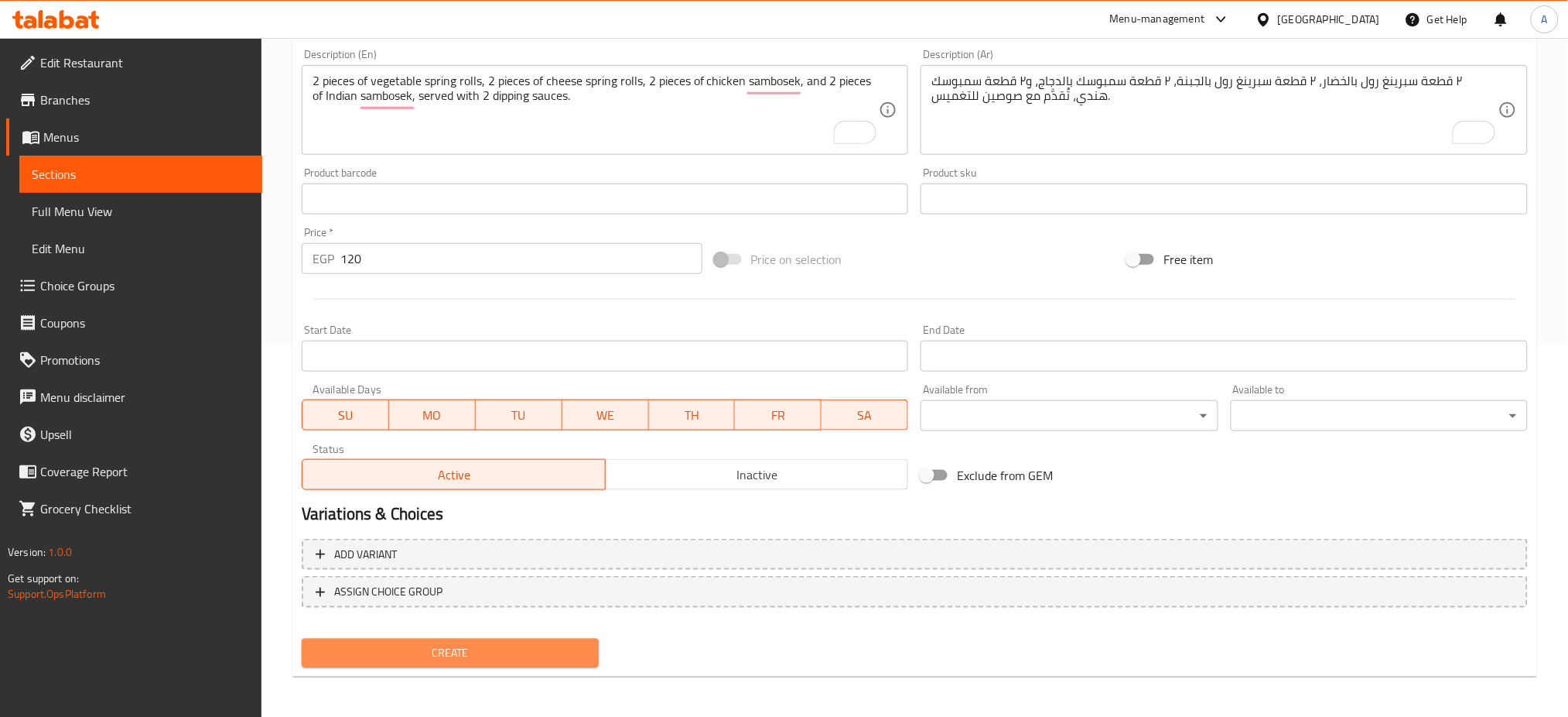
click at [447, 649] on span "Create" at bounding box center [450, 653] width 272 height 19
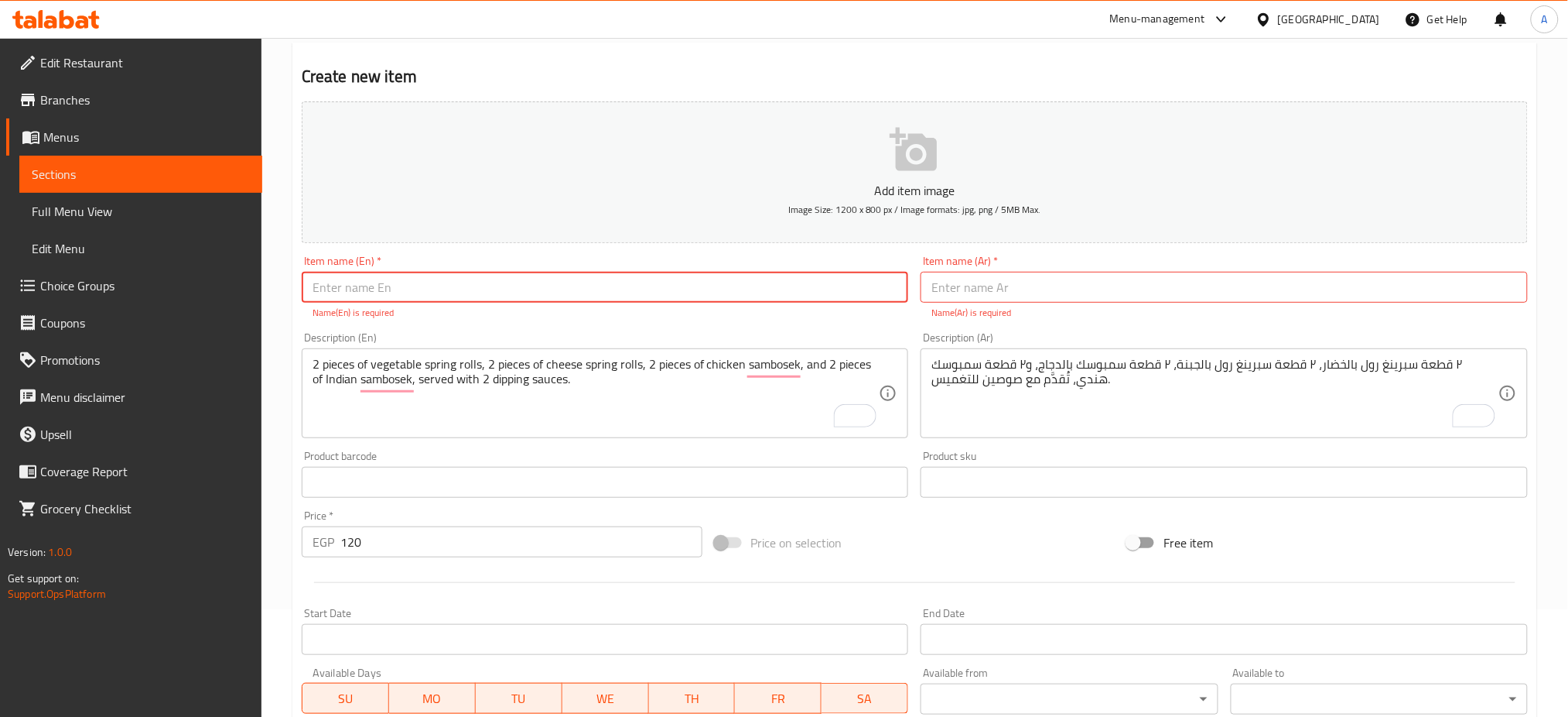
scroll to position [104, 0]
click at [584, 282] on input "text" at bounding box center [605, 291] width 607 height 31
paste input "Mix Appetizers 1"
type input "Mix Appetizers 2"
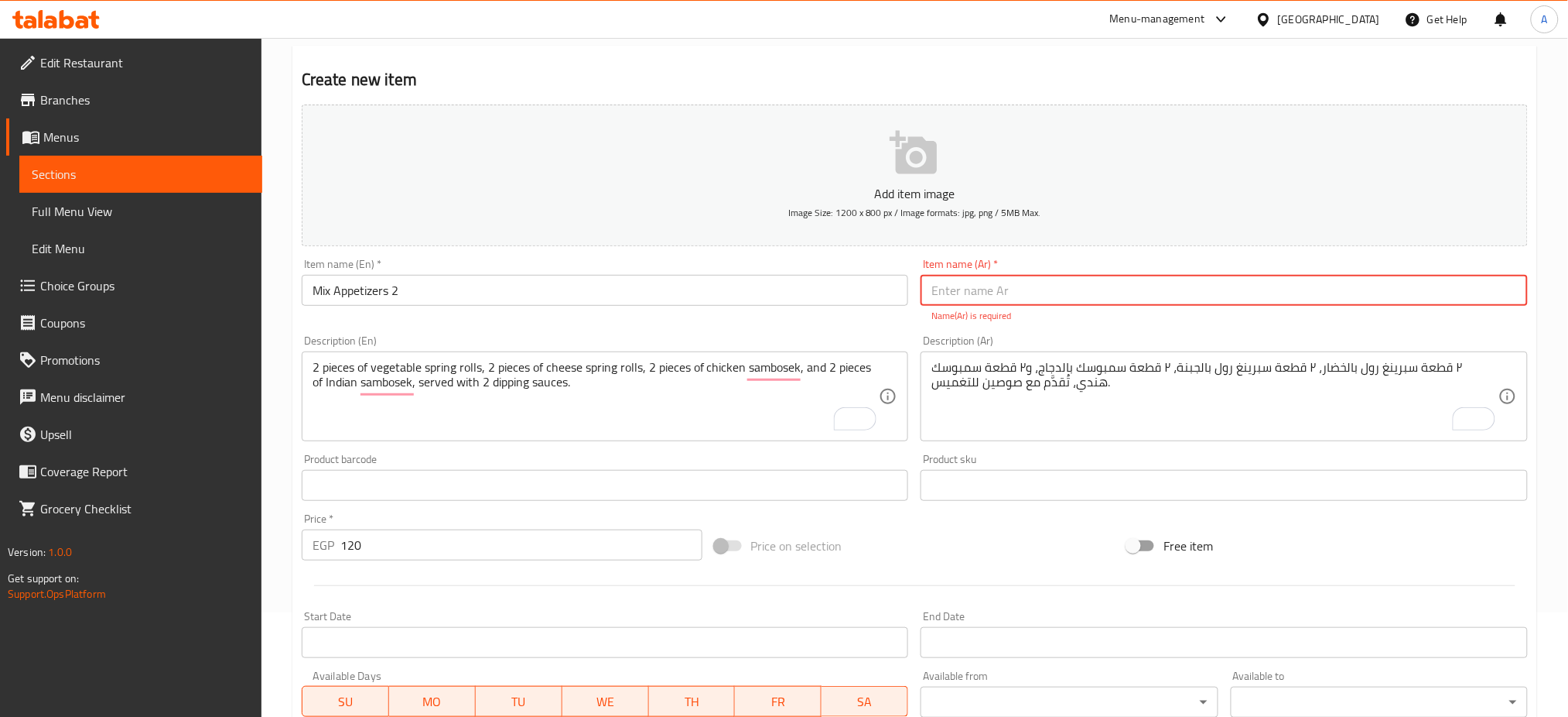
paste input "المقبلات المشكلة"
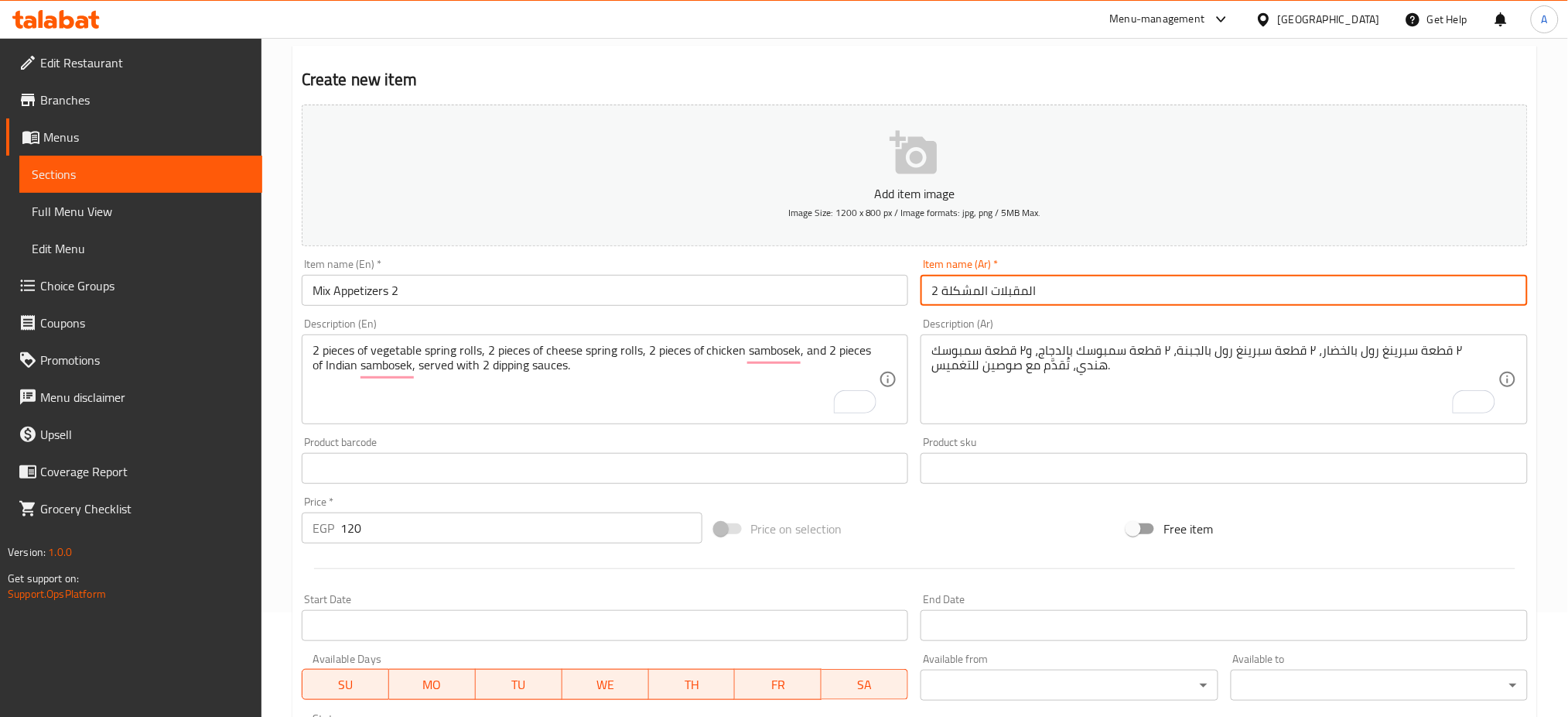
scroll to position [374, 0]
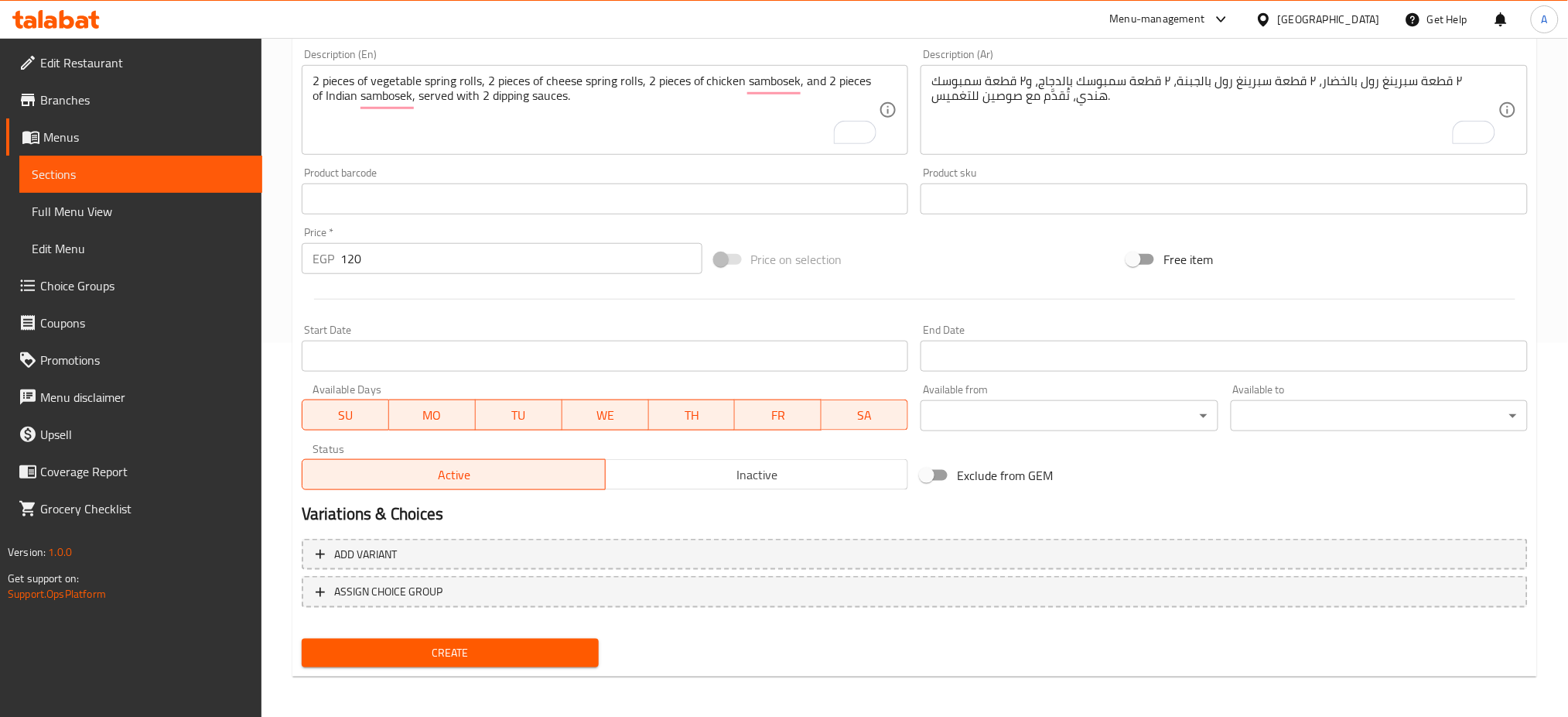
type input "المقبلات المشكلة 2"
click at [410, 648] on span "Create" at bounding box center [450, 653] width 272 height 19
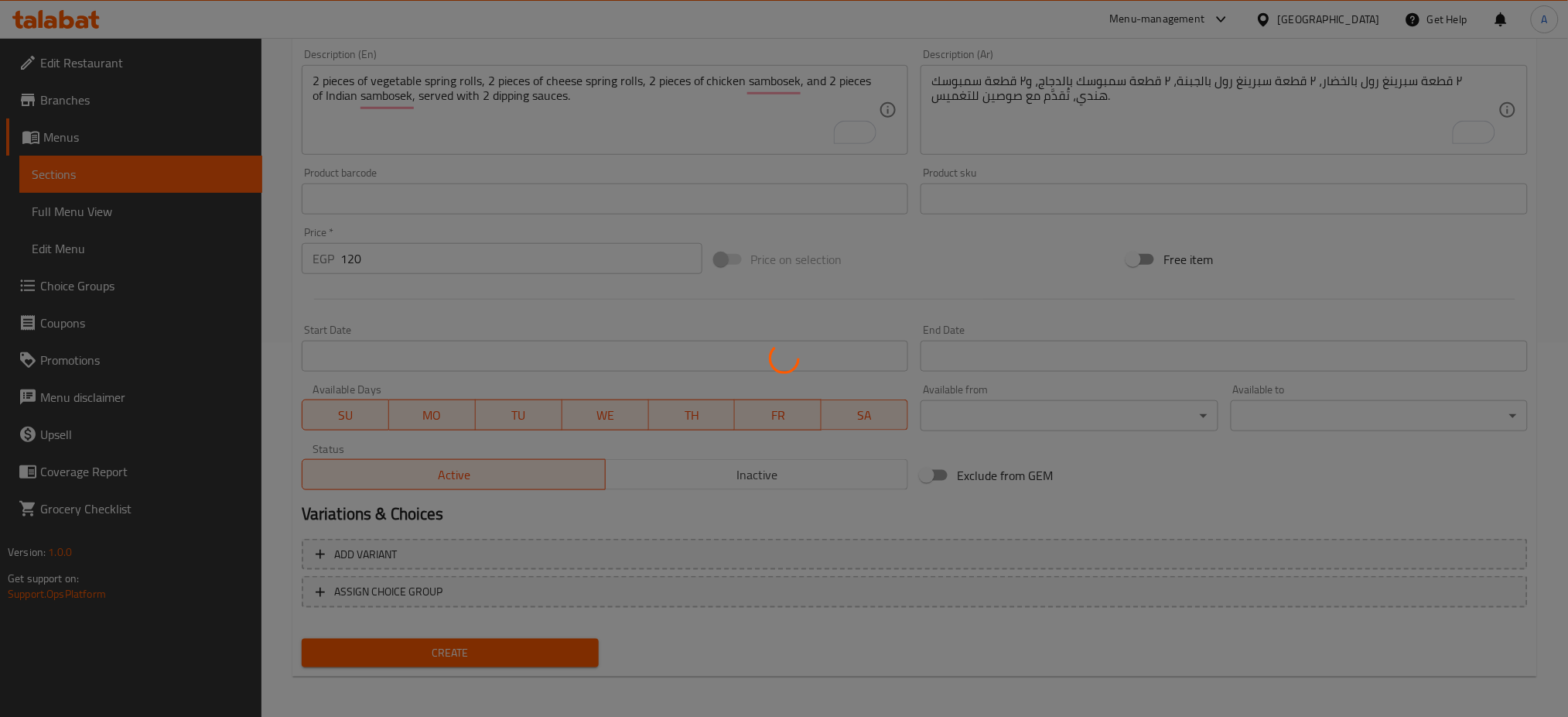
type input "0"
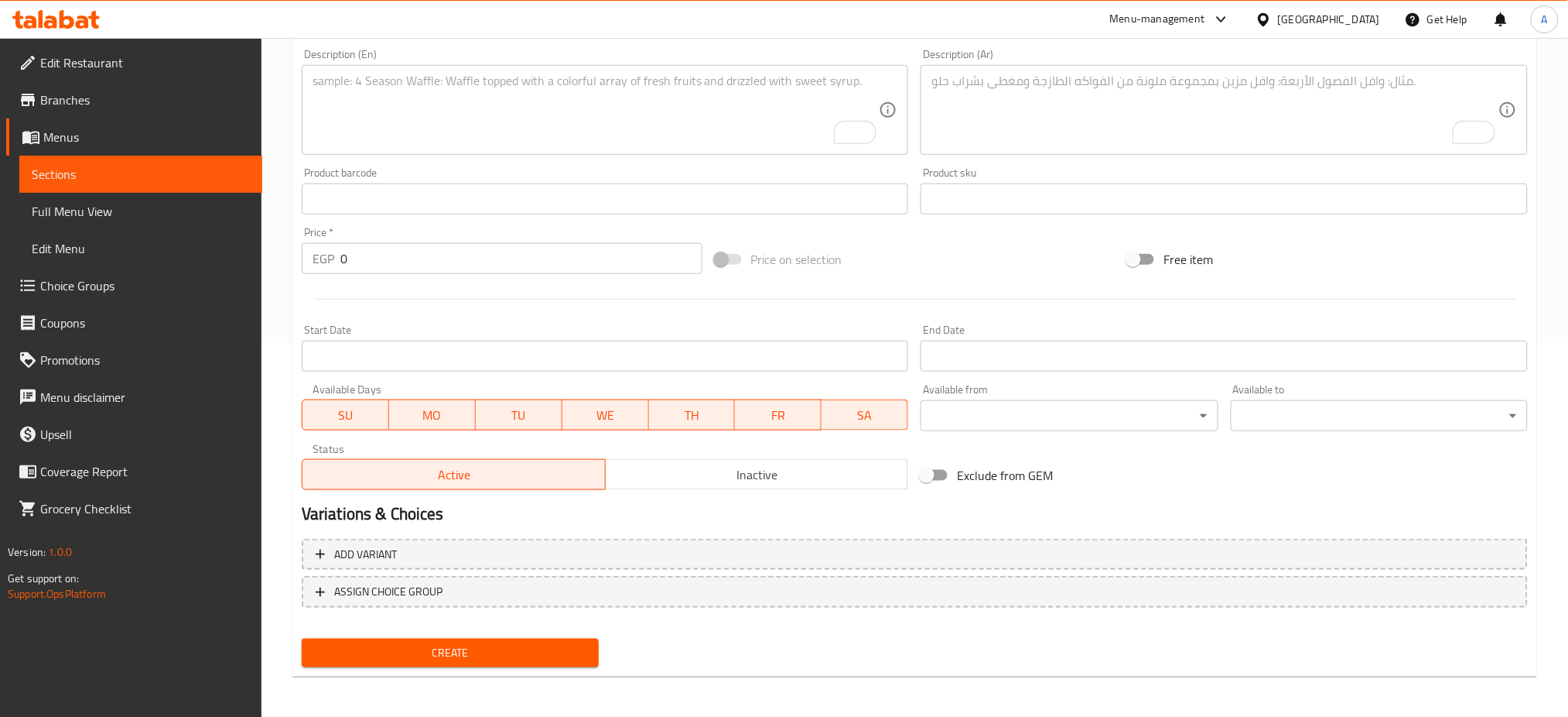
click at [1005, 255] on div "Price on selection" at bounding box center [915, 259] width 413 height 42
drag, startPoint x: 1005, startPoint y: 255, endPoint x: 971, endPoint y: 268, distance: 36.4
click at [971, 268] on div "Price on selection" at bounding box center [915, 259] width 413 height 42
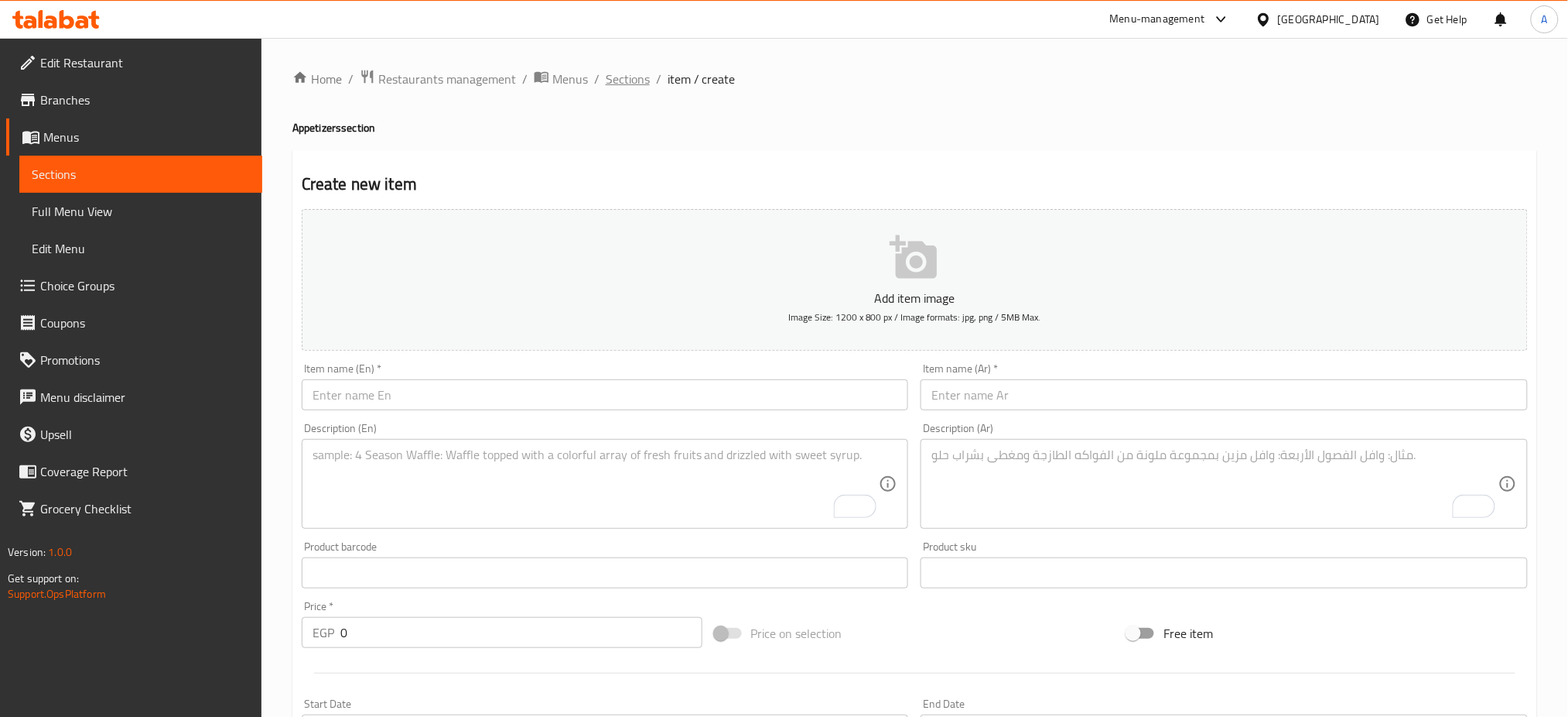
click at [620, 71] on span "Sections" at bounding box center [628, 78] width 44 height 18
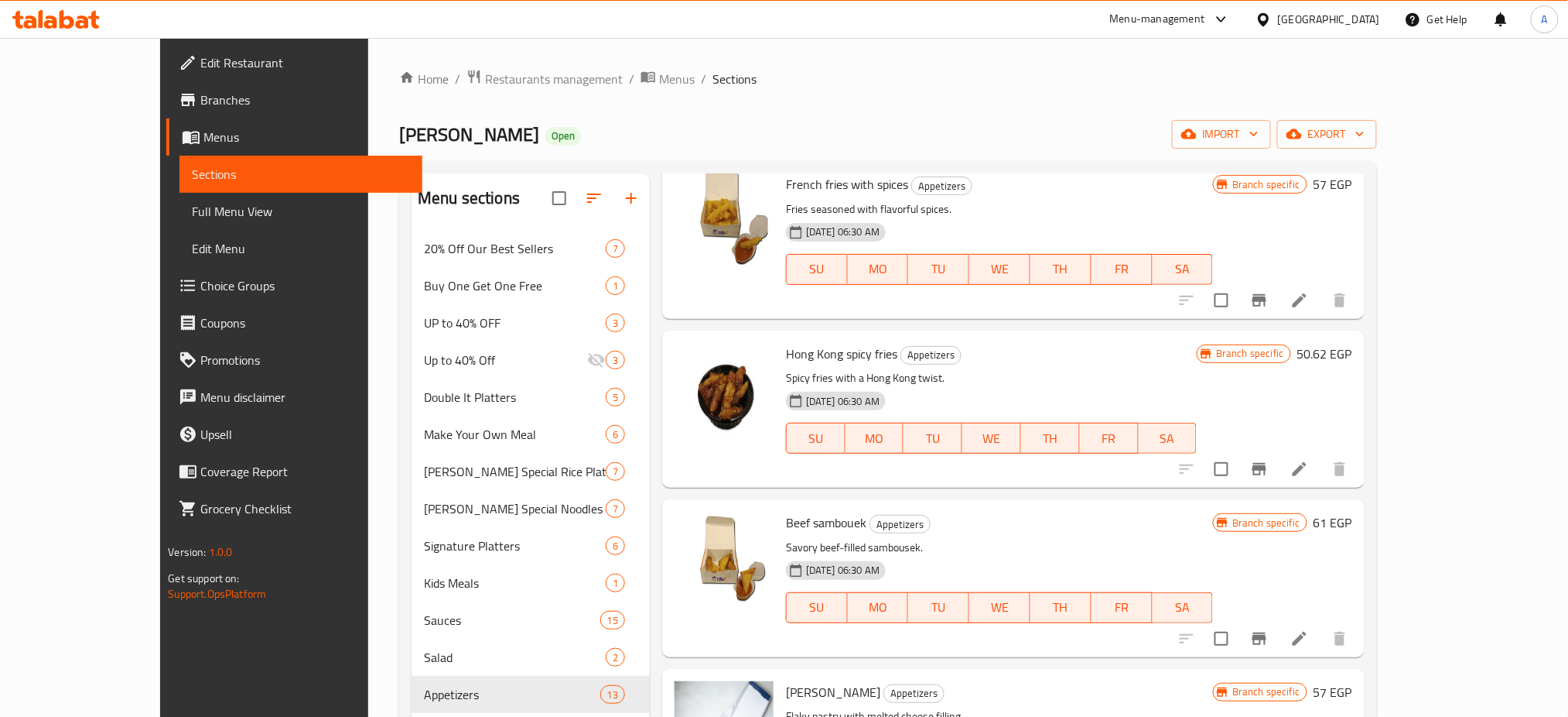
scroll to position [528, 0]
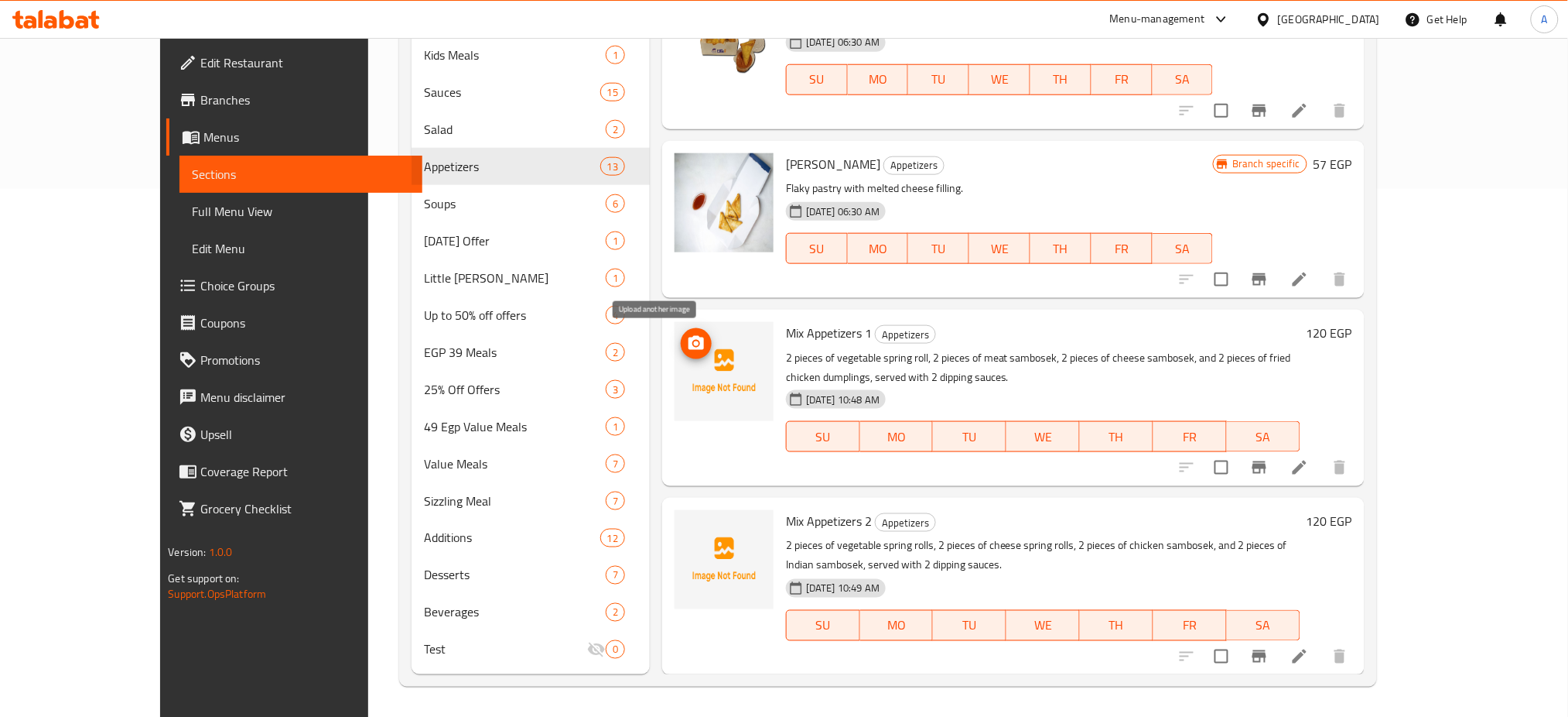
click at [687, 351] on icon "upload picture" at bounding box center [696, 343] width 18 height 18
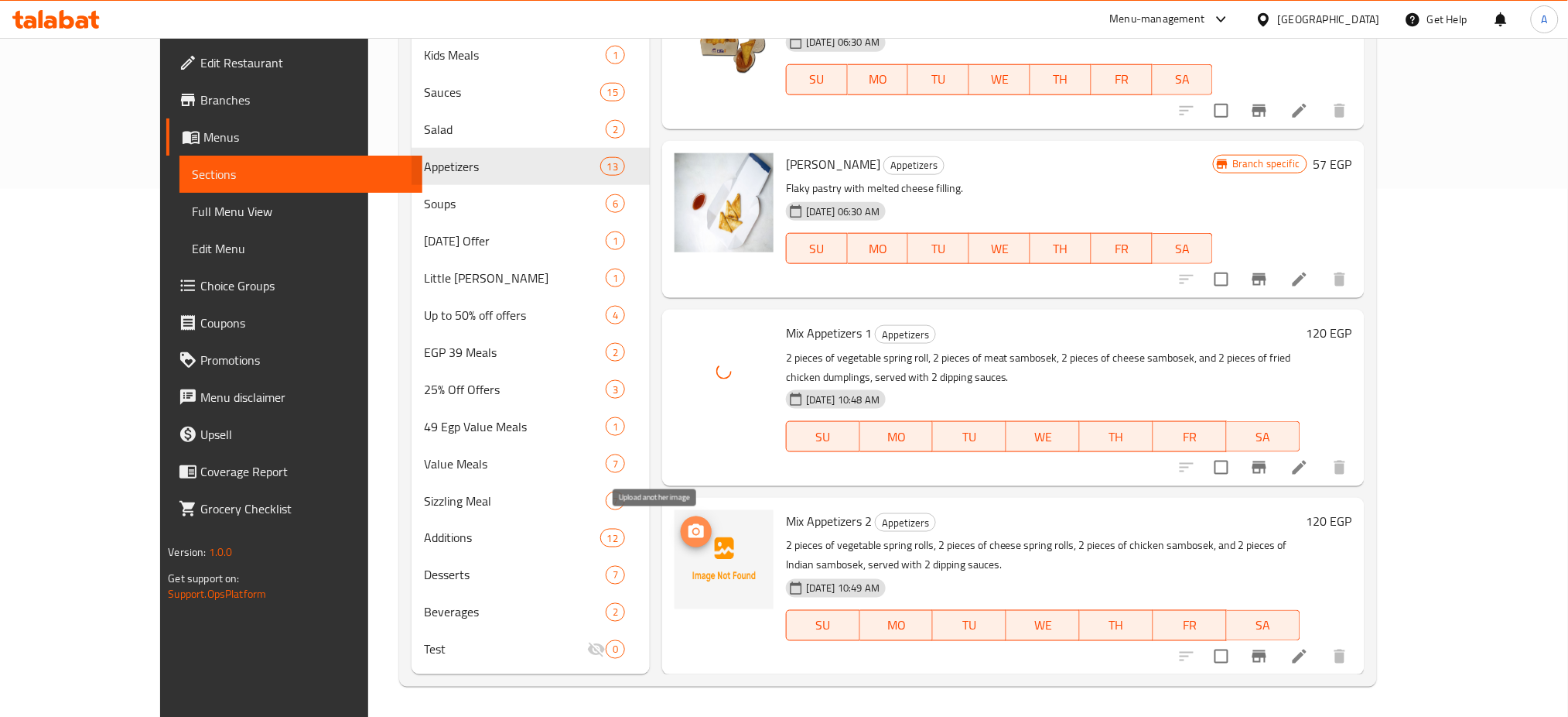
click at [689, 536] on icon "upload picture" at bounding box center [697, 531] width 16 height 14
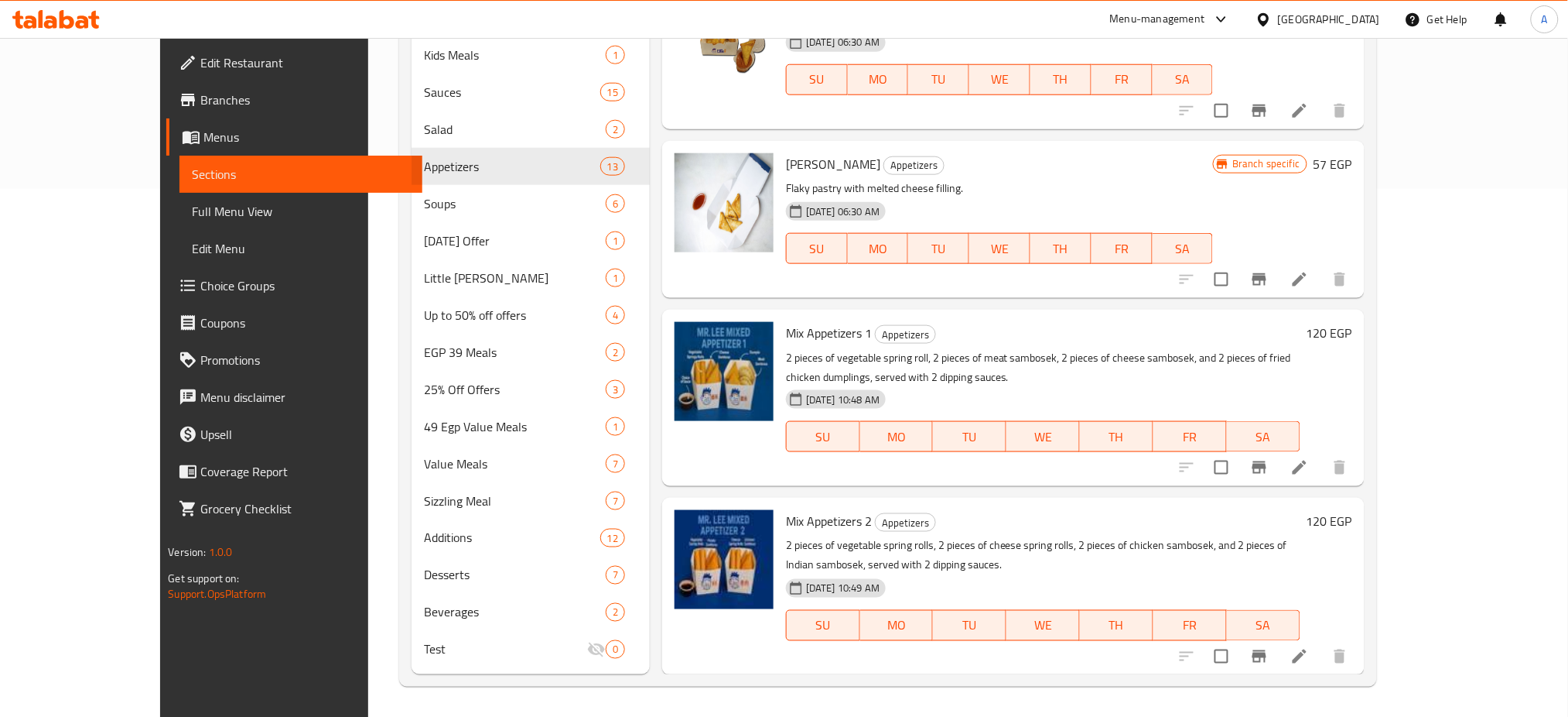
click at [1188, 159] on h6 "[PERSON_NAME] Appetizers" at bounding box center [999, 164] width 427 height 22
drag, startPoint x: 1426, startPoint y: 45, endPoint x: 1394, endPoint y: 48, distance: 32.1
click at [1351, 46] on div "Branch specific 61 EGP" at bounding box center [1282, 50] width 138 height 132
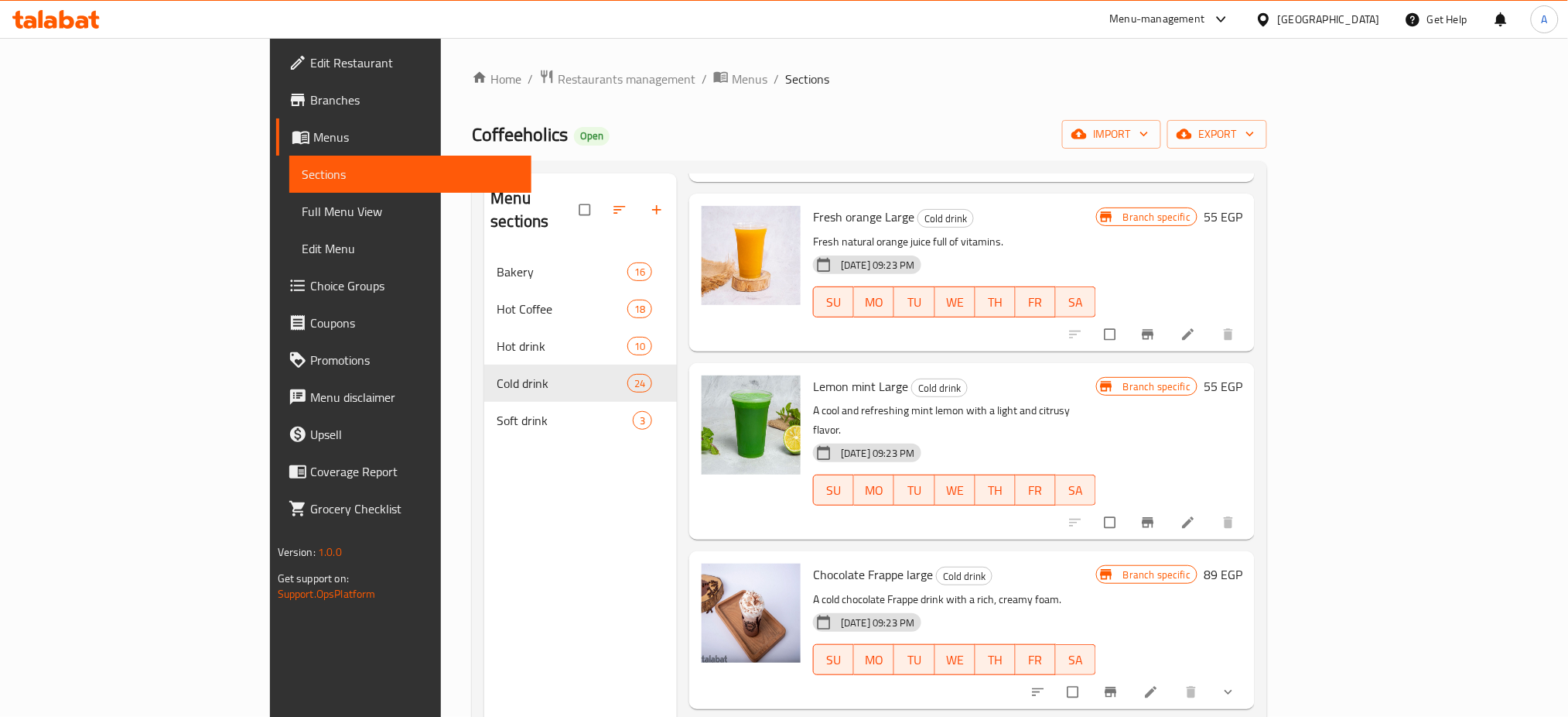
scroll to position [2161, 0]
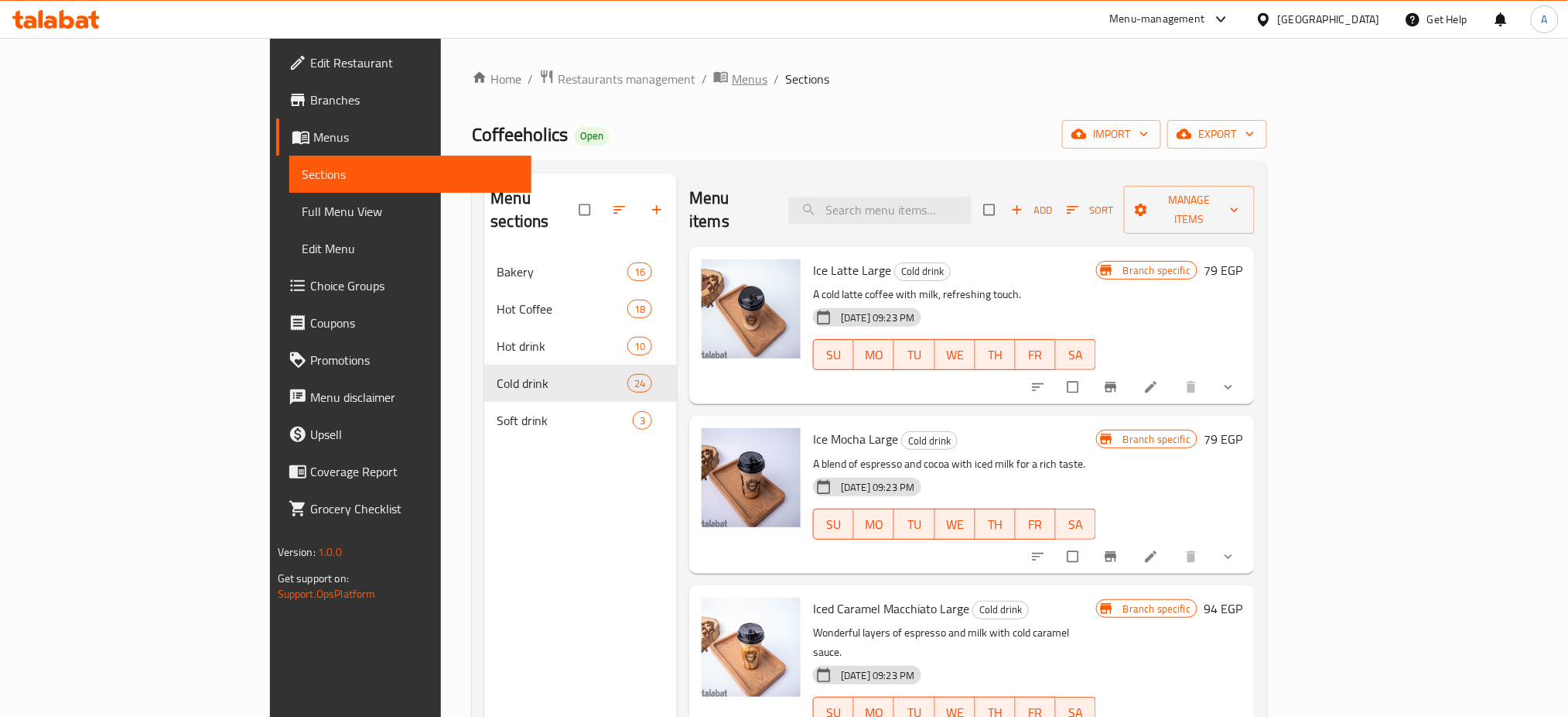
click at [732, 77] on span "Menus" at bounding box center [750, 78] width 36 height 18
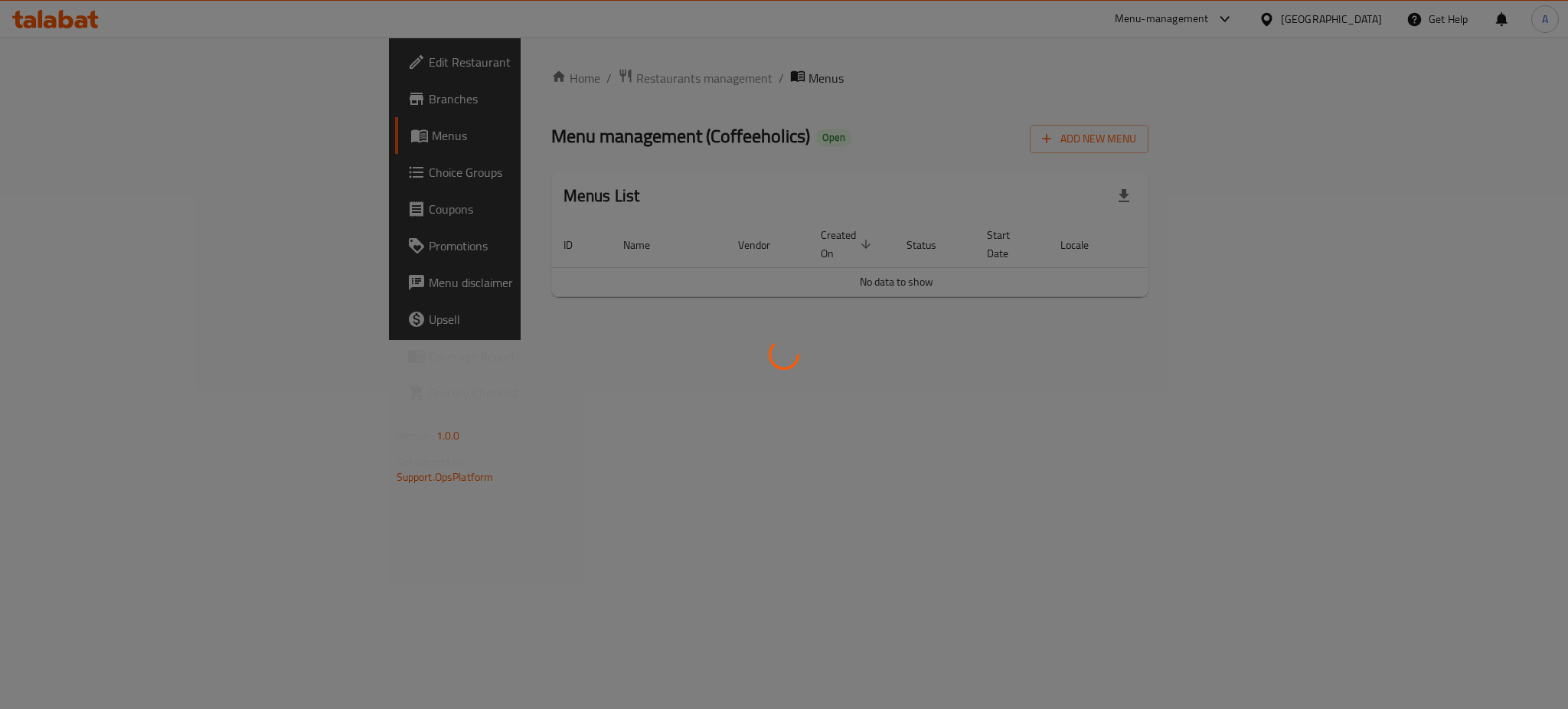
click at [454, 78] on div at bounding box center [784, 354] width 1568 height 709
click at [437, 83] on div at bounding box center [784, 354] width 1568 height 709
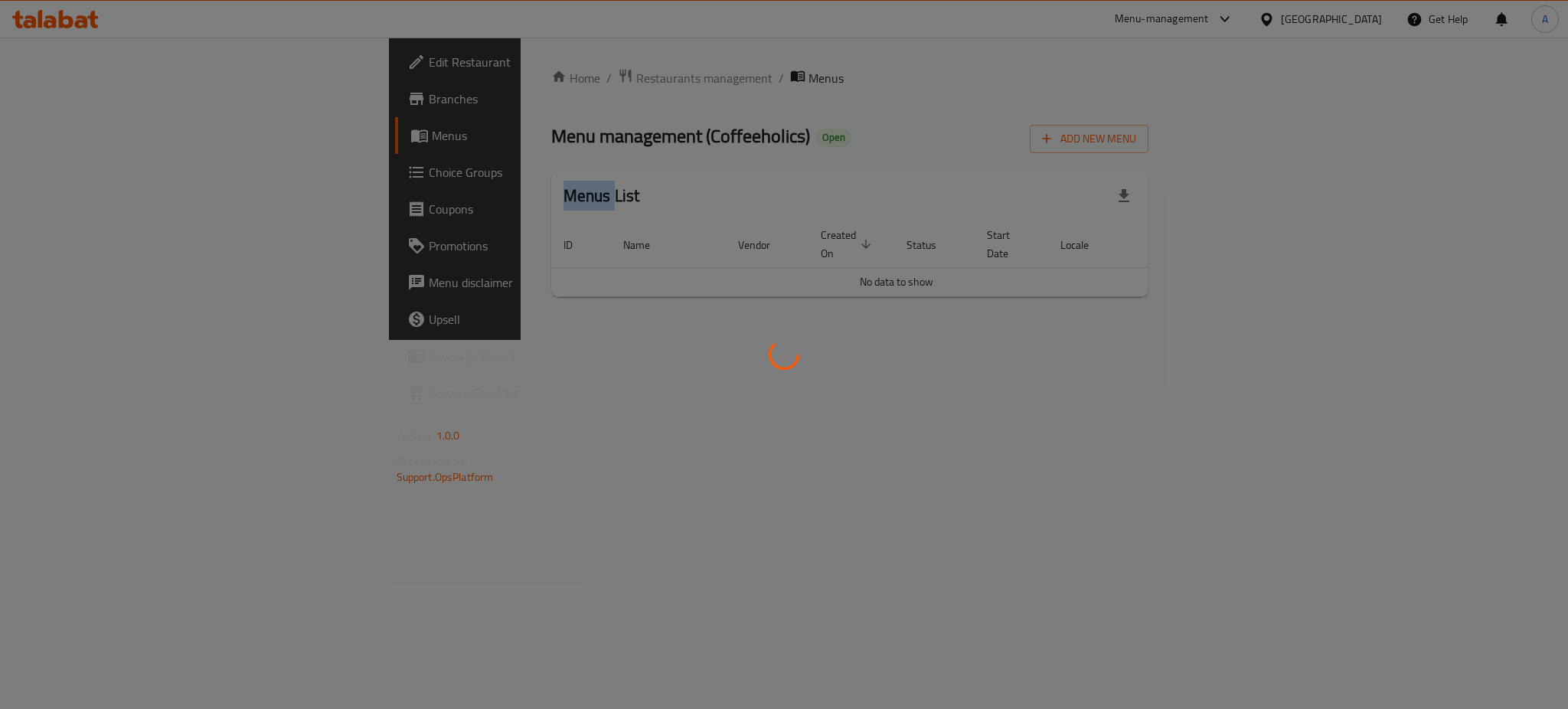
click at [437, 83] on div at bounding box center [784, 354] width 1568 height 709
click at [446, 82] on div at bounding box center [784, 354] width 1568 height 709
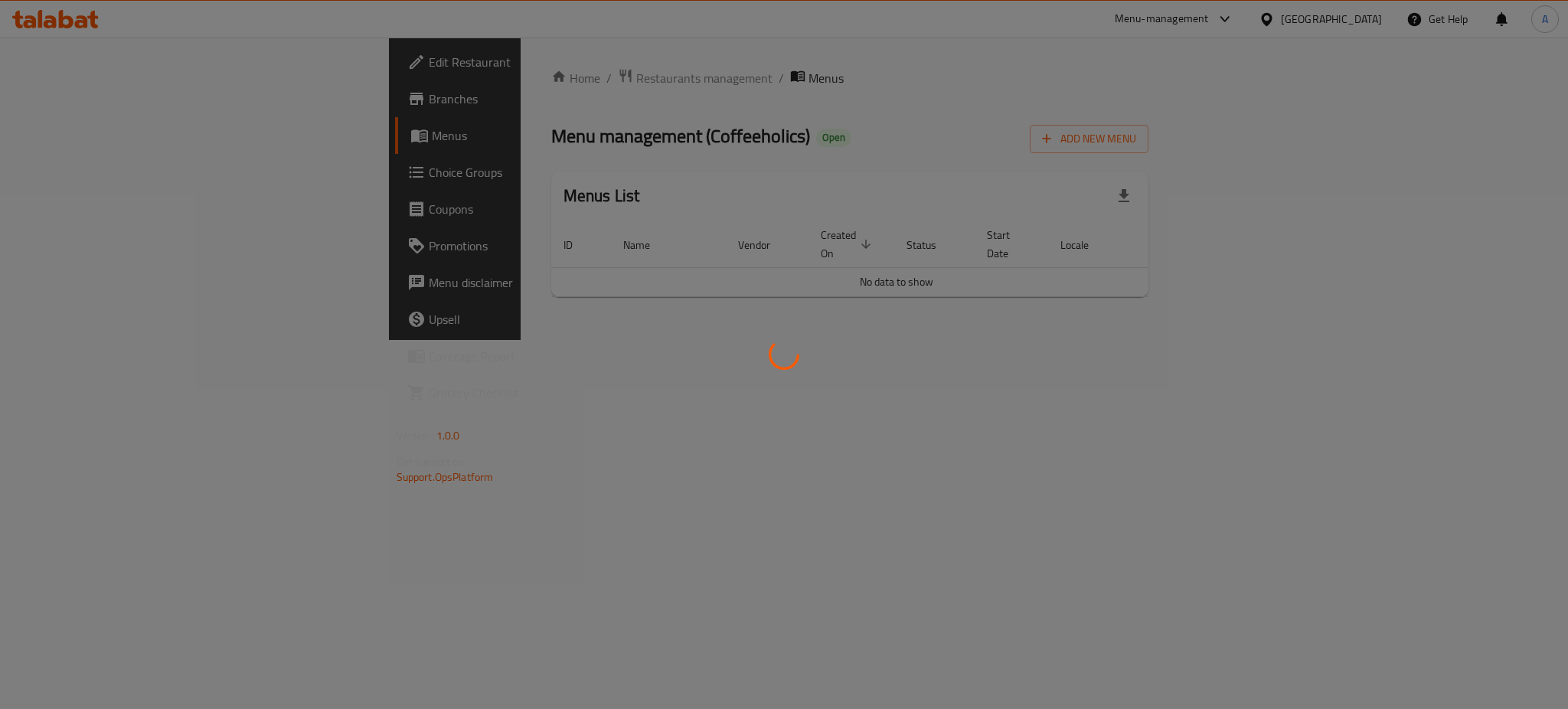
click at [446, 82] on div at bounding box center [784, 354] width 1568 height 709
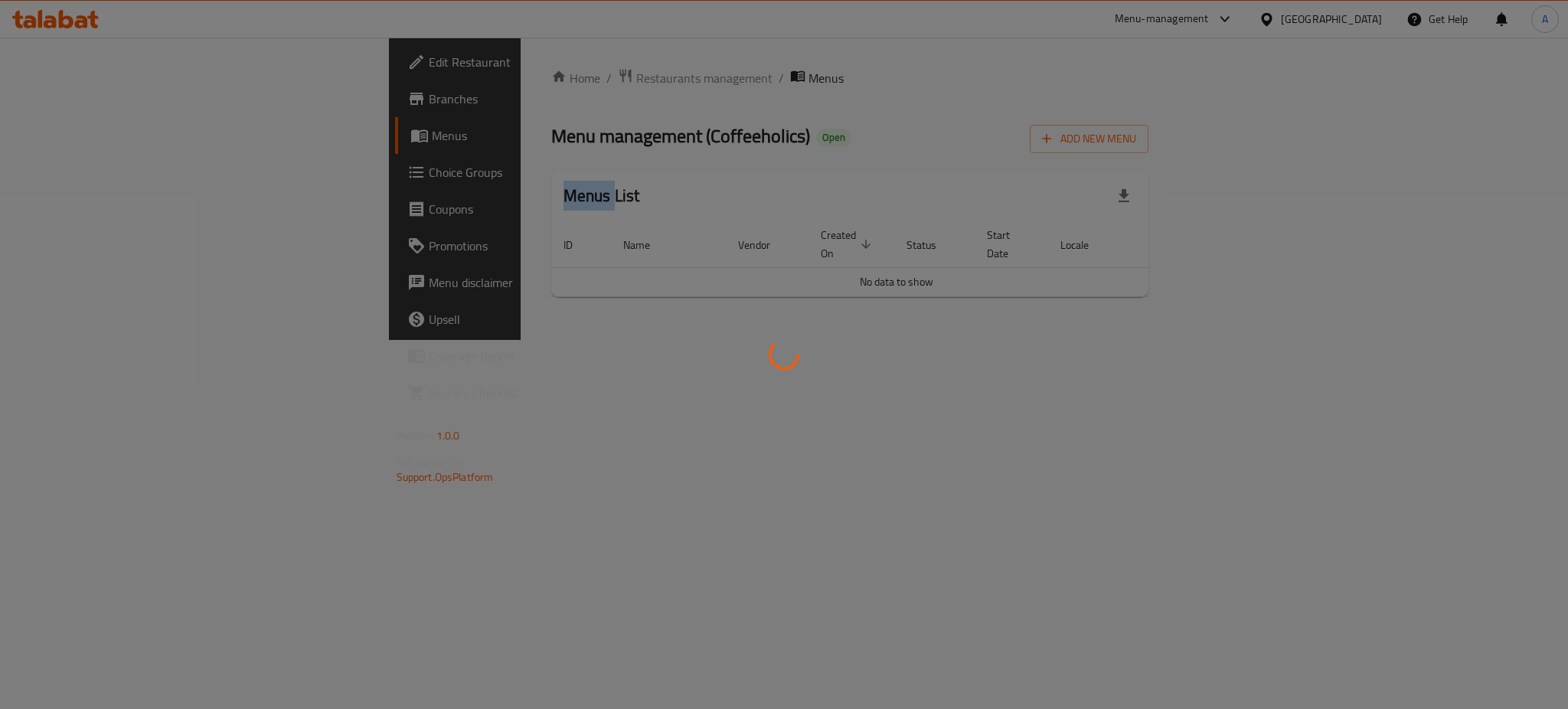
click at [446, 82] on div at bounding box center [784, 354] width 1568 height 709
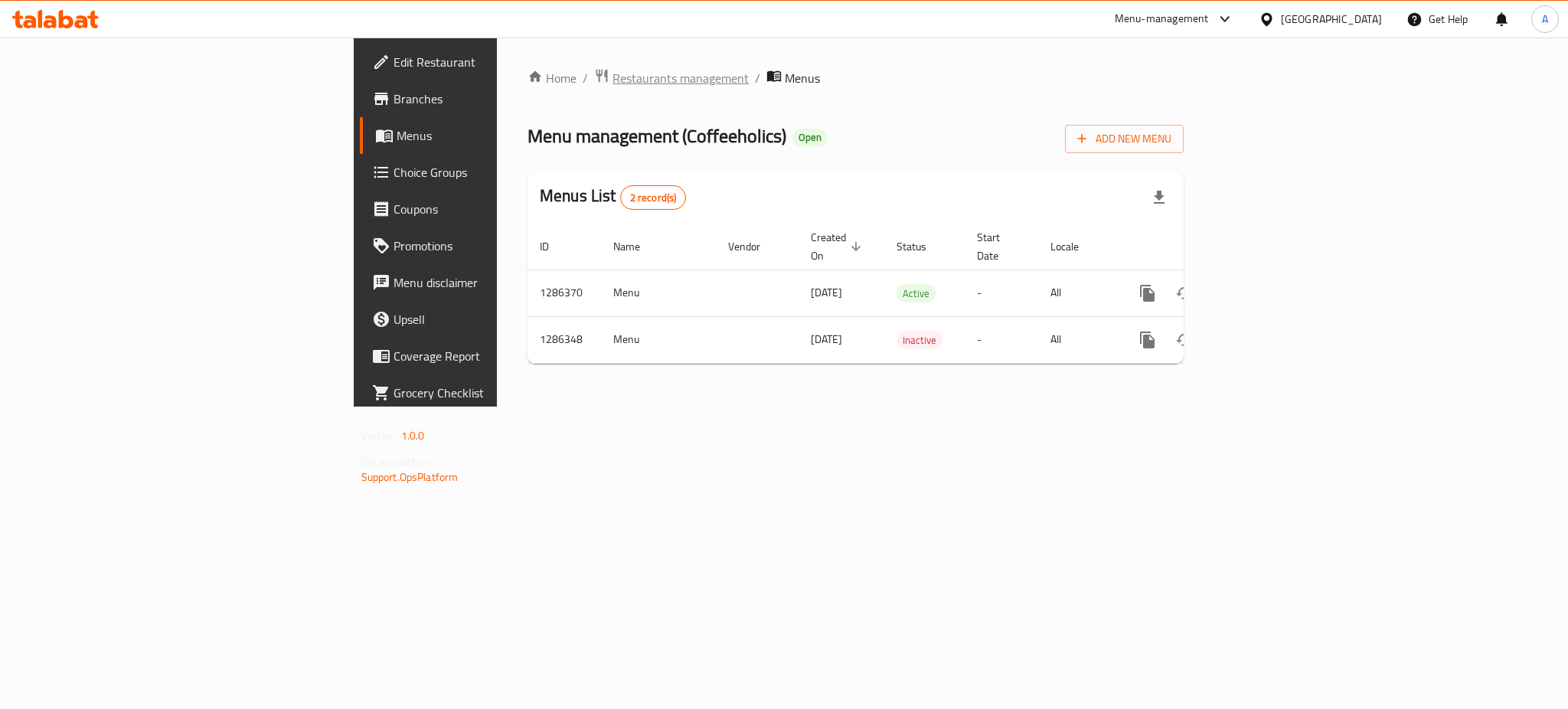
click at [613, 80] on span "Restaurants management" at bounding box center [681, 77] width 136 height 18
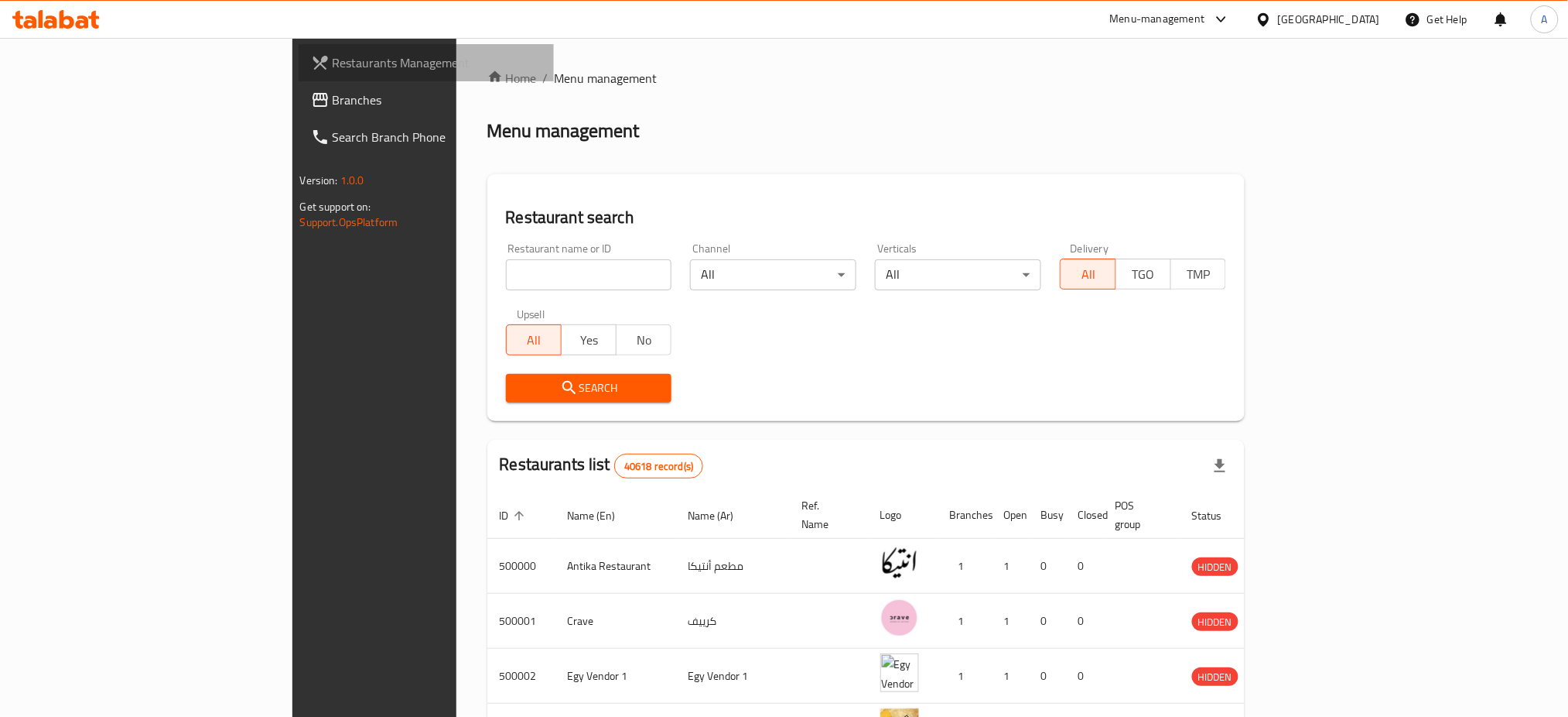
click at [333, 67] on span "Restaurants Management" at bounding box center [437, 62] width 210 height 18
